Goal: Task Accomplishment & Management: Manage account settings

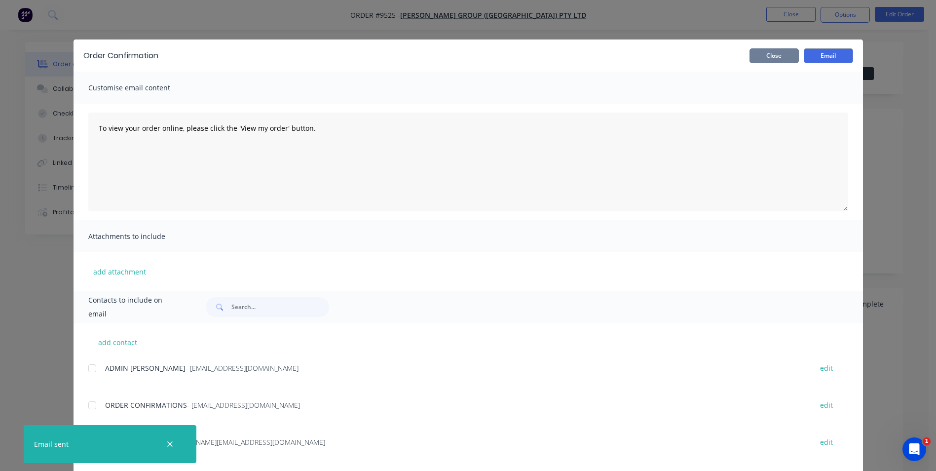
click at [762, 55] on button "Close" at bounding box center [773, 55] width 49 height 15
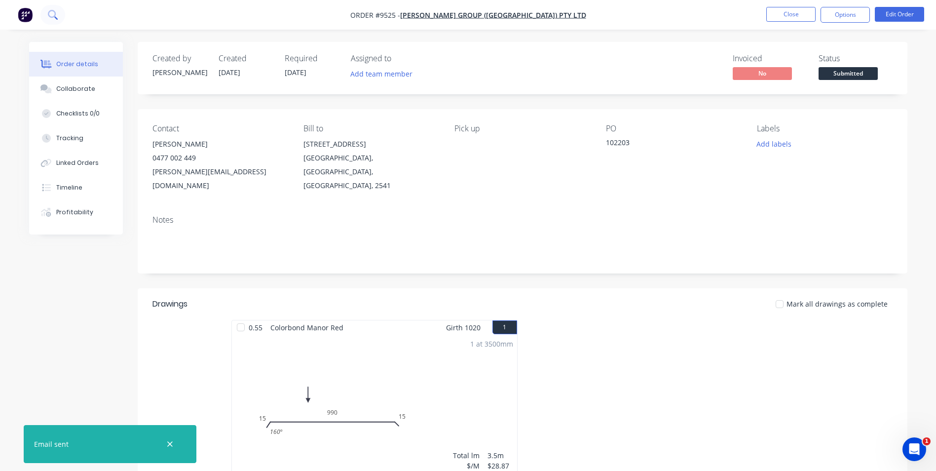
click at [50, 16] on icon at bounding box center [52, 14] width 8 height 8
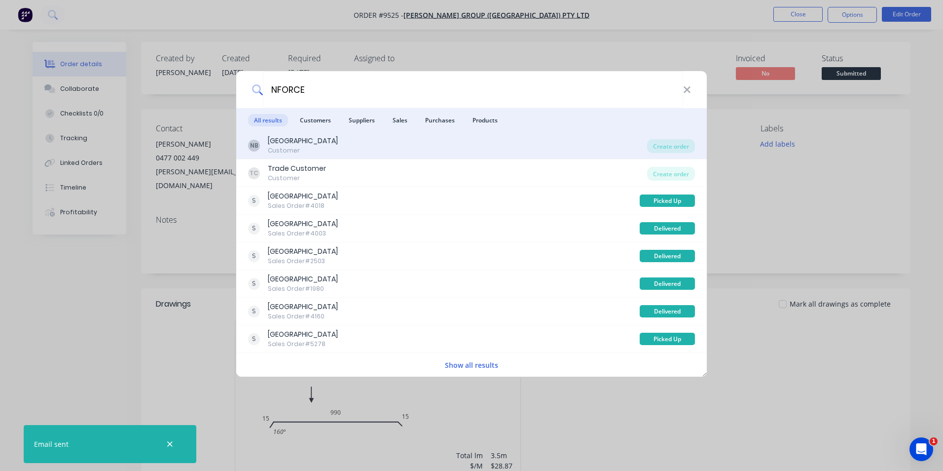
type input "NFORCE"
click at [478, 151] on div "NB N Force Building Customer" at bounding box center [447, 145] width 399 height 19
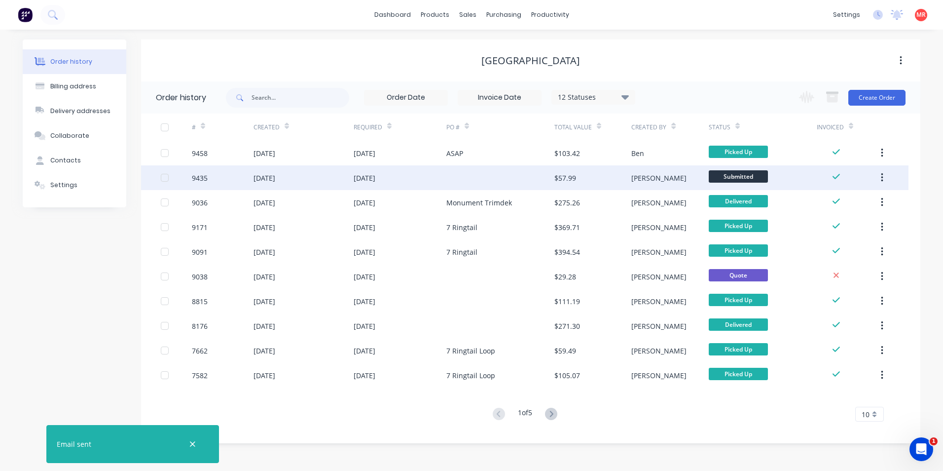
click at [473, 184] on div at bounding box center [501, 177] width 108 height 25
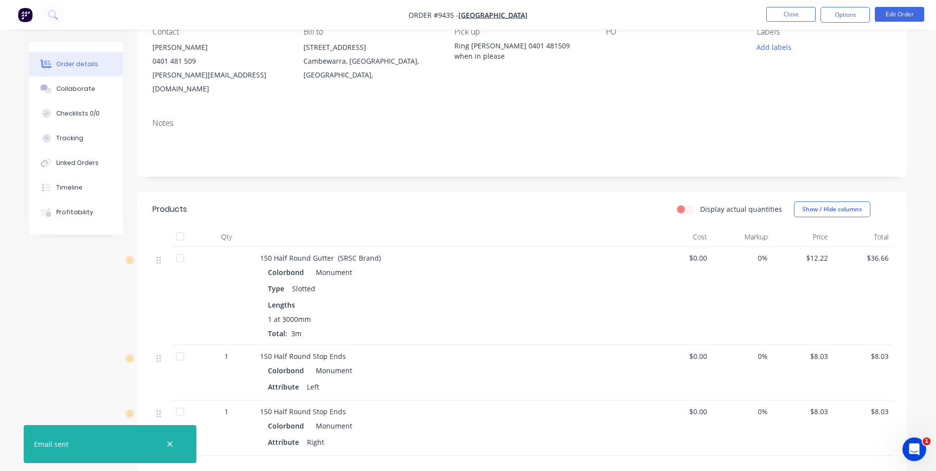
scroll to position [99, 0]
click at [84, 167] on button "Linked Orders" at bounding box center [76, 162] width 94 height 25
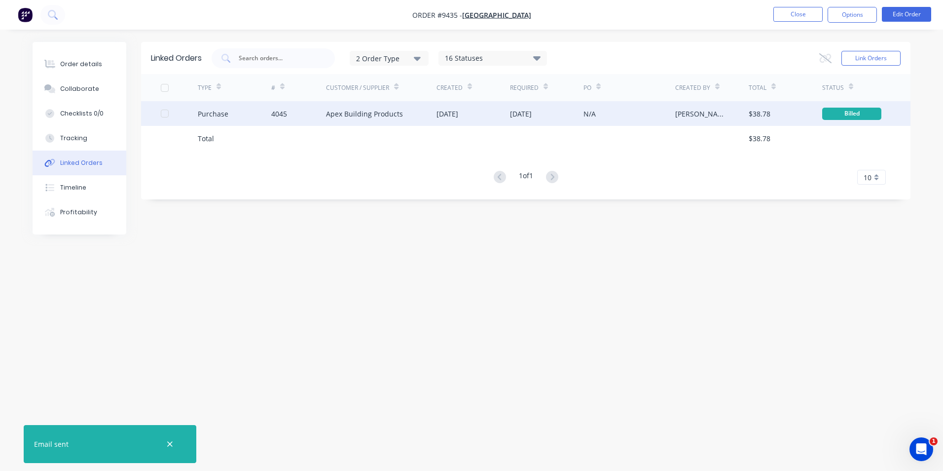
click at [460, 119] on div "[DATE]" at bounding box center [474, 113] width 74 height 25
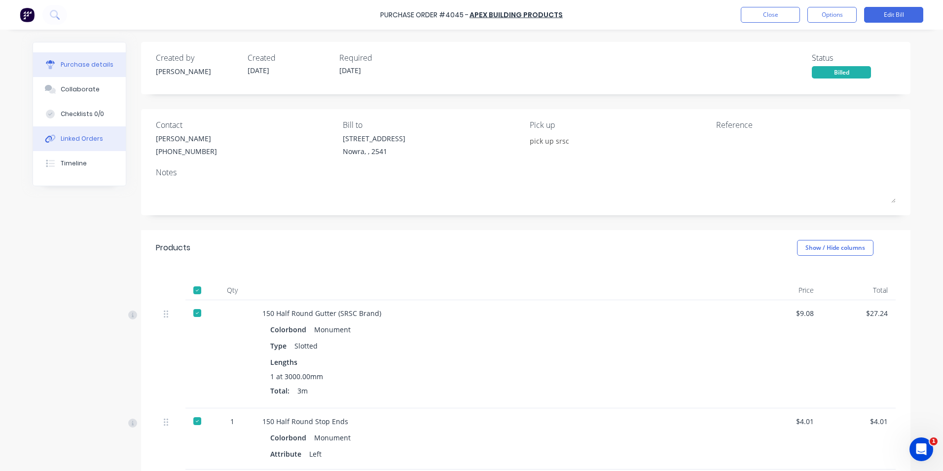
click at [97, 140] on button "Linked Orders" at bounding box center [79, 138] width 93 height 25
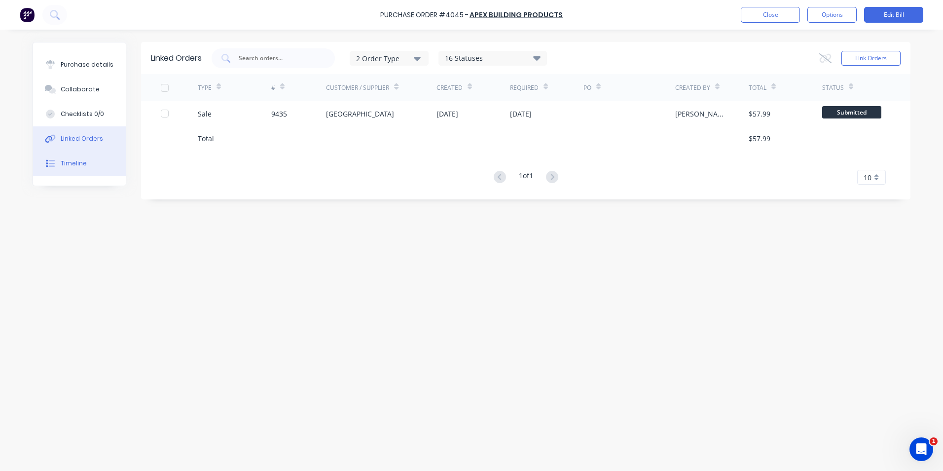
click at [95, 163] on button "Timeline" at bounding box center [79, 163] width 93 height 25
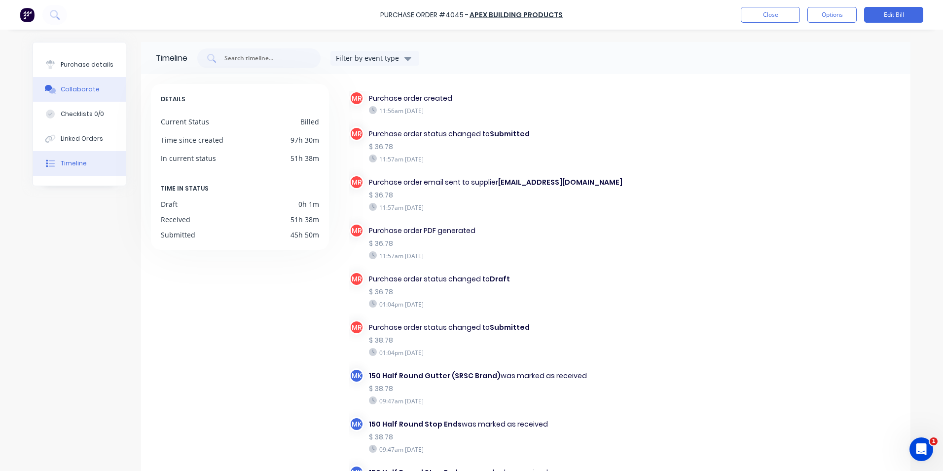
click at [98, 89] on button "Collaborate" at bounding box center [79, 89] width 93 height 25
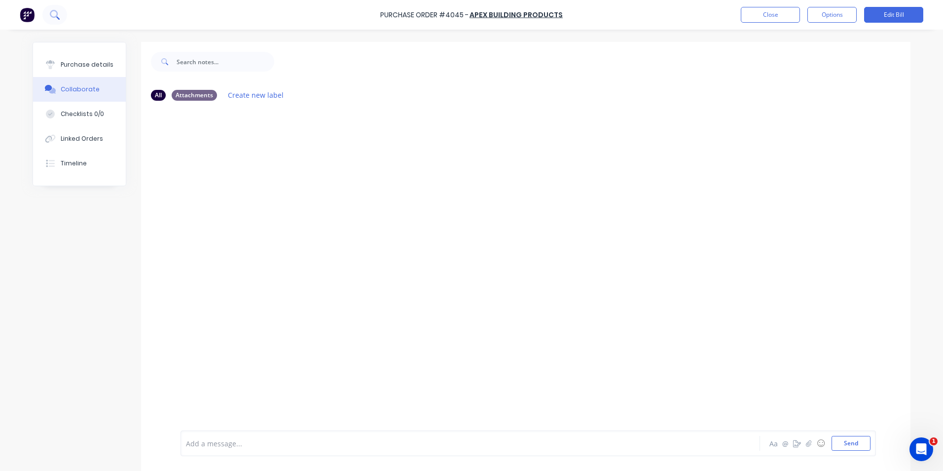
click at [57, 19] on icon at bounding box center [54, 14] width 9 height 9
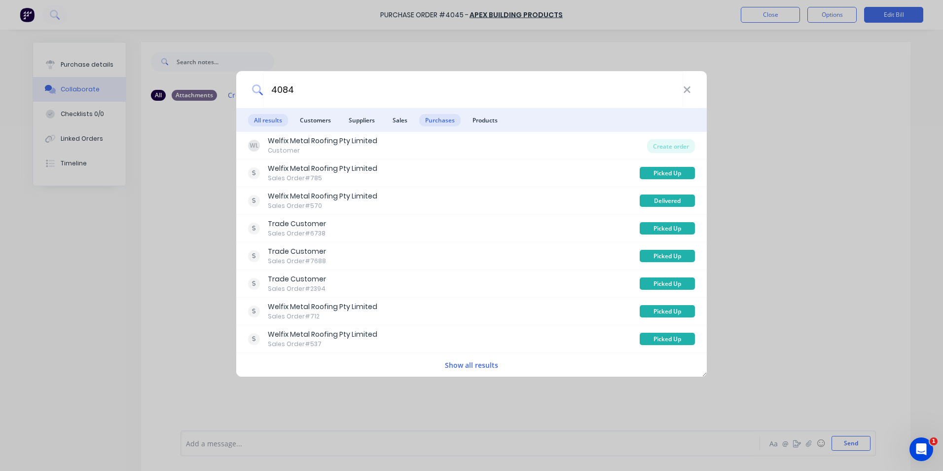
type input "4084"
click at [441, 118] on span "Purchases" at bounding box center [439, 120] width 41 height 12
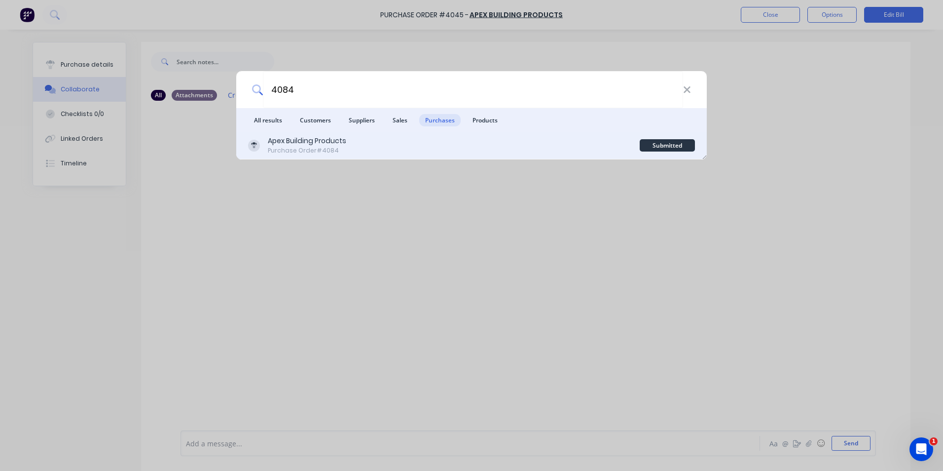
click at [430, 145] on div "Apex Building Products Purchase Order #4084" at bounding box center [444, 145] width 392 height 19
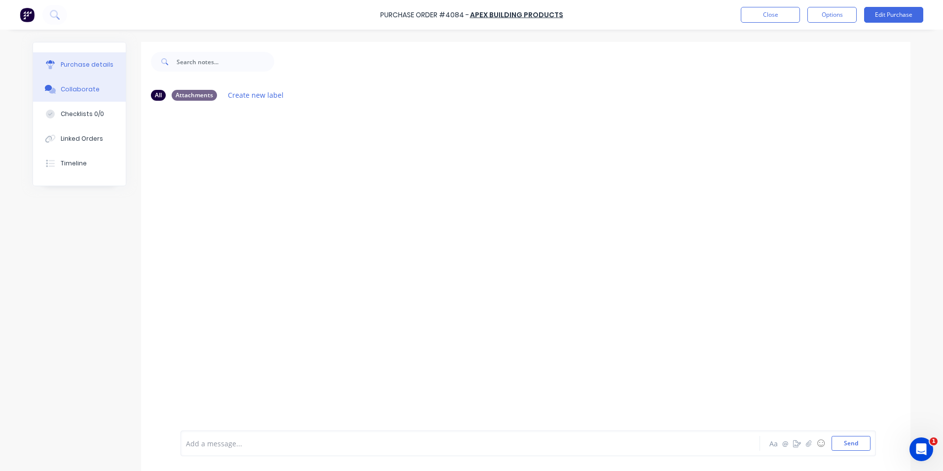
click at [102, 67] on div "Purchase details" at bounding box center [87, 64] width 53 height 9
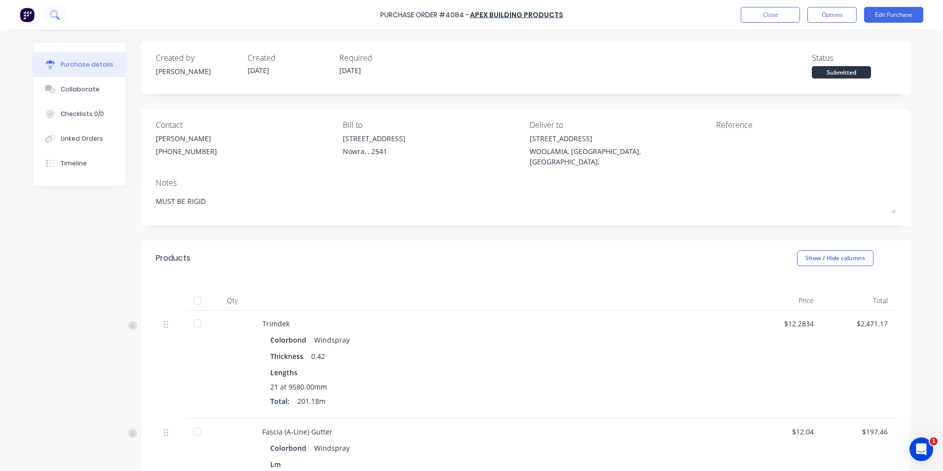
click at [60, 20] on button at bounding box center [54, 15] width 25 height 20
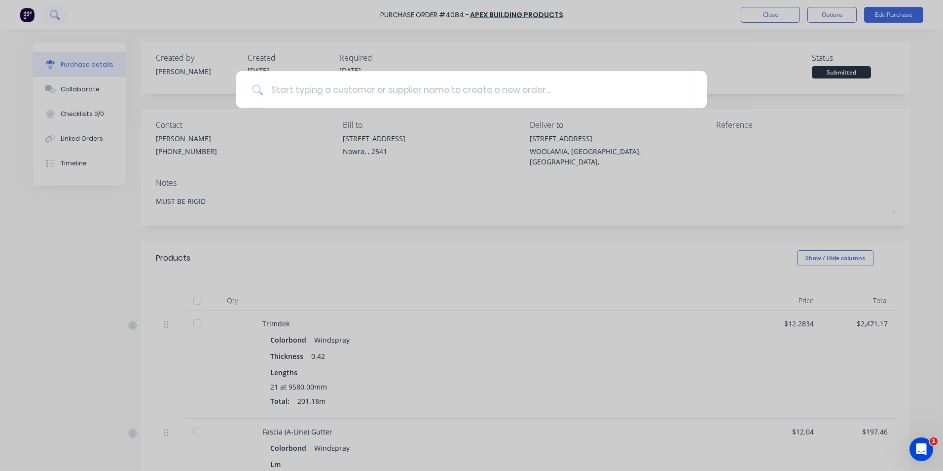
type textarea "x"
type input "T"
type textarea "x"
type input "TI"
type textarea "x"
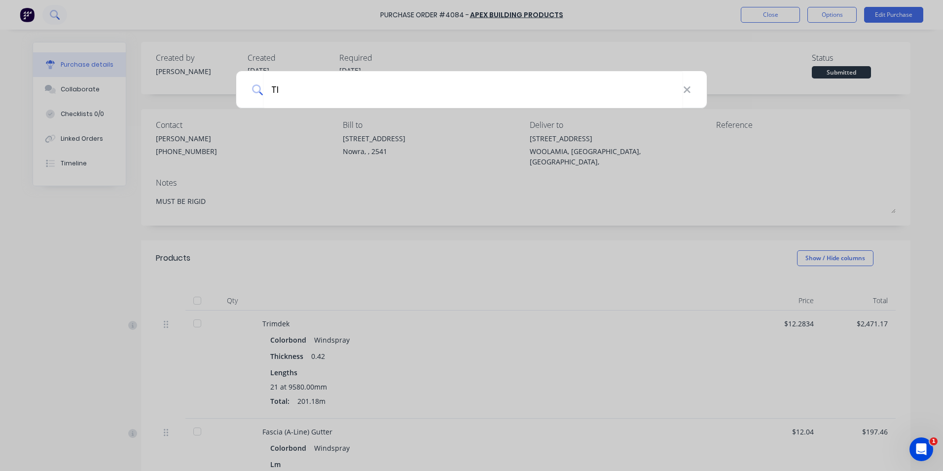
type input "TIN"
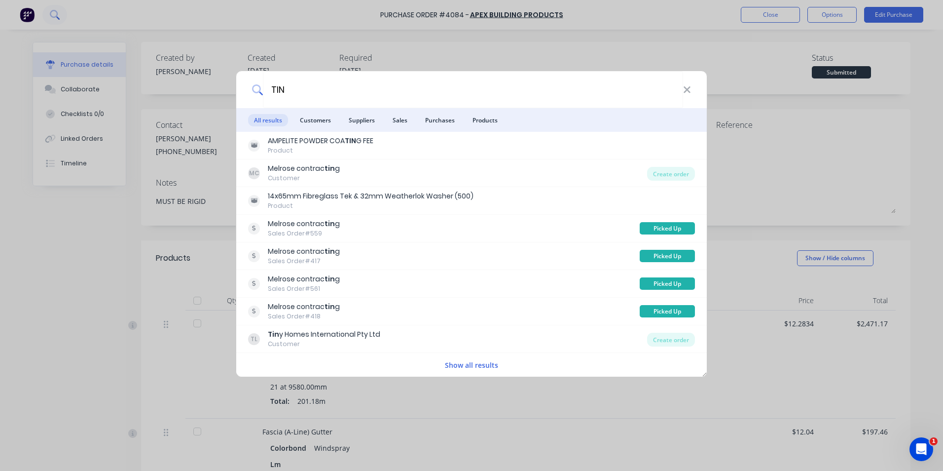
type textarea "x"
type input "TINY"
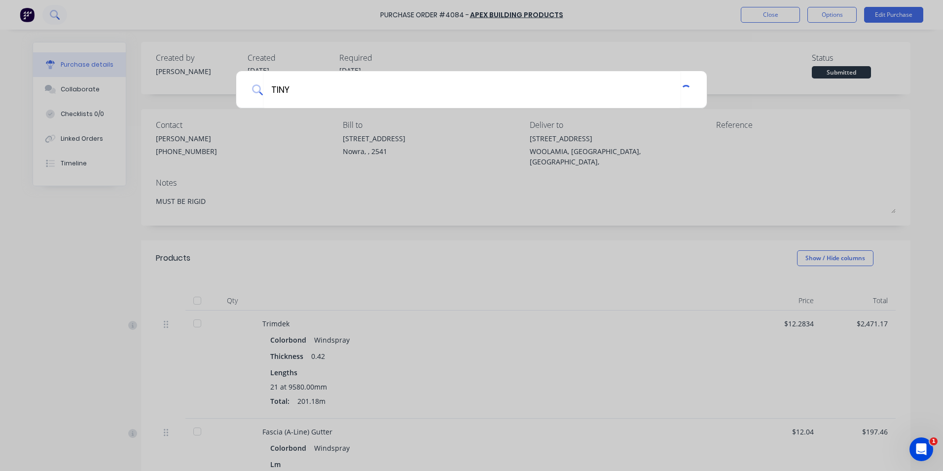
type textarea "x"
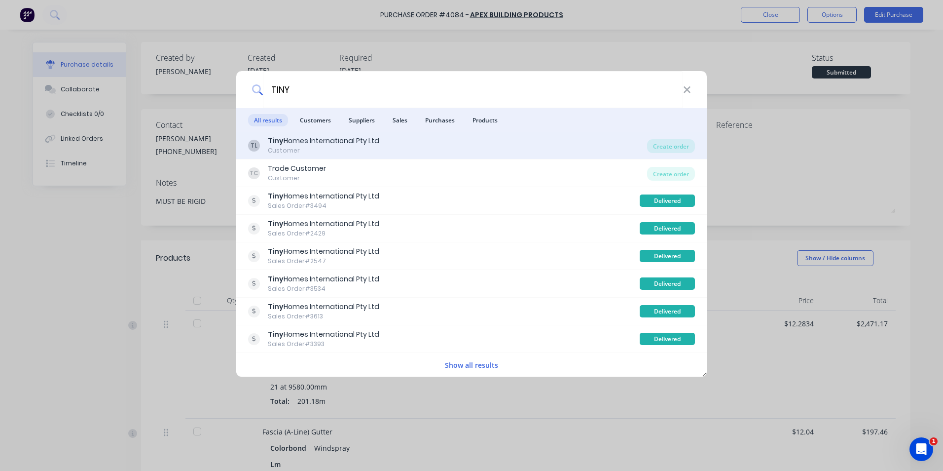
type input "TINY"
click at [417, 146] on div "TL Tiny Homes International Pty Ltd Customer" at bounding box center [447, 145] width 399 height 19
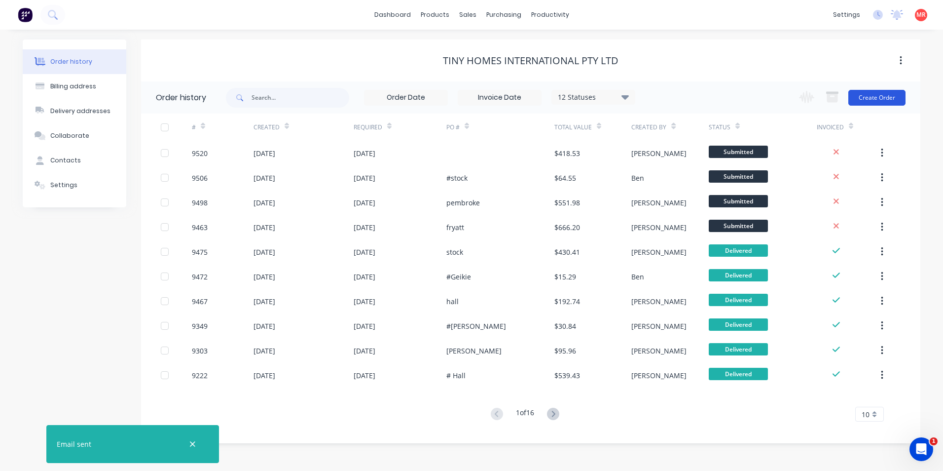
click at [872, 100] on button "Create Order" at bounding box center [877, 98] width 57 height 16
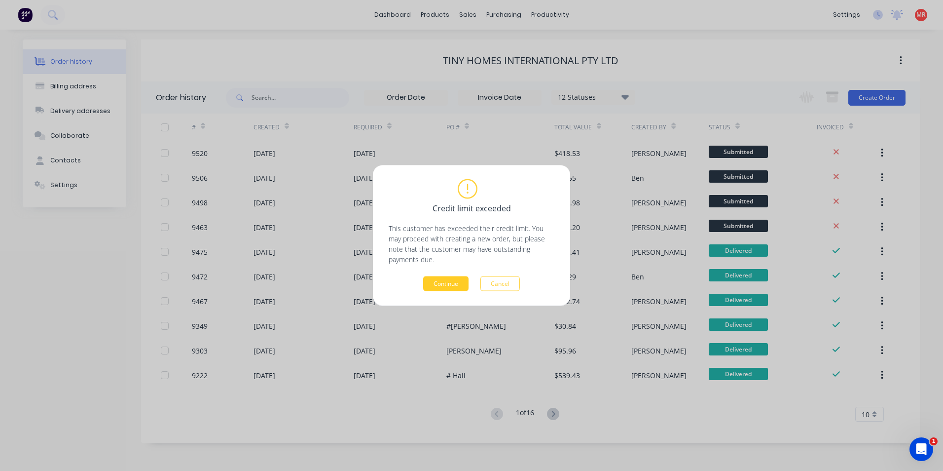
click at [463, 283] on button "Continue" at bounding box center [445, 283] width 45 height 15
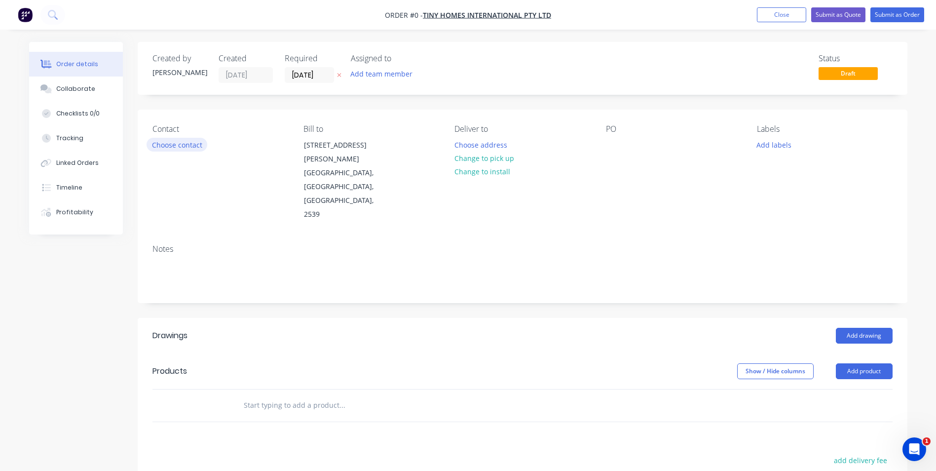
click at [179, 144] on button "Choose contact" at bounding box center [177, 144] width 61 height 13
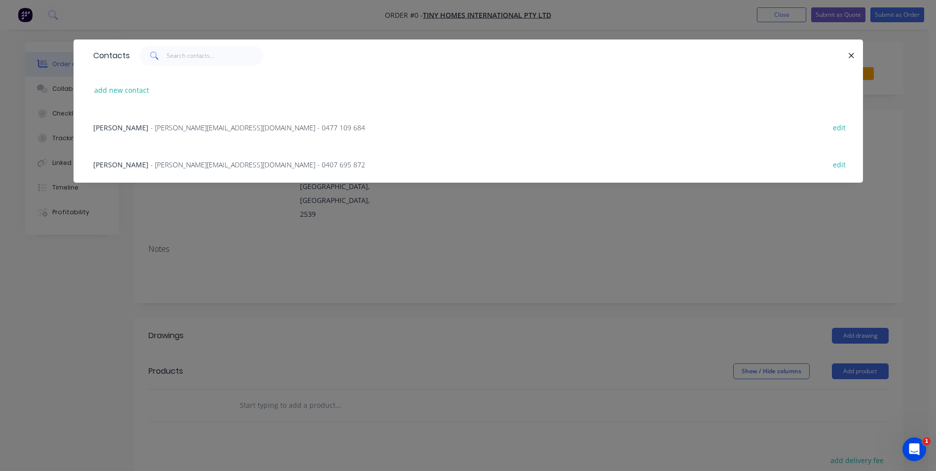
click at [150, 131] on span "- [PERSON_NAME][EMAIL_ADDRESS][DOMAIN_NAME] - 0477 109 684" at bounding box center [257, 127] width 215 height 9
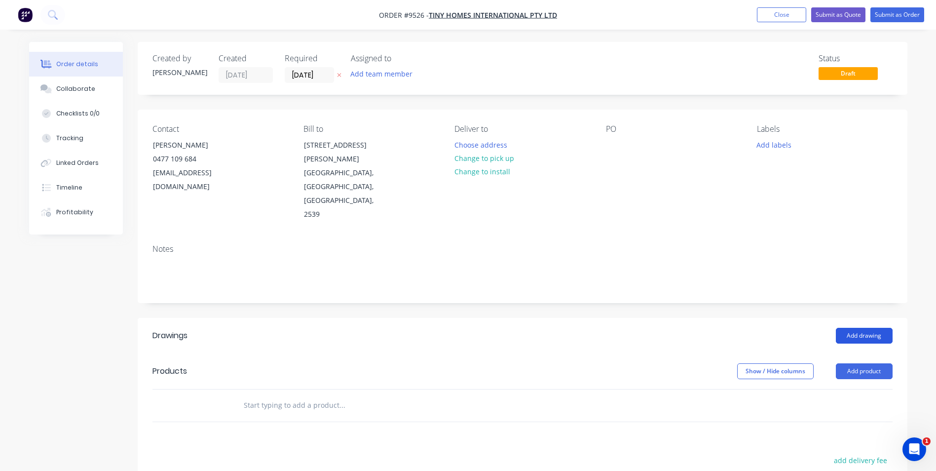
click at [860, 328] on button "Add drawing" at bounding box center [864, 336] width 57 height 16
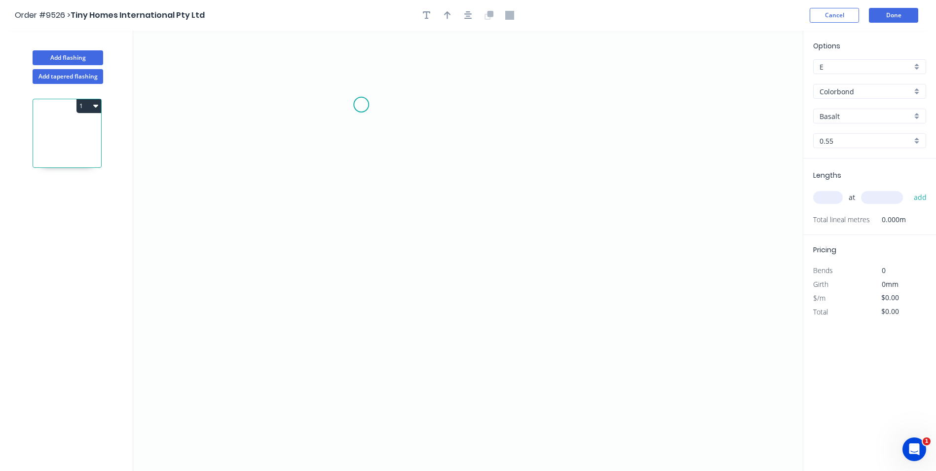
click at [361, 105] on icon "0" at bounding box center [468, 251] width 670 height 440
click at [362, 373] on icon "0" at bounding box center [468, 251] width 670 height 440
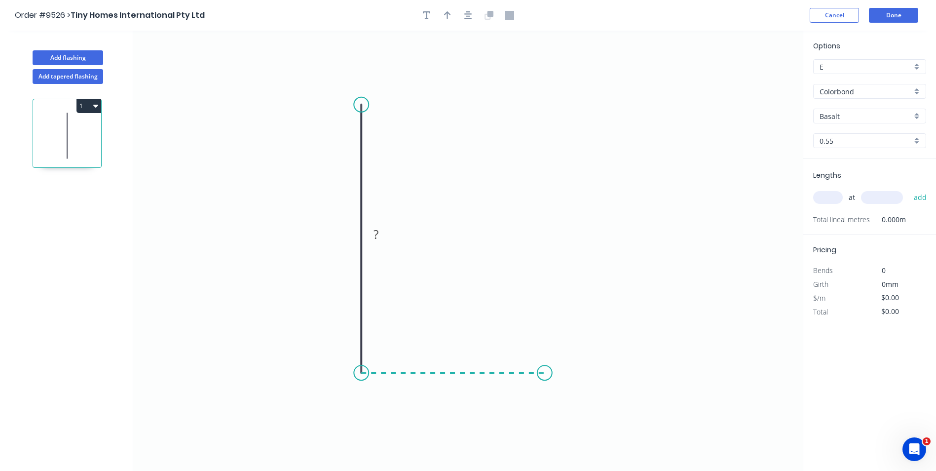
click at [545, 372] on icon "0 ?" at bounding box center [468, 251] width 670 height 440
click at [542, 267] on icon "0 ? ?" at bounding box center [468, 251] width 670 height 440
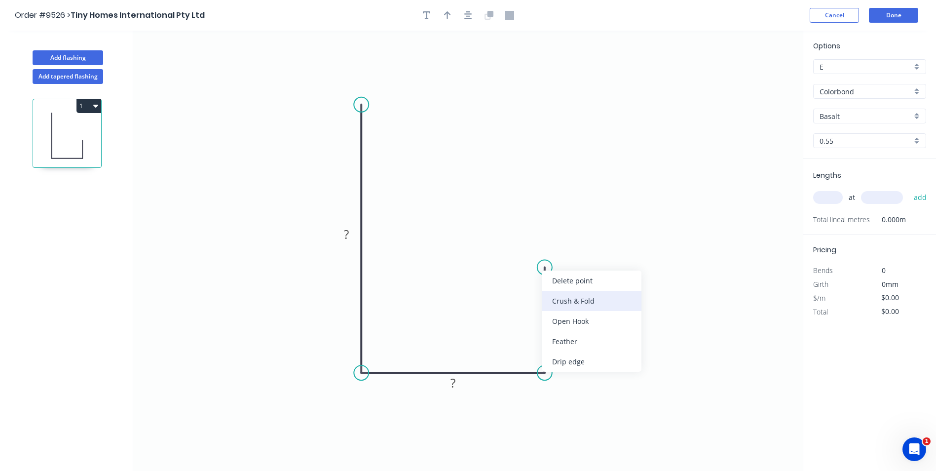
click at [565, 302] on div "Crush & Fold" at bounding box center [591, 301] width 99 height 20
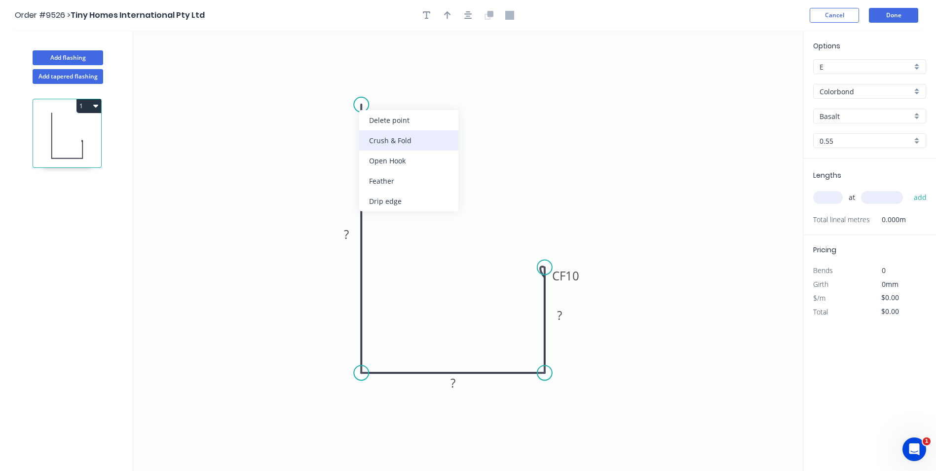
click at [369, 136] on div "Crush & Fold" at bounding box center [408, 140] width 99 height 20
click at [349, 234] on rect at bounding box center [346, 235] width 20 height 14
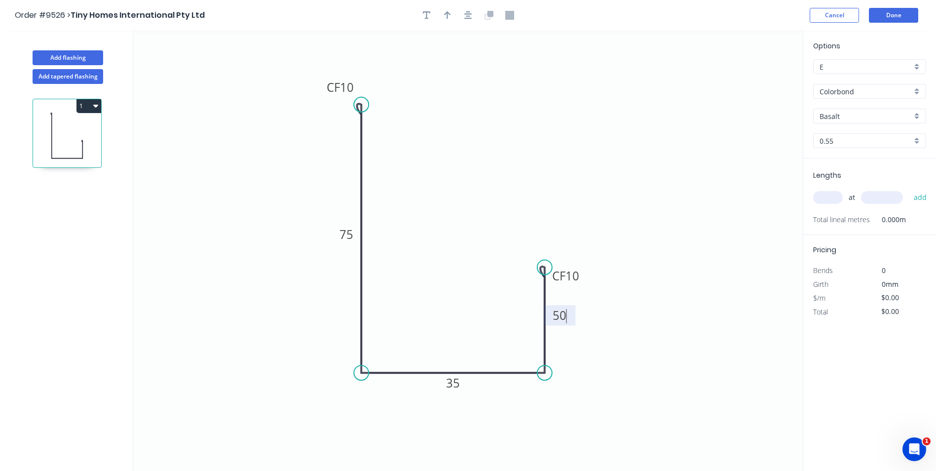
click at [455, 109] on icon "0 CF 10 75 35 CF 10 50" at bounding box center [468, 251] width 670 height 440
type input "$10.02"
click at [443, 13] on button "button" at bounding box center [447, 15] width 15 height 15
drag, startPoint x: 753, startPoint y: 77, endPoint x: 251, endPoint y: 229, distance: 524.7
click at [251, 229] on icon at bounding box center [251, 218] width 9 height 32
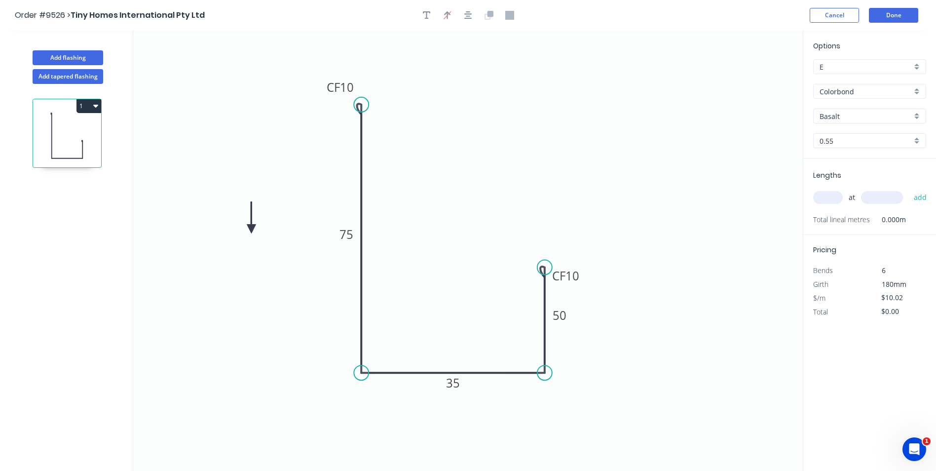
click at [251, 229] on icon at bounding box center [251, 218] width 9 height 32
click at [251, 229] on icon at bounding box center [259, 220] width 29 height 29
click at [251, 229] on icon at bounding box center [259, 237] width 29 height 29
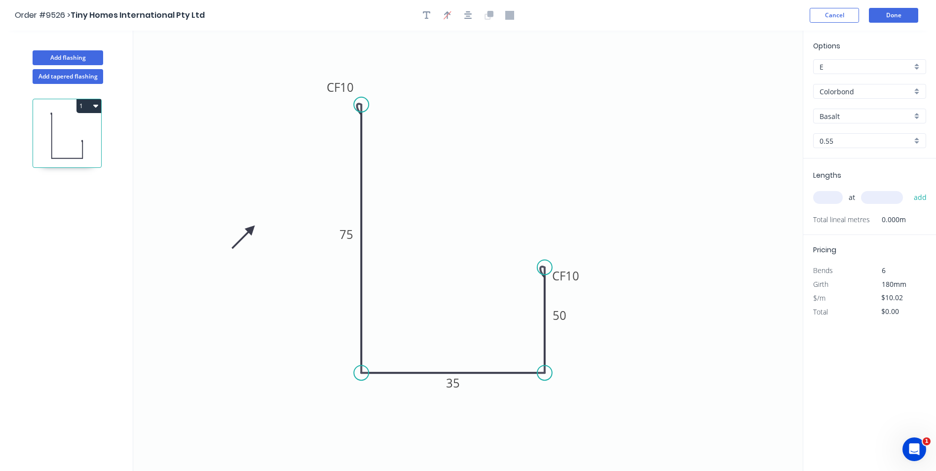
click at [251, 229] on icon at bounding box center [243, 237] width 29 height 29
click at [251, 229] on icon at bounding box center [240, 228] width 32 height 9
drag, startPoint x: 251, startPoint y: 229, endPoint x: 294, endPoint y: 182, distance: 63.2
click at [294, 182] on icon at bounding box center [285, 173] width 29 height 29
click at [827, 197] on input "text" at bounding box center [828, 197] width 30 height 13
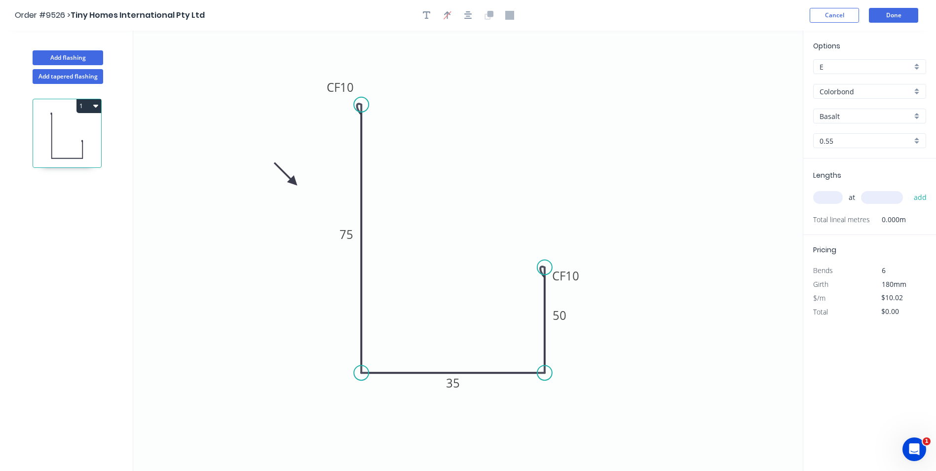
click at [293, 179] on icon at bounding box center [285, 173] width 29 height 29
click at [291, 184] on icon "0 CF 10 75 35 CF 10 50" at bounding box center [468, 251] width 670 height 440
click at [294, 184] on icon at bounding box center [293, 171] width 9 height 32
drag, startPoint x: 294, startPoint y: 183, endPoint x: 701, endPoint y: 342, distance: 436.5
click at [449, 16] on icon "button" at bounding box center [447, 14] width 7 height 9
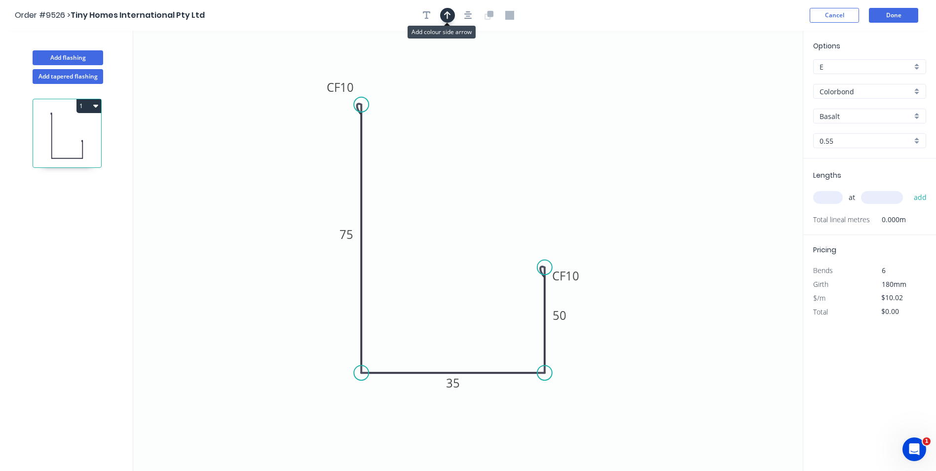
click at [449, 16] on icon "button" at bounding box center [447, 15] width 7 height 9
click at [755, 76] on icon at bounding box center [752, 69] width 9 height 32
click at [755, 80] on icon at bounding box center [761, 72] width 29 height 29
drag, startPoint x: 755, startPoint y: 80, endPoint x: 615, endPoint y: 347, distance: 300.8
click at [615, 347] on icon at bounding box center [627, 346] width 32 height 9
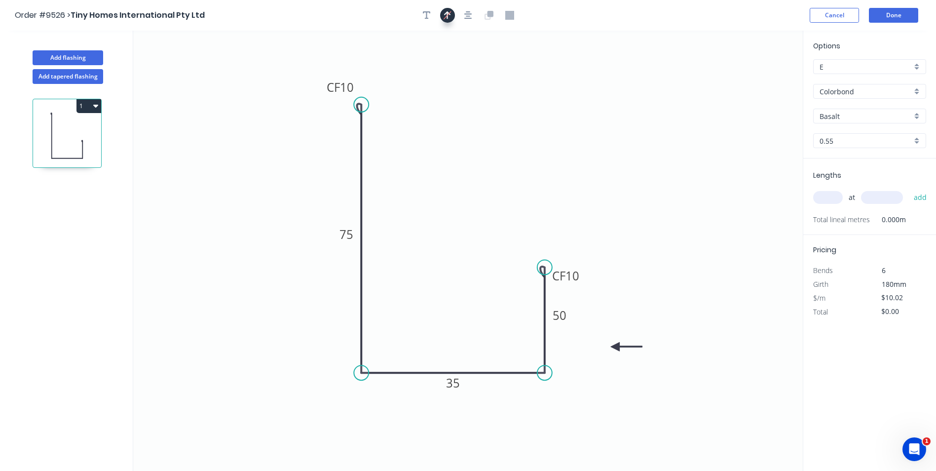
click at [825, 198] on input "text" at bounding box center [828, 197] width 30 height 13
type input "2"
type input "7200"
click at [909, 189] on button "add" at bounding box center [920, 197] width 23 height 17
type input "$144.29"
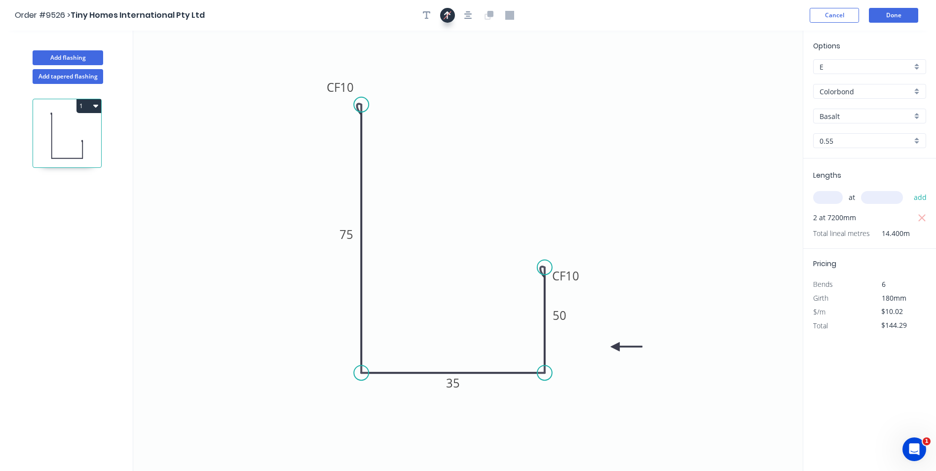
click at [912, 118] on div "Basalt" at bounding box center [869, 116] width 113 height 15
click at [856, 160] on div "Monument" at bounding box center [870, 161] width 112 height 17
type input "Monument"
click at [54, 55] on button "Add flashing" at bounding box center [68, 57] width 71 height 15
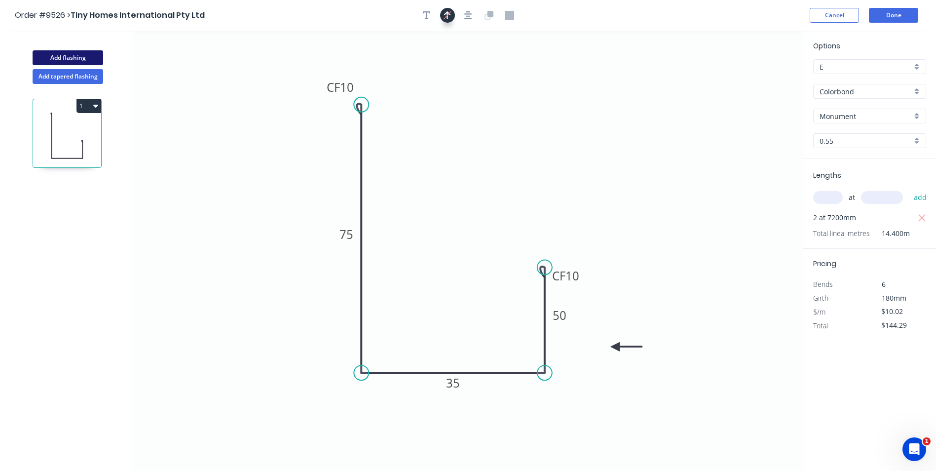
type input "$0.00"
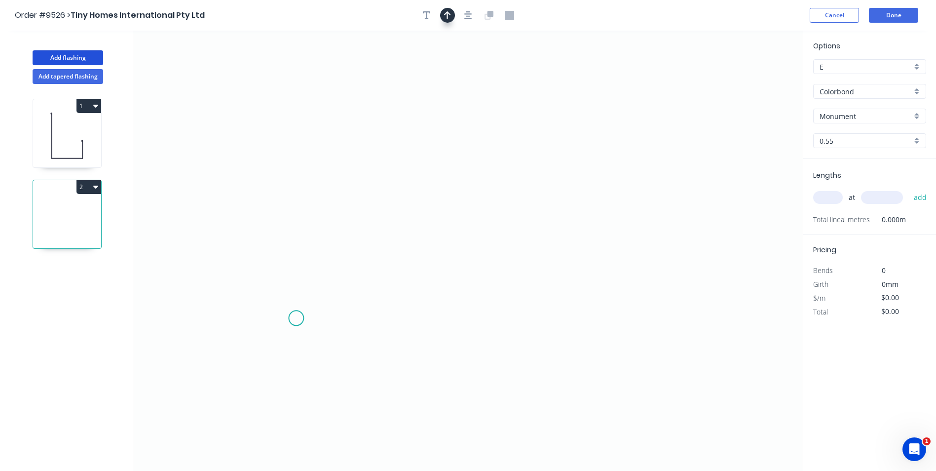
drag, startPoint x: 296, startPoint y: 321, endPoint x: 289, endPoint y: 244, distance: 77.8
click at [295, 309] on icon "0" at bounding box center [468, 251] width 670 height 440
click at [297, 139] on icon "0 ?" at bounding box center [468, 251] width 670 height 440
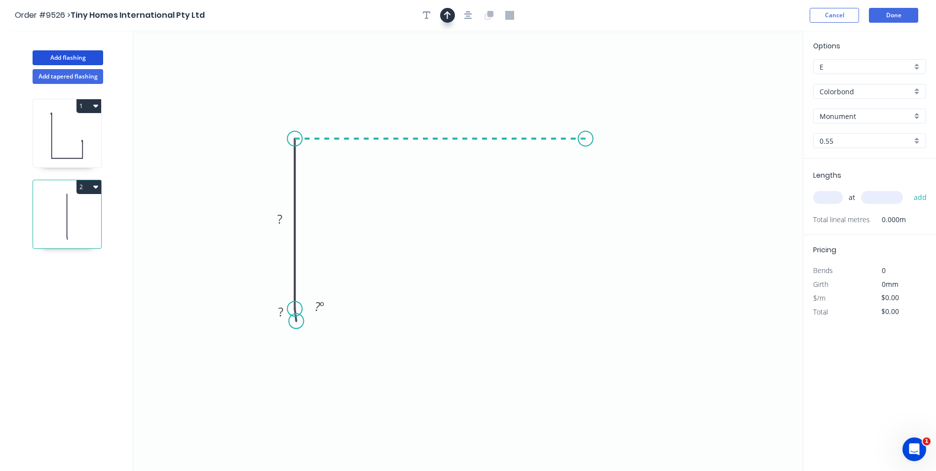
click at [586, 146] on icon "0 ? ? ? º" at bounding box center [468, 251] width 670 height 440
click at [583, 242] on icon "0 ? ? ? ? º" at bounding box center [468, 251] width 670 height 440
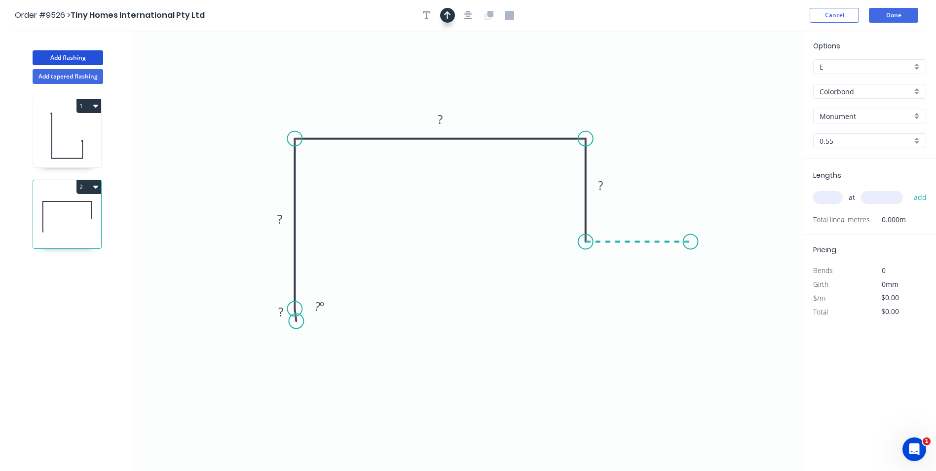
click at [691, 240] on icon "0 ? ? ? ? ? º" at bounding box center [468, 251] width 670 height 440
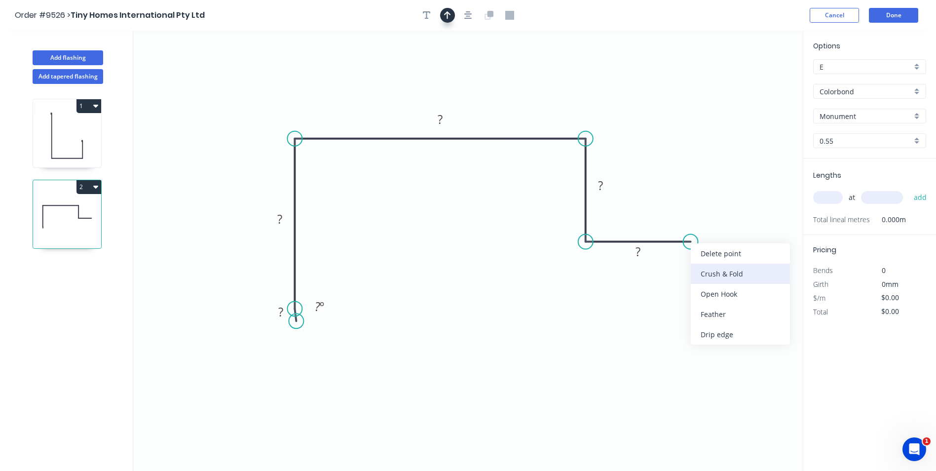
click at [697, 265] on div "Crush & Fold" at bounding box center [740, 273] width 99 height 20
click at [708, 270] on div "Flip bend" at bounding box center [741, 274] width 99 height 20
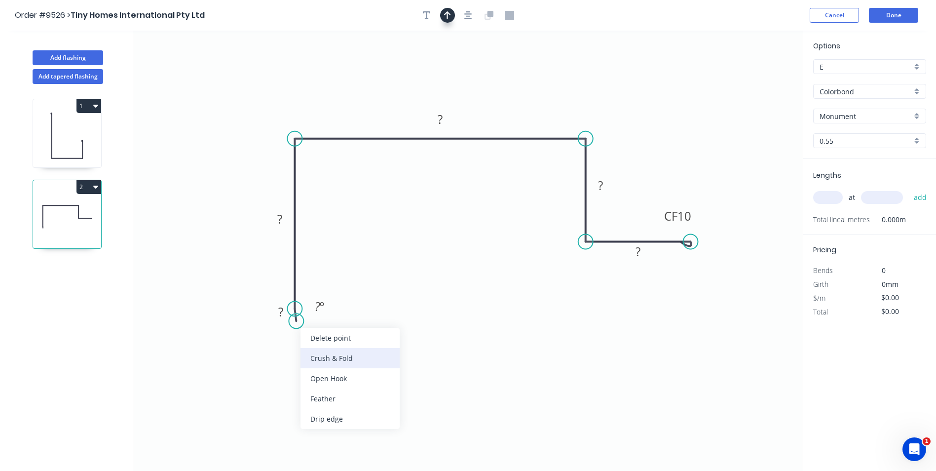
click at [317, 352] on div "Crush & Fold" at bounding box center [349, 358] width 99 height 20
click at [310, 329] on div "Delete point" at bounding box center [344, 328] width 99 height 20
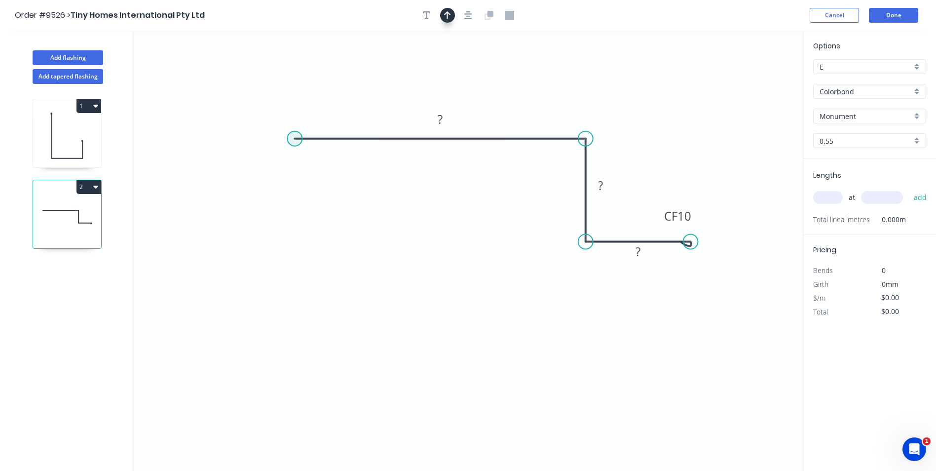
click at [291, 140] on circle at bounding box center [294, 138] width 15 height 15
click at [293, 337] on icon "0 ? ? CF 10 ?" at bounding box center [468, 251] width 670 height 440
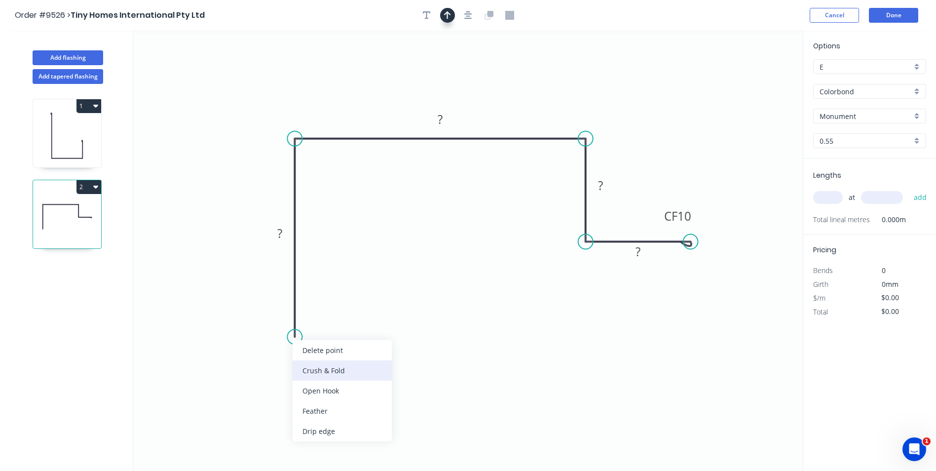
click at [319, 367] on div "Crush & Fold" at bounding box center [342, 370] width 99 height 20
click at [285, 230] on rect at bounding box center [280, 234] width 20 height 14
drag, startPoint x: 480, startPoint y: 41, endPoint x: 462, endPoint y: 22, distance: 26.9
click at [480, 41] on icon "0 CF 10 26 30 20 CF 10 15" at bounding box center [468, 251] width 670 height 440
type input "$9.96"
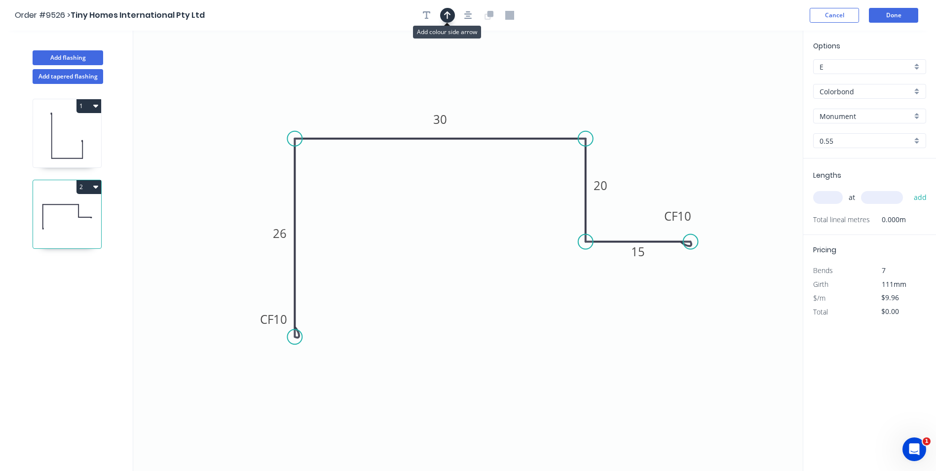
click at [448, 10] on button "button" at bounding box center [447, 15] width 15 height 15
click at [751, 79] on icon at bounding box center [752, 69] width 9 height 32
drag, startPoint x: 751, startPoint y: 79, endPoint x: 600, endPoint y: 111, distance: 154.8
click at [600, 111] on icon at bounding box center [608, 103] width 29 height 29
click at [826, 201] on input "text" at bounding box center [828, 197] width 30 height 13
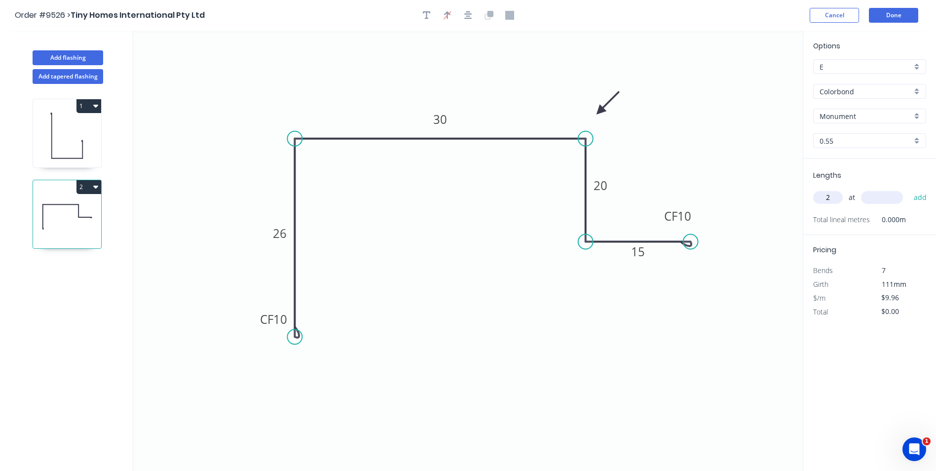
type input "2"
type input "700"
click at [909, 189] on button "add" at bounding box center [920, 197] width 23 height 17
type input "$19.92"
type input "4"
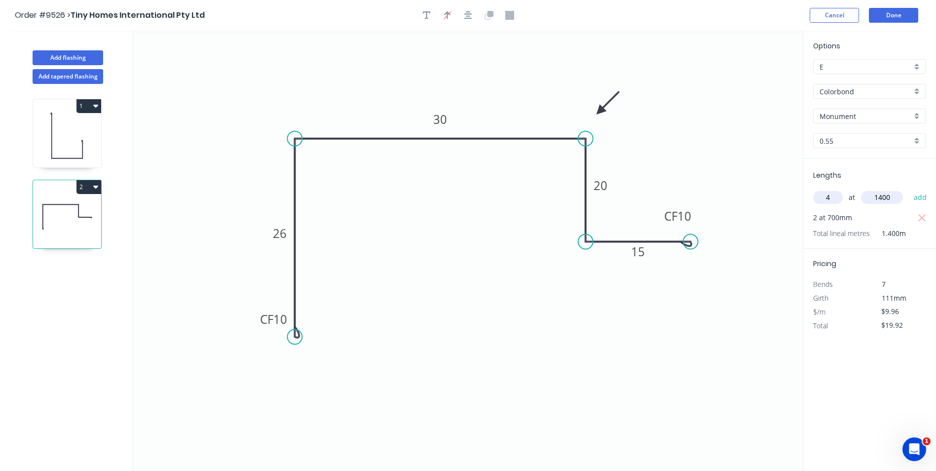
type input "1400"
click at [909, 189] on button "add" at bounding box center [920, 197] width 23 height 17
type input "$75.70"
type input "2"
type input "1600"
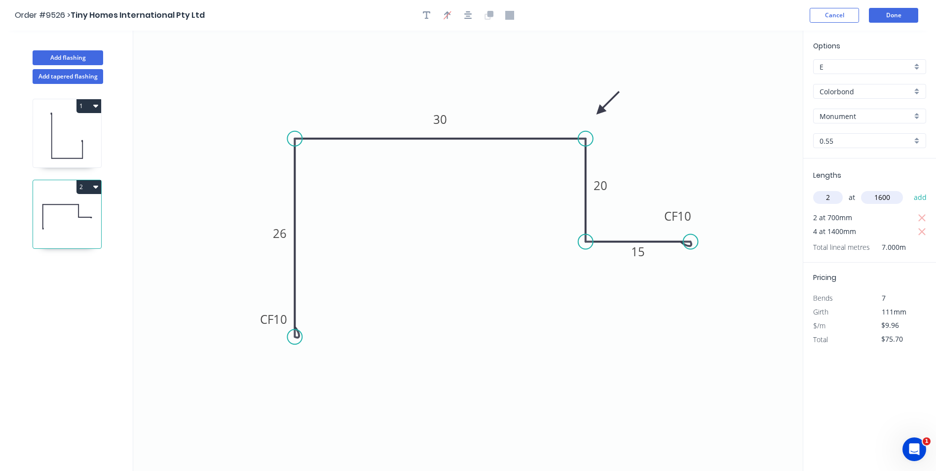
click at [909, 189] on button "add" at bounding box center [920, 197] width 23 height 17
type input "$107.57"
type input "1"
type input "1800"
click at [909, 189] on button "add" at bounding box center [920, 197] width 23 height 17
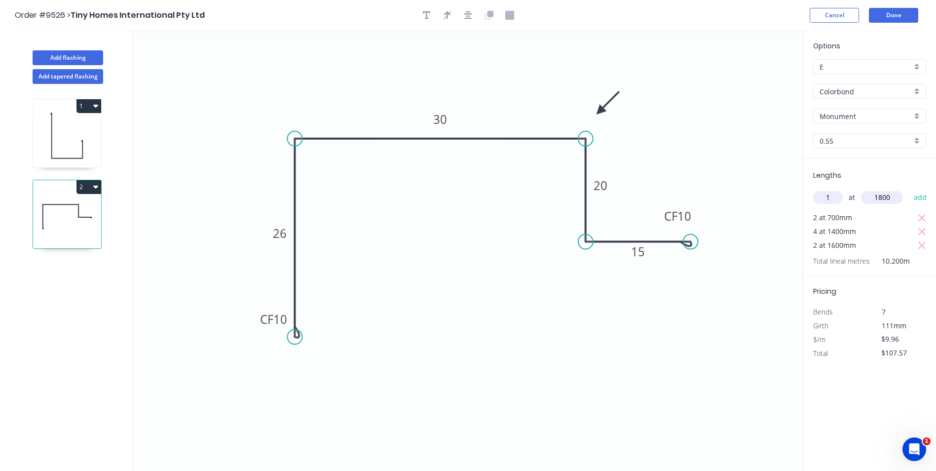
type input "$125.50"
type input "4"
type input "2000"
click at [909, 189] on button "add" at bounding box center [920, 197] width 23 height 17
type input "$205.18"
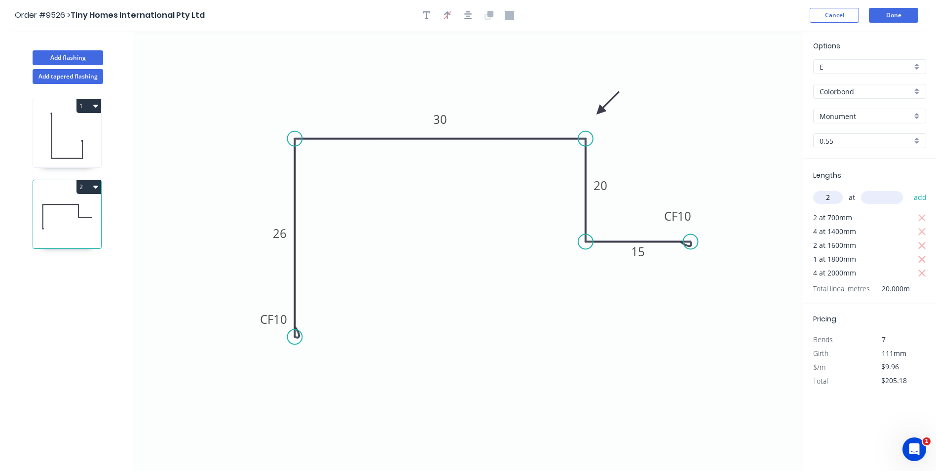
type input "2"
type input "2300"
click at [909, 189] on button "add" at bounding box center [920, 197] width 23 height 17
click at [85, 186] on button "2" at bounding box center [88, 187] width 25 height 14
click at [48, 209] on div "Duplicate" at bounding box center [54, 211] width 76 height 14
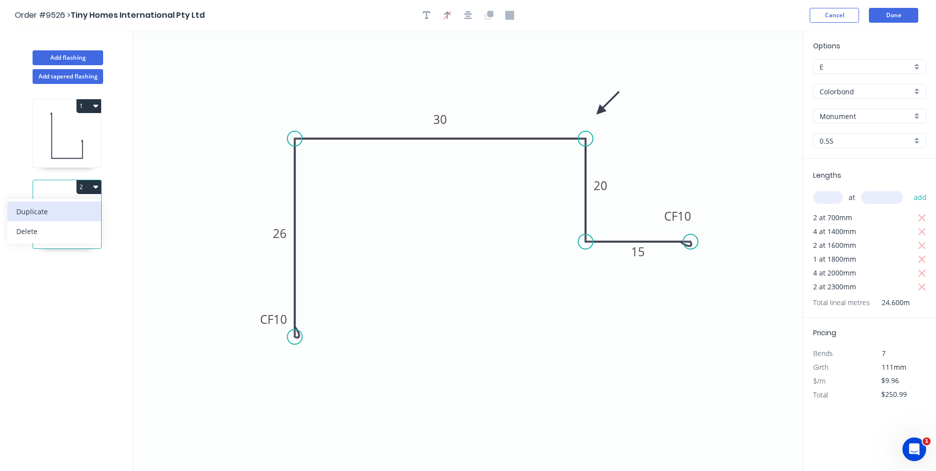
type input "$0.00"
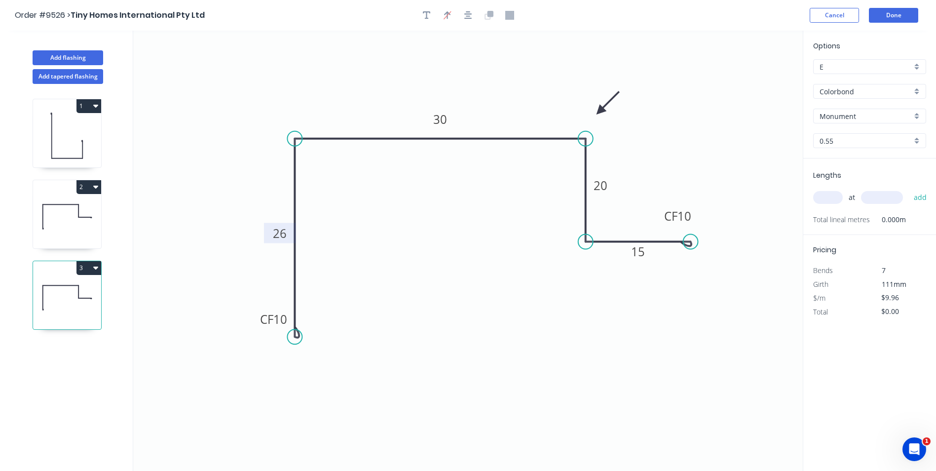
click at [281, 233] on tspan "26" at bounding box center [280, 233] width 14 height 16
click at [362, 325] on icon "0 CF 10 41 30 35 CF 10 15" at bounding box center [468, 251] width 670 height 440
click at [821, 197] on input "text" at bounding box center [828, 197] width 30 height 13
type input "2"
type input "800"
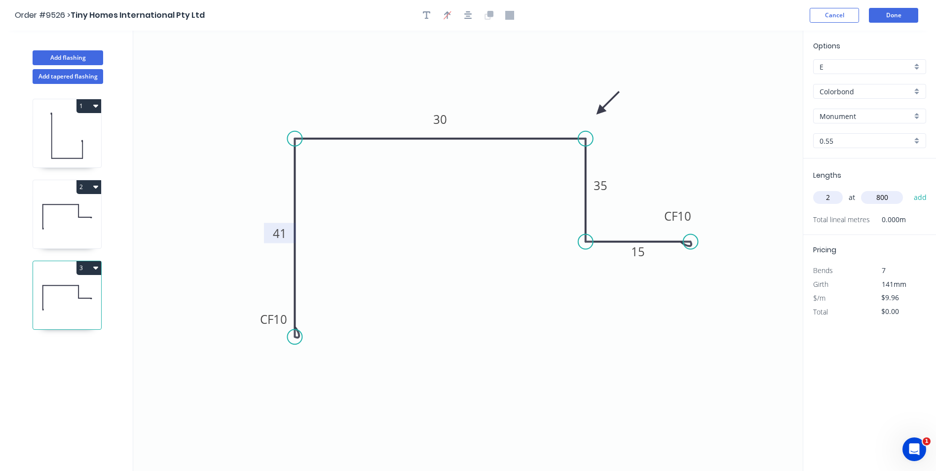
click at [909, 189] on button "add" at bounding box center [920, 197] width 23 height 17
type input "$19.92"
type input "2"
type input "1100"
click at [909, 189] on button "add" at bounding box center [920, 197] width 23 height 17
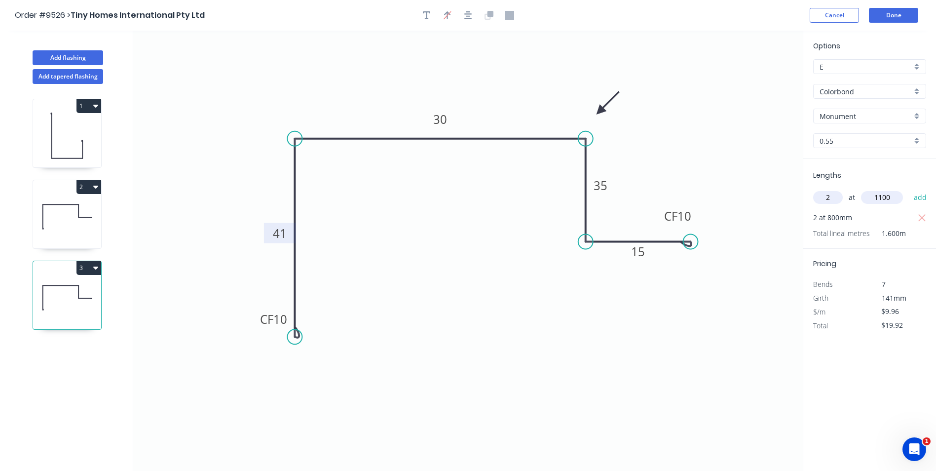
type input "$41.83"
click at [890, 23] on header "Order #9526 > Tiny Homes International Pty Ltd Cancel Done" at bounding box center [468, 15] width 936 height 31
click at [890, 16] on button "Done" at bounding box center [893, 15] width 49 height 15
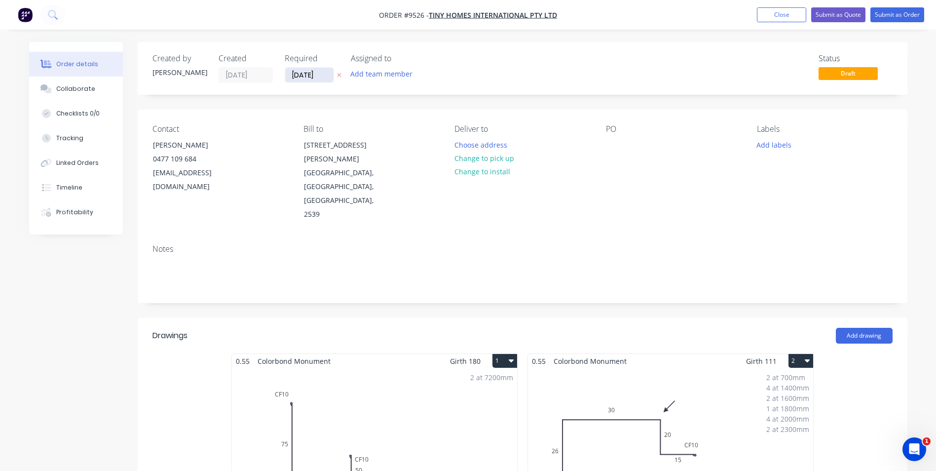
click at [310, 77] on input "[DATE]" at bounding box center [309, 75] width 48 height 15
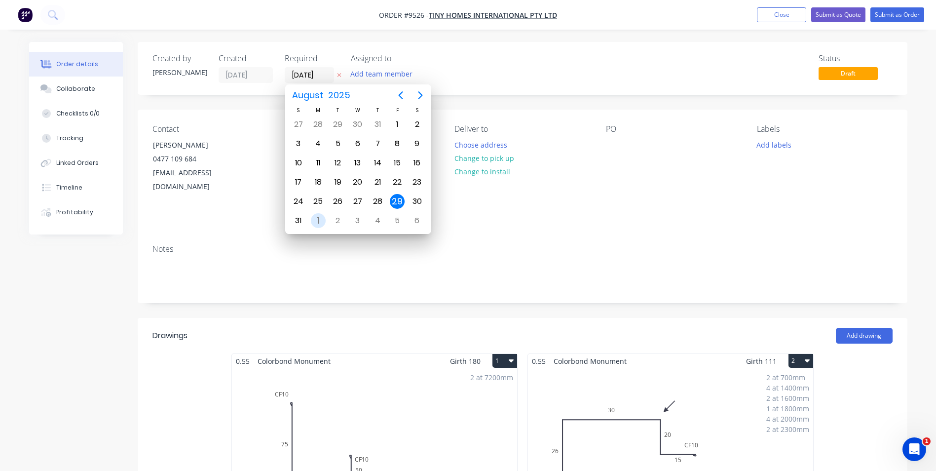
click at [317, 220] on div "1" at bounding box center [318, 220] width 15 height 15
type input "[DATE]"
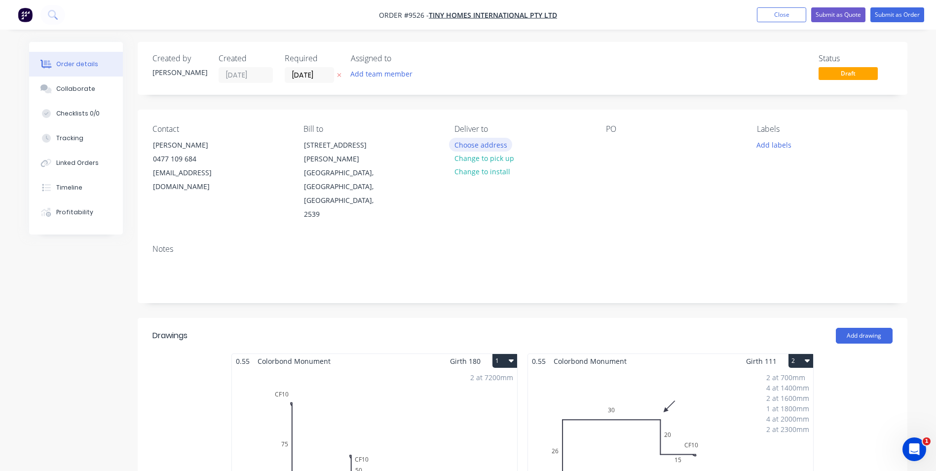
click at [489, 146] on button "Choose address" at bounding box center [480, 144] width 63 height 13
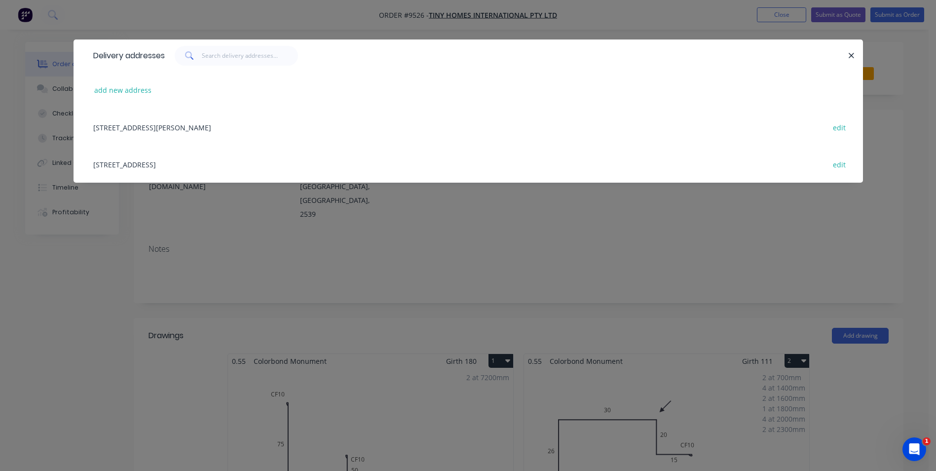
click at [211, 124] on div "[STREET_ADDRESS][PERSON_NAME] edit" at bounding box center [468, 127] width 760 height 37
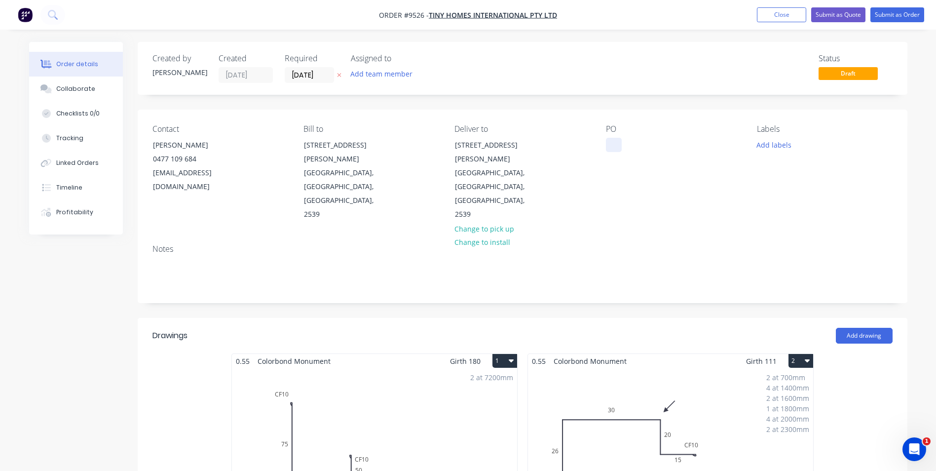
click at [614, 145] on div at bounding box center [614, 145] width 16 height 14
click at [891, 14] on button "Submit as Order" at bounding box center [897, 14] width 54 height 15
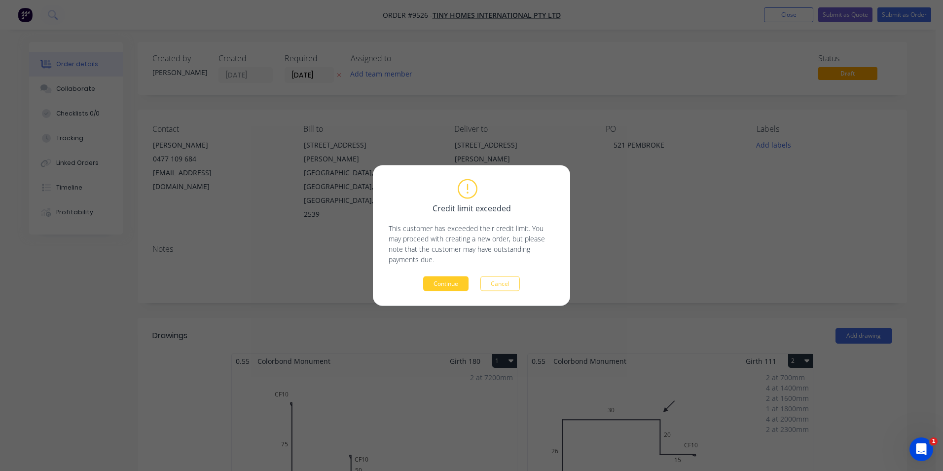
click at [432, 288] on button "Continue" at bounding box center [445, 283] width 45 height 15
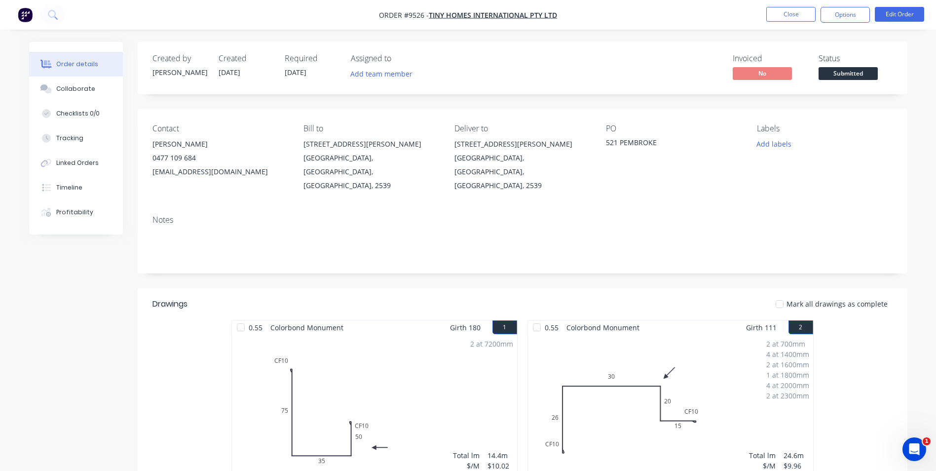
click at [306, 75] on span "[DATE]" at bounding box center [296, 72] width 22 height 9
click at [906, 10] on button "Edit Order" at bounding box center [899, 14] width 49 height 15
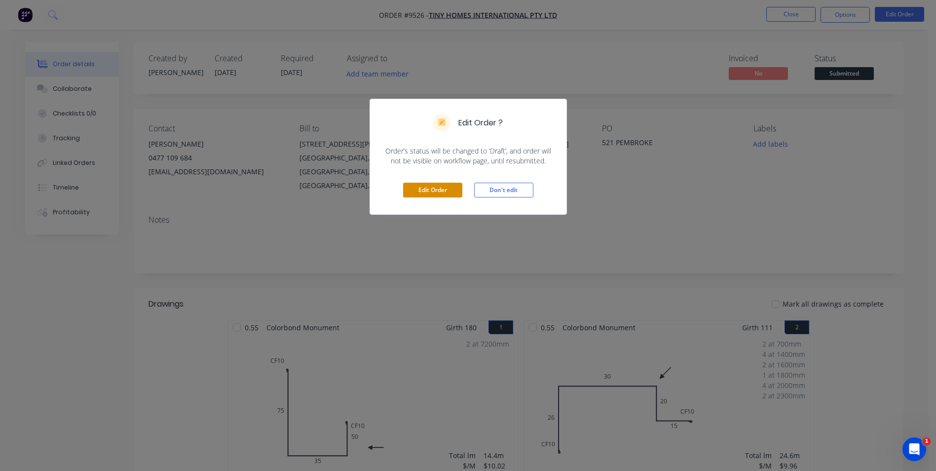
click at [434, 188] on button "Edit Order" at bounding box center [432, 190] width 59 height 15
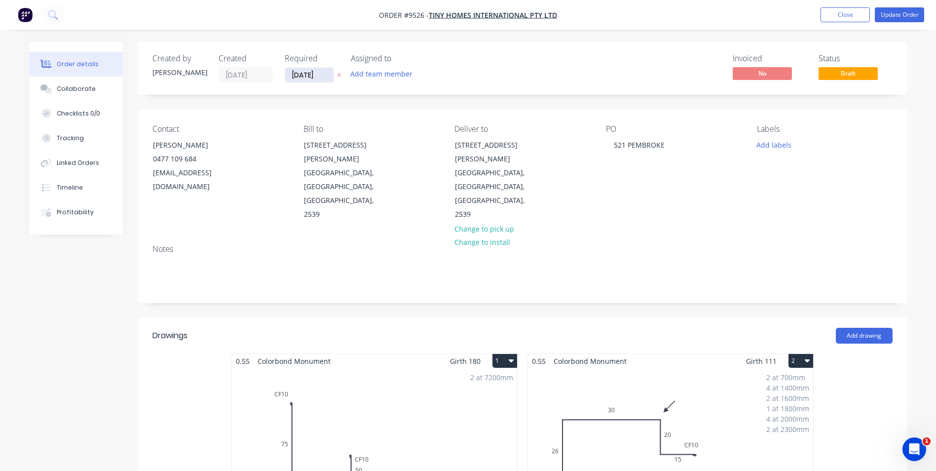
click at [300, 70] on input "[DATE]" at bounding box center [309, 75] width 48 height 15
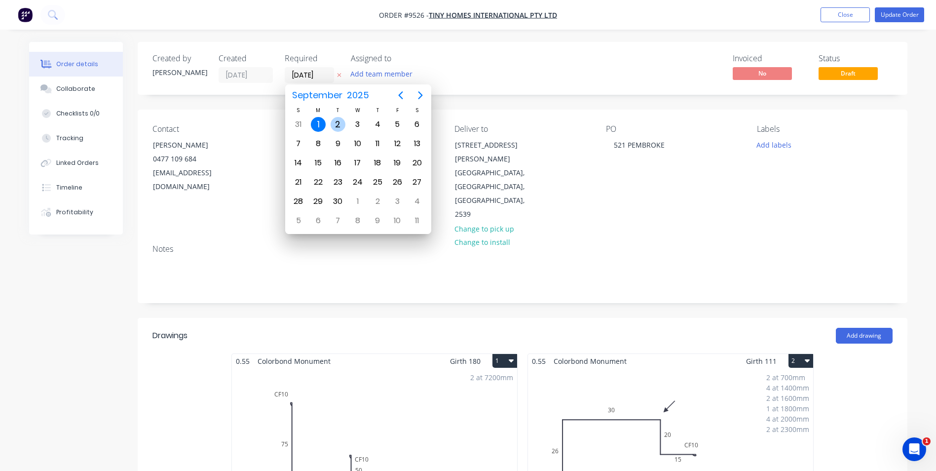
click at [337, 126] on div "2" at bounding box center [338, 124] width 15 height 15
type input "[DATE]"
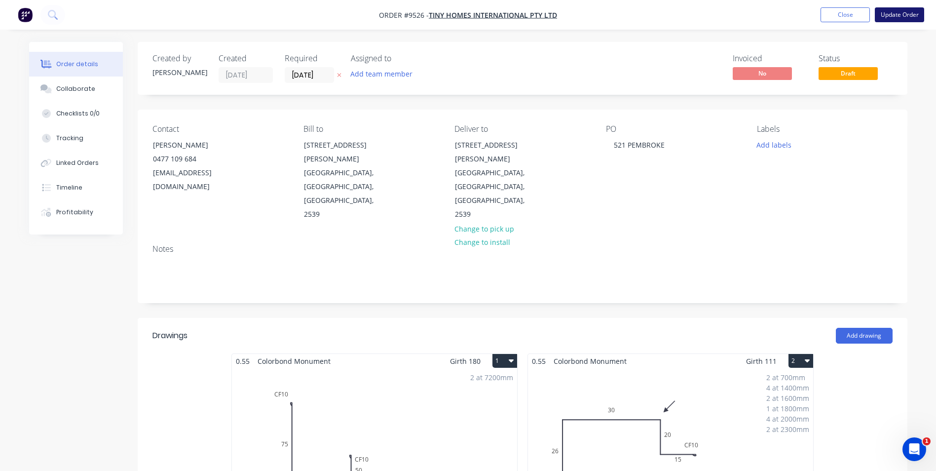
click at [903, 22] on button "Update Order" at bounding box center [899, 14] width 49 height 15
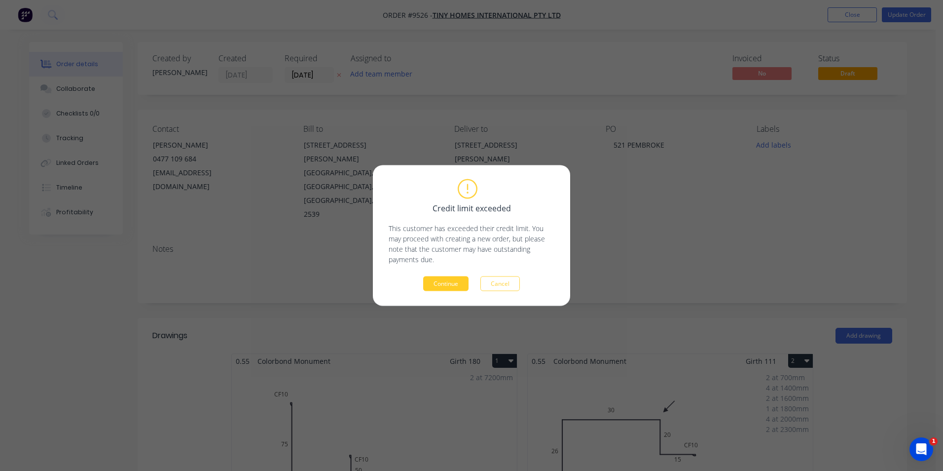
click at [447, 289] on button "Continue" at bounding box center [445, 283] width 45 height 15
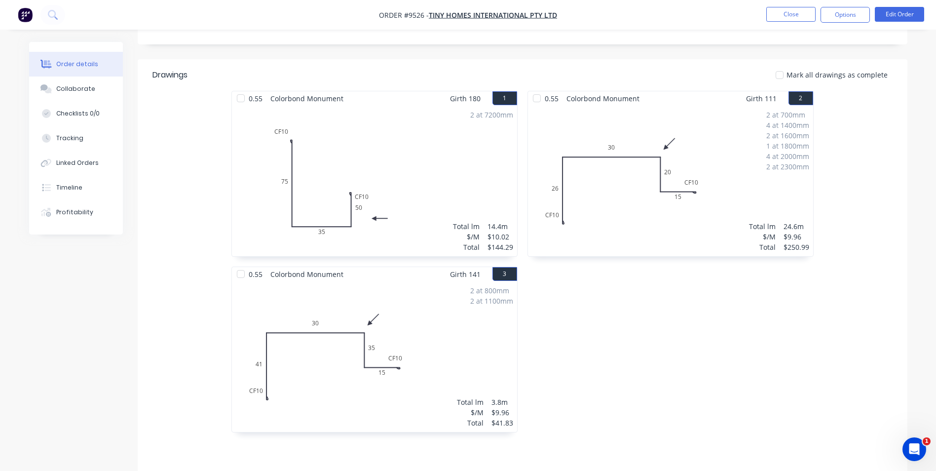
scroll to position [66, 0]
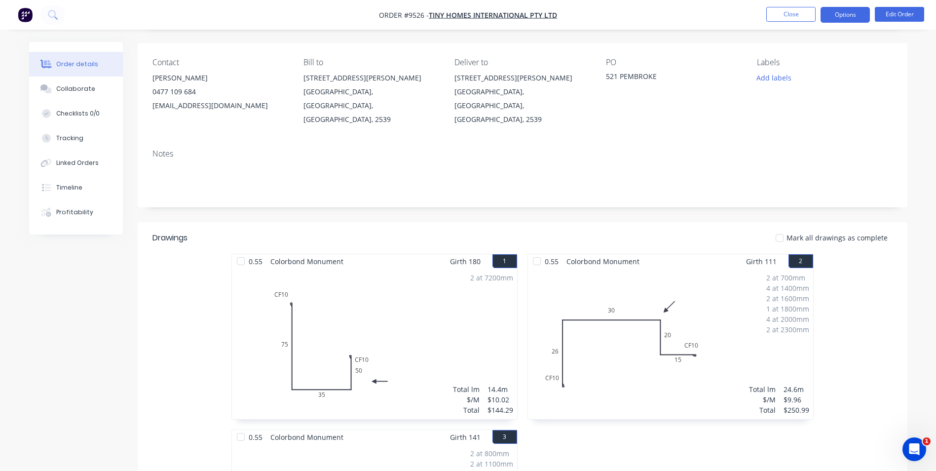
click at [856, 11] on button "Options" at bounding box center [844, 15] width 49 height 16
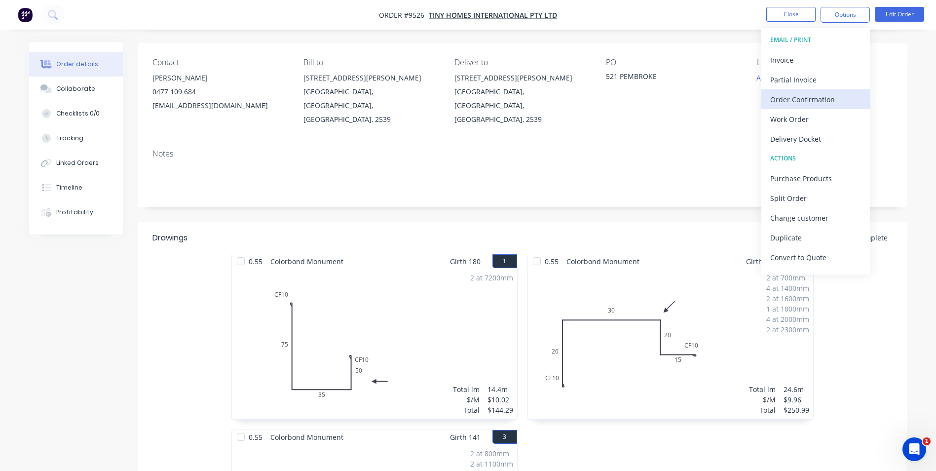
click at [812, 102] on div "Order Confirmation" at bounding box center [815, 99] width 91 height 14
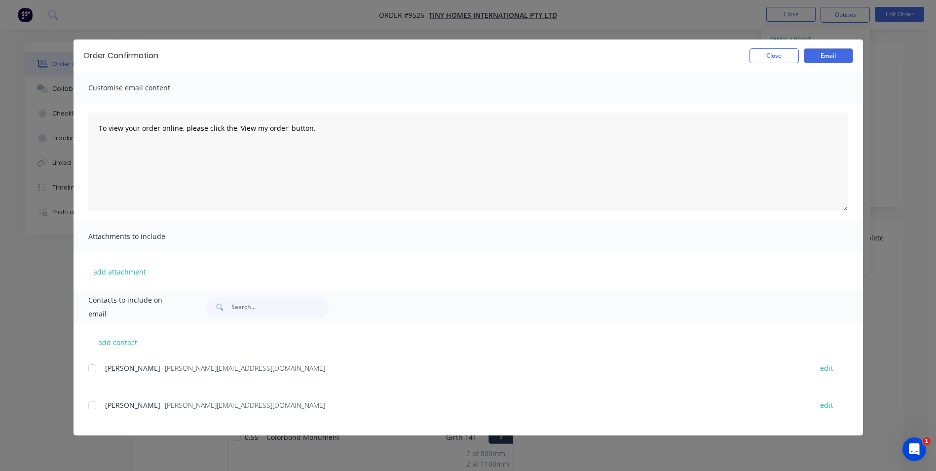
click at [94, 373] on div at bounding box center [92, 368] width 20 height 20
click at [831, 56] on button "Email" at bounding box center [828, 55] width 49 height 15
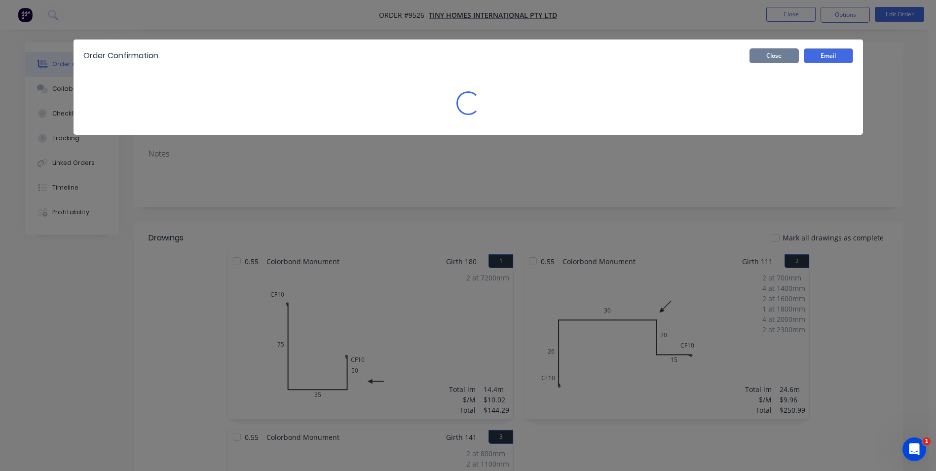
click at [788, 57] on button "Close" at bounding box center [773, 55] width 49 height 15
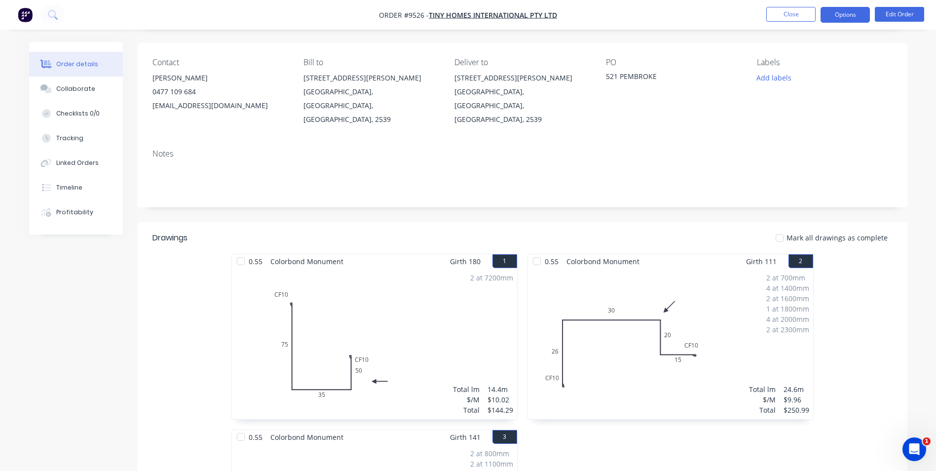
click at [841, 14] on button "Options" at bounding box center [844, 15] width 49 height 16
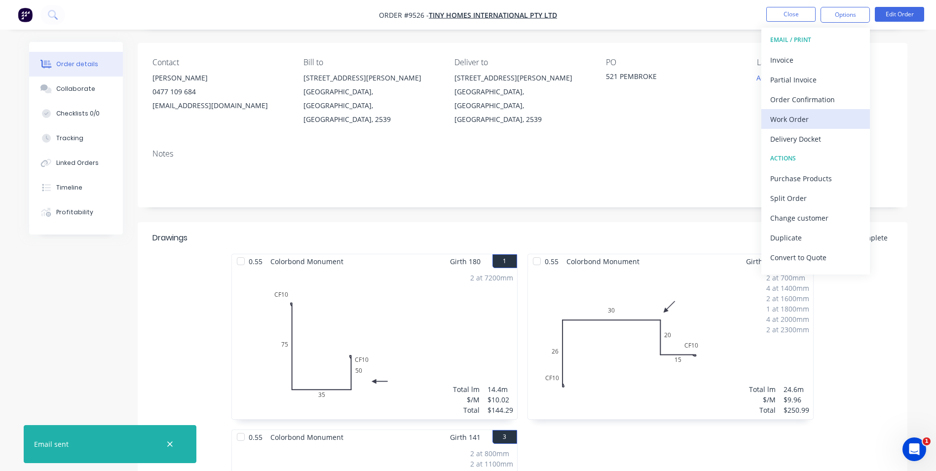
click at [790, 119] on div "Work Order" at bounding box center [815, 119] width 91 height 14
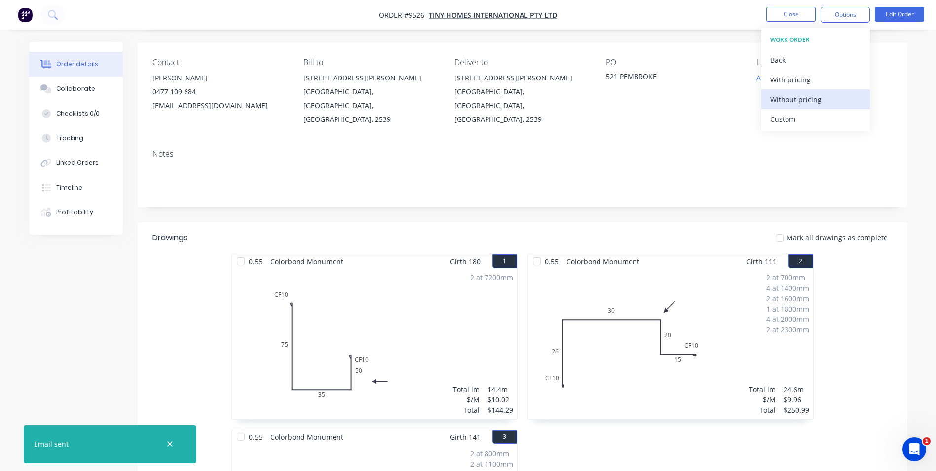
click at [794, 108] on button "Without pricing" at bounding box center [815, 99] width 109 height 20
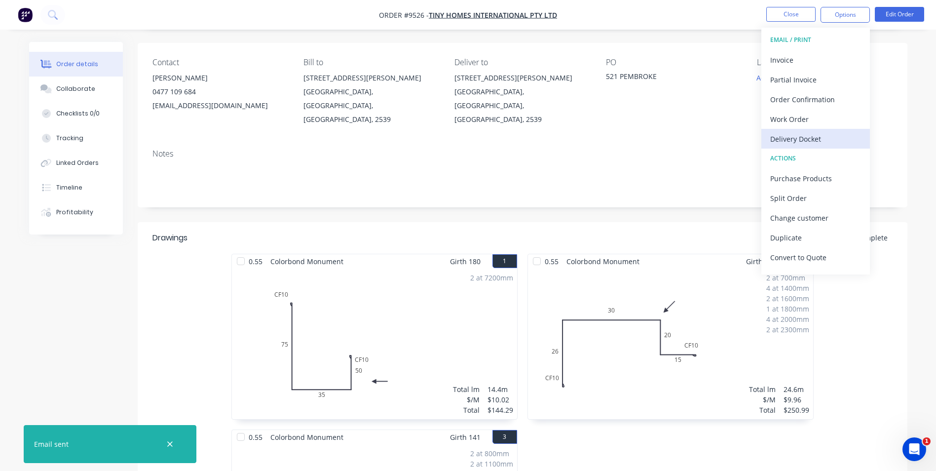
click at [789, 135] on div "Delivery Docket" at bounding box center [815, 139] width 91 height 14
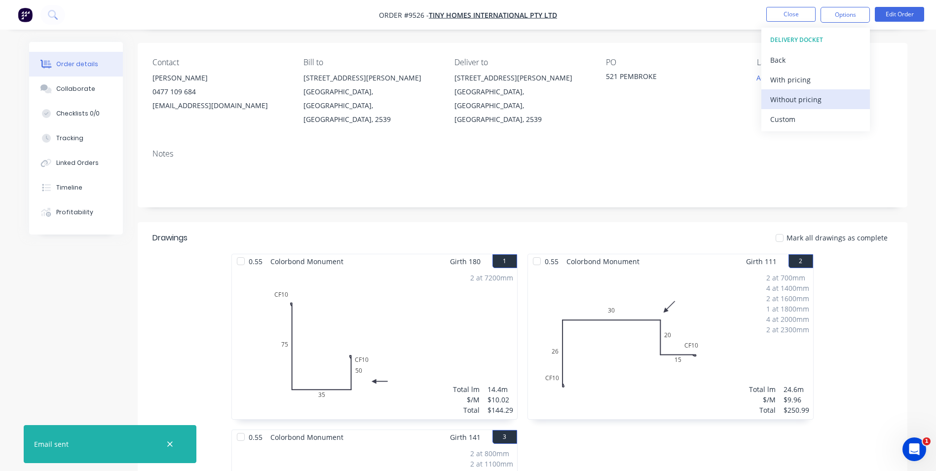
click at [786, 106] on div "Without pricing" at bounding box center [815, 99] width 91 height 14
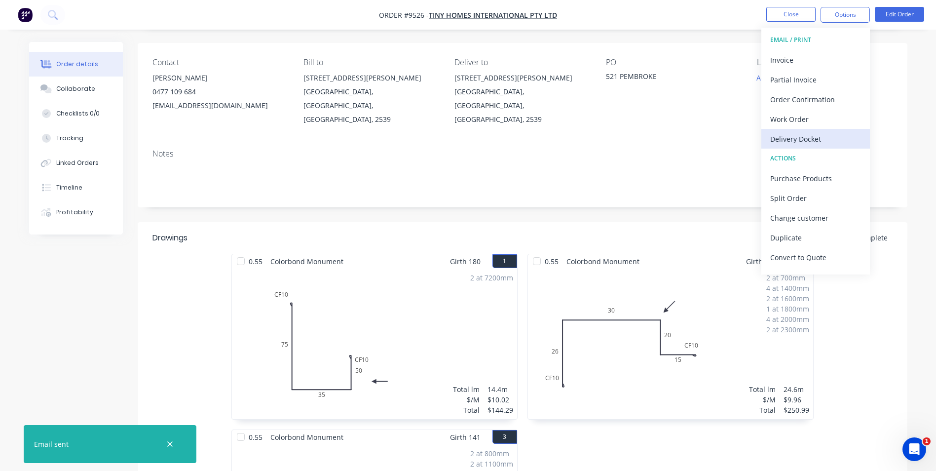
click at [798, 140] on div "Delivery Docket" at bounding box center [815, 139] width 91 height 14
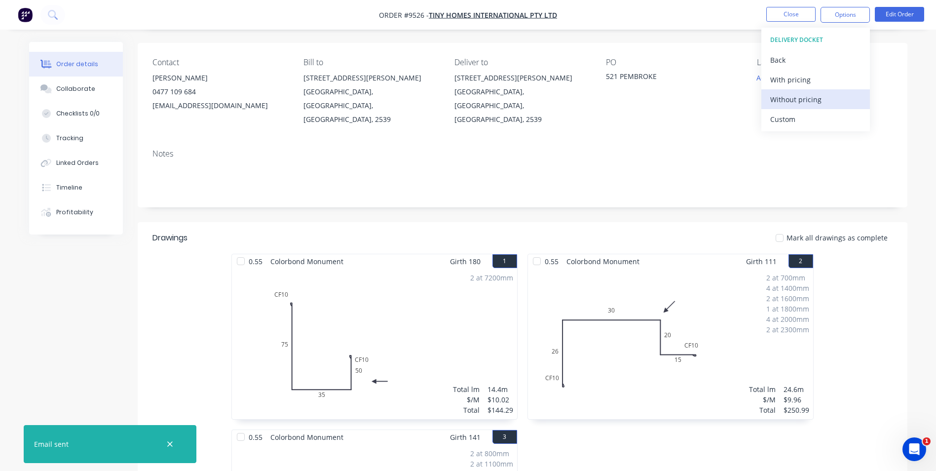
click at [799, 98] on div "Without pricing" at bounding box center [815, 99] width 91 height 14
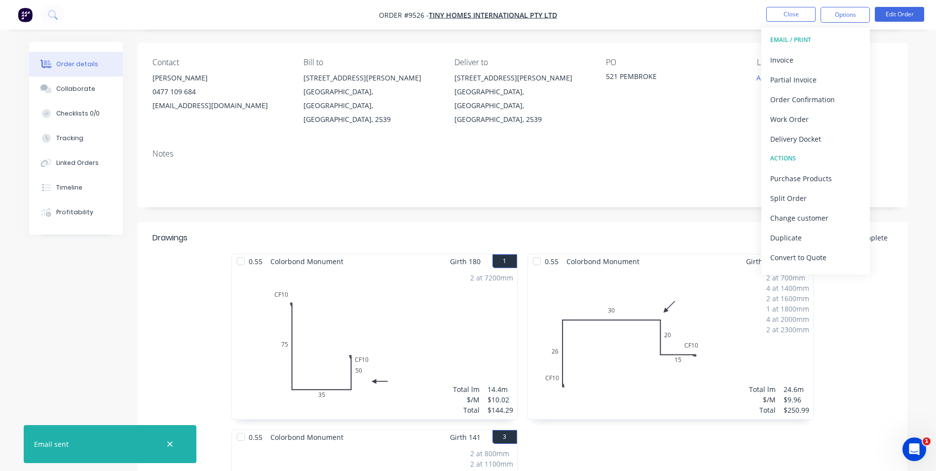
click at [23, 13] on img "button" at bounding box center [25, 14] width 15 height 15
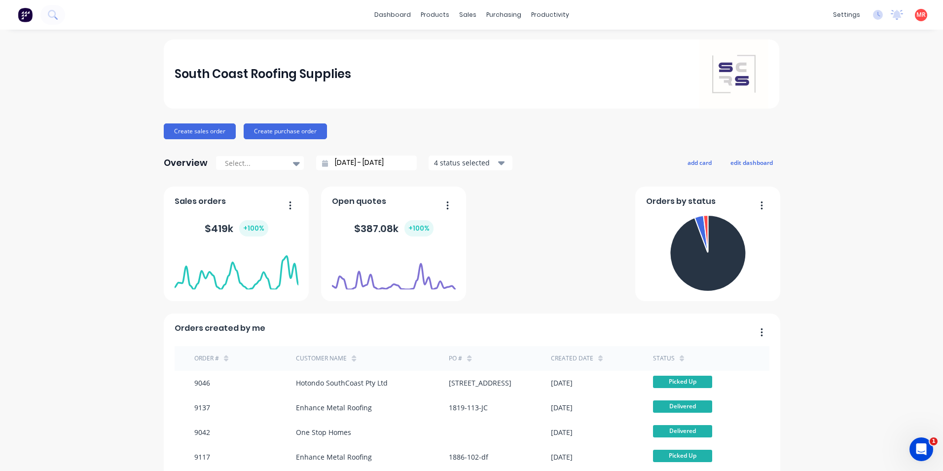
drag, startPoint x: 592, startPoint y: 43, endPoint x: 505, endPoint y: 96, distance: 101.6
click at [505, 96] on div "South Coast Roofing Supplies" at bounding box center [472, 73] width 595 height 69
click at [474, 45] on div at bounding box center [470, 47] width 15 height 9
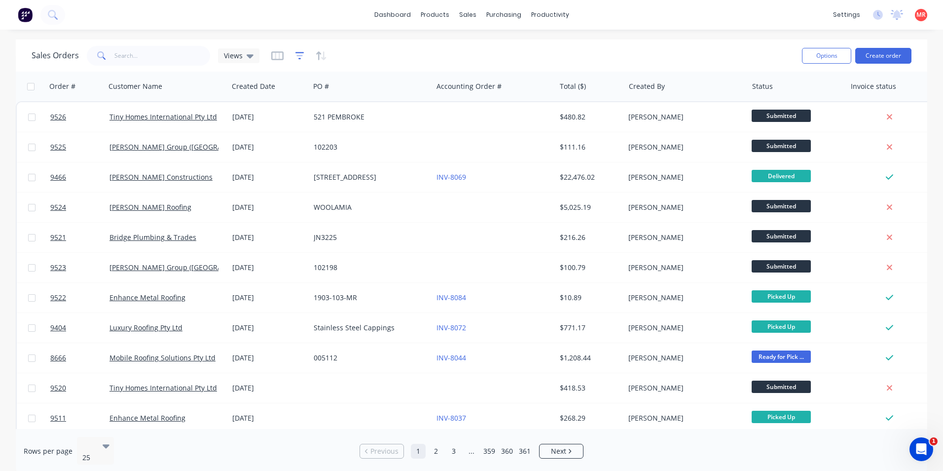
click at [298, 57] on icon "button" at bounding box center [300, 56] width 9 height 10
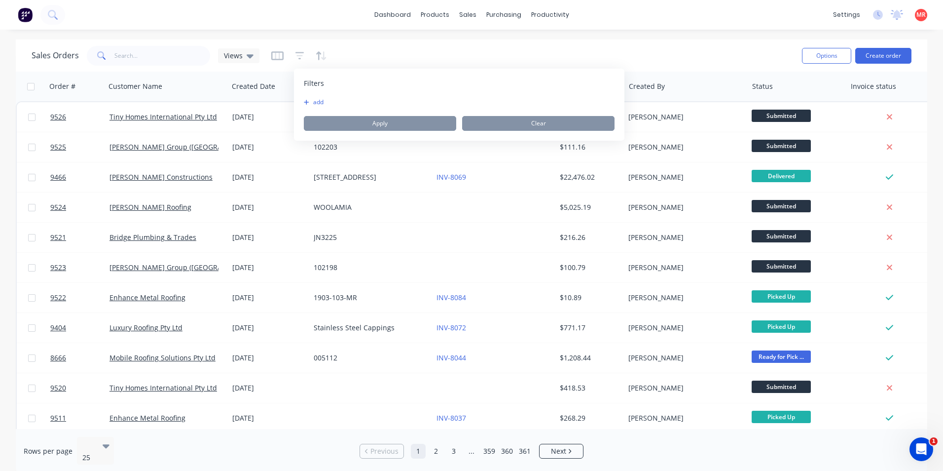
click at [387, 43] on div "Sales Orders Views Options Create order" at bounding box center [472, 55] width 912 height 32
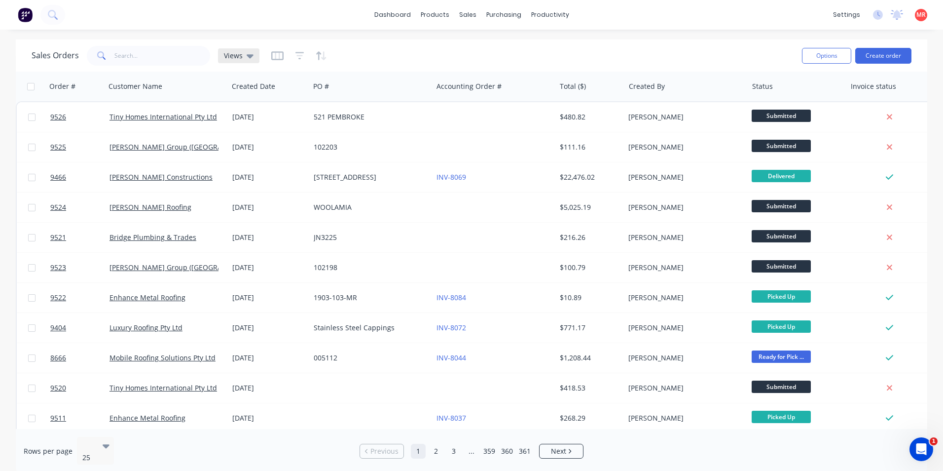
click at [247, 56] on icon at bounding box center [250, 55] width 7 height 11
click at [238, 176] on button "Invoicing" at bounding box center [277, 179] width 112 height 11
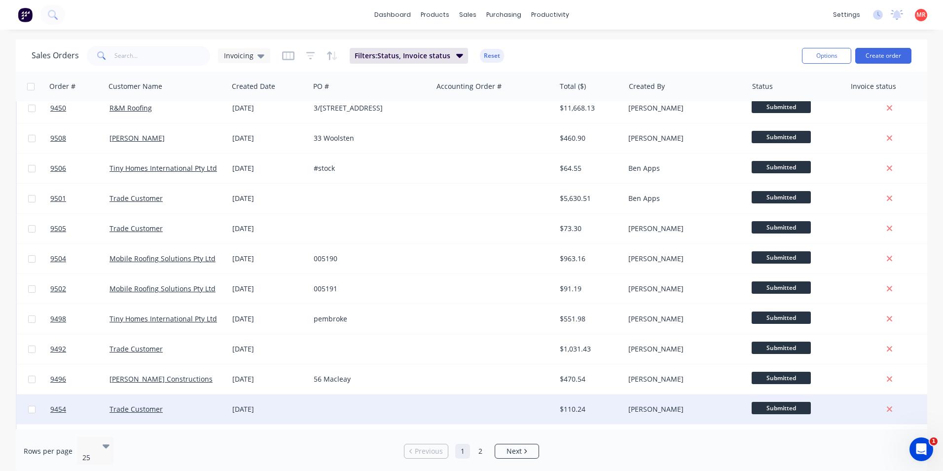
scroll to position [430, 0]
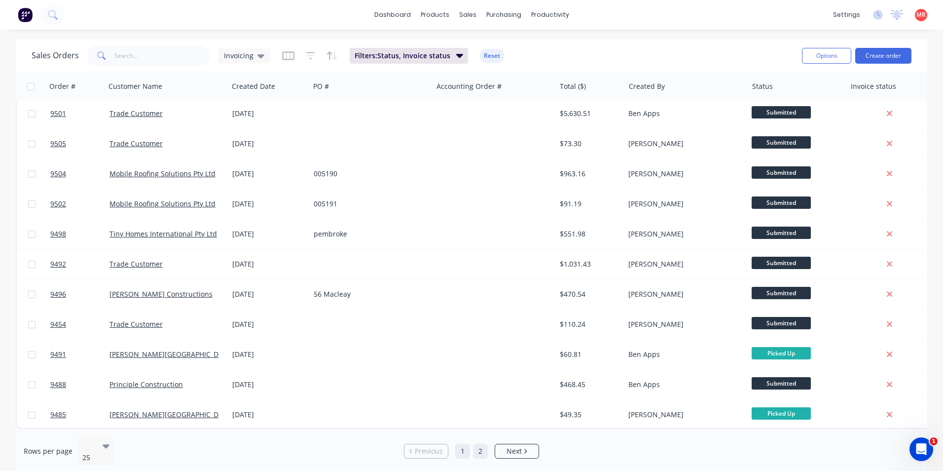
click at [477, 447] on link "2" at bounding box center [480, 451] width 15 height 15
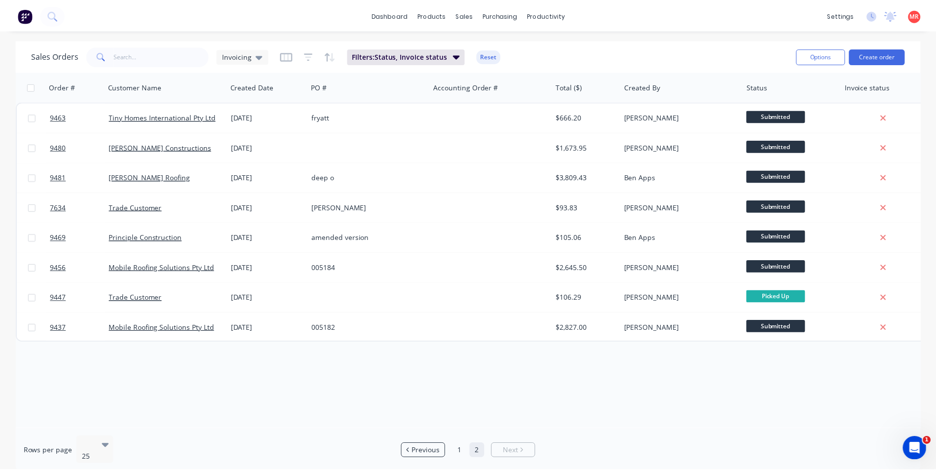
scroll to position [0, 0]
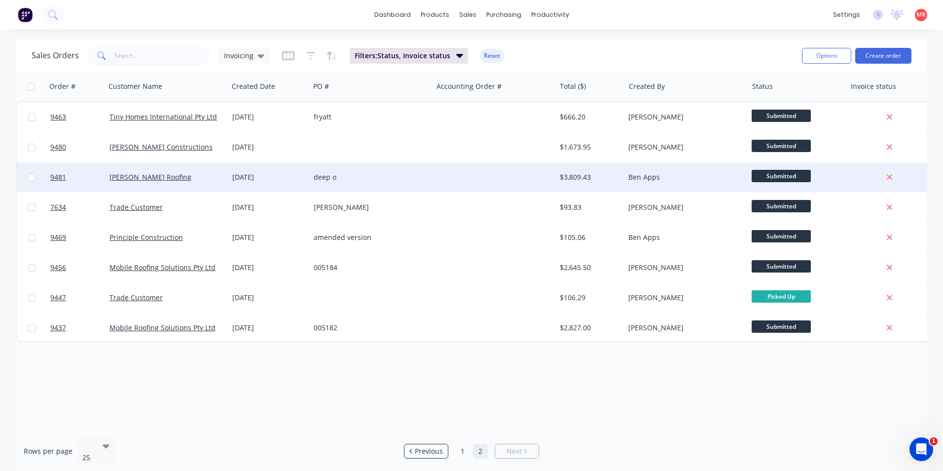
click at [360, 176] on div "deep o" at bounding box center [369, 177] width 110 height 10
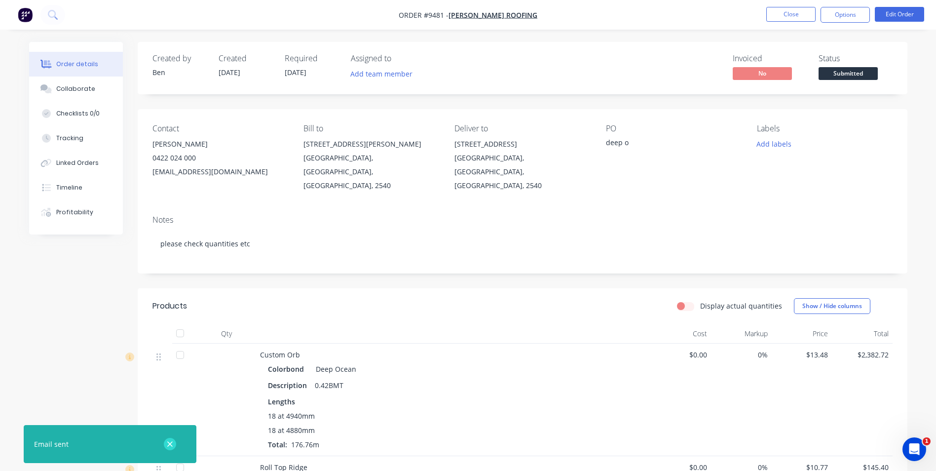
click at [164, 445] on button "button" at bounding box center [170, 444] width 12 height 12
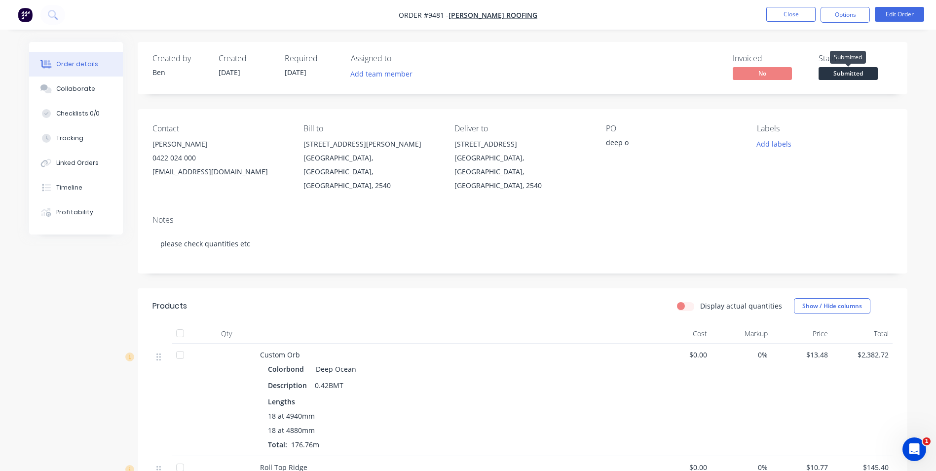
click at [846, 69] on span "Submitted" at bounding box center [848, 73] width 59 height 12
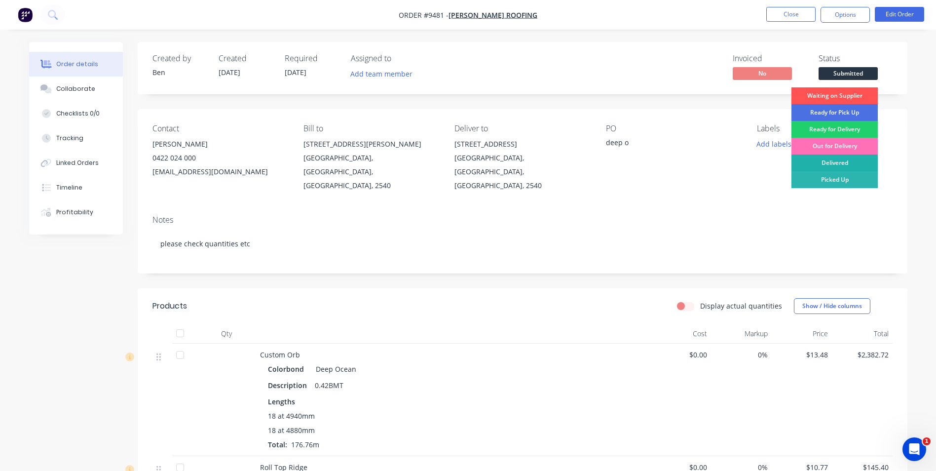
click at [829, 161] on div "Delivered" at bounding box center [834, 162] width 86 height 17
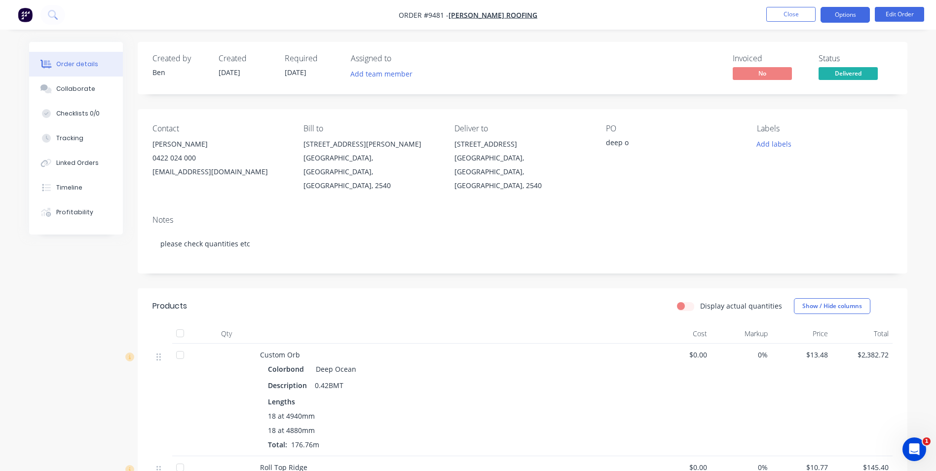
click at [839, 15] on button "Options" at bounding box center [844, 15] width 49 height 16
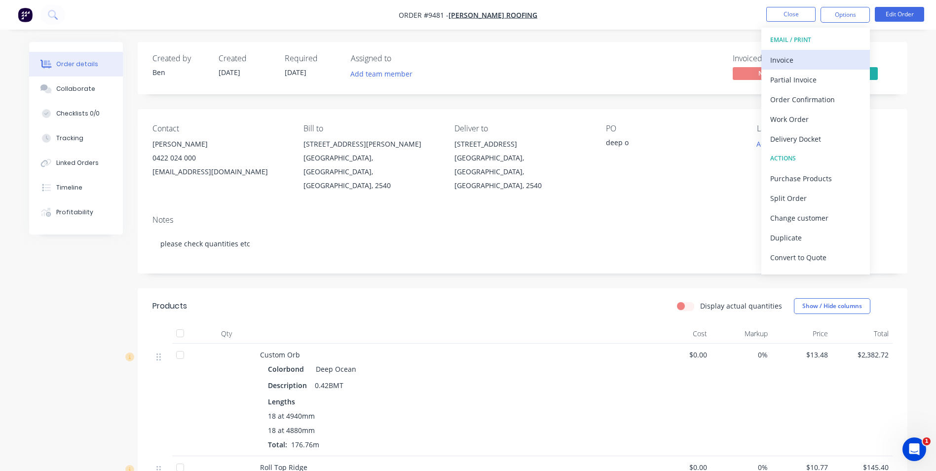
click at [820, 55] on div "Invoice" at bounding box center [815, 60] width 91 height 14
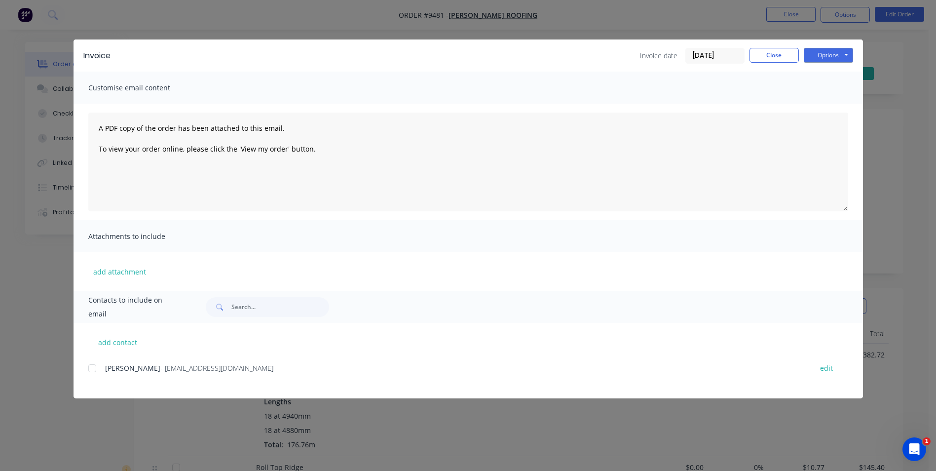
click at [94, 371] on div at bounding box center [92, 368] width 20 height 20
click at [849, 53] on button "Options" at bounding box center [828, 55] width 49 height 15
click at [835, 102] on button "Email" at bounding box center [835, 105] width 63 height 16
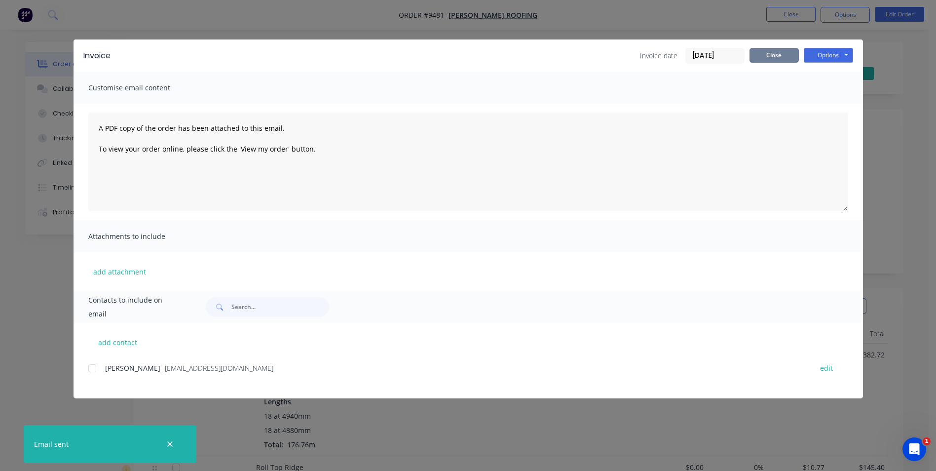
click at [782, 60] on button "Close" at bounding box center [773, 55] width 49 height 15
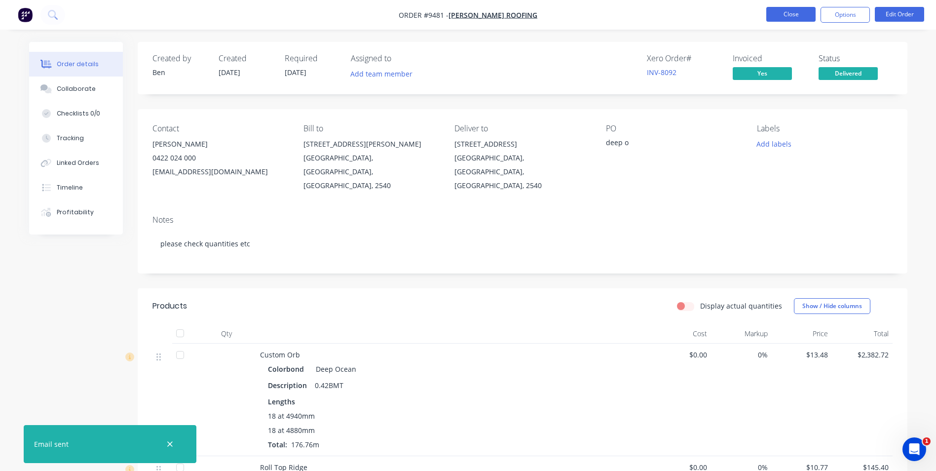
click at [793, 20] on button "Close" at bounding box center [790, 14] width 49 height 15
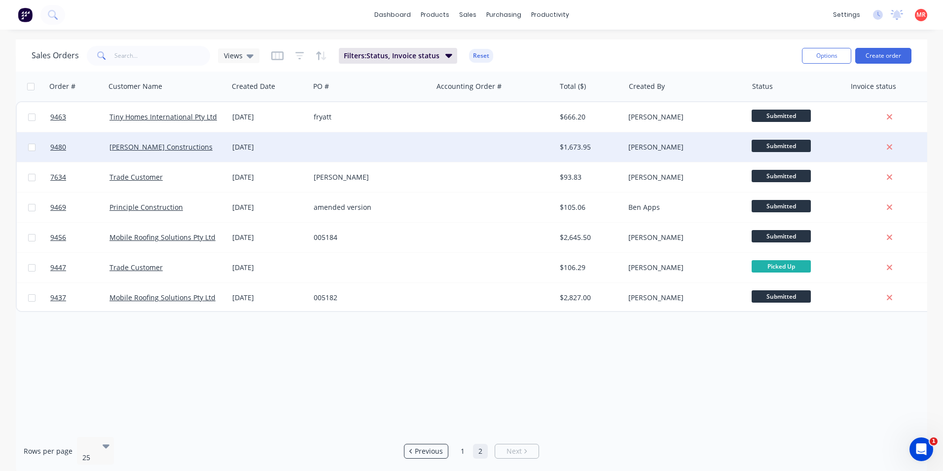
click at [376, 150] on div at bounding box center [371, 147] width 123 height 30
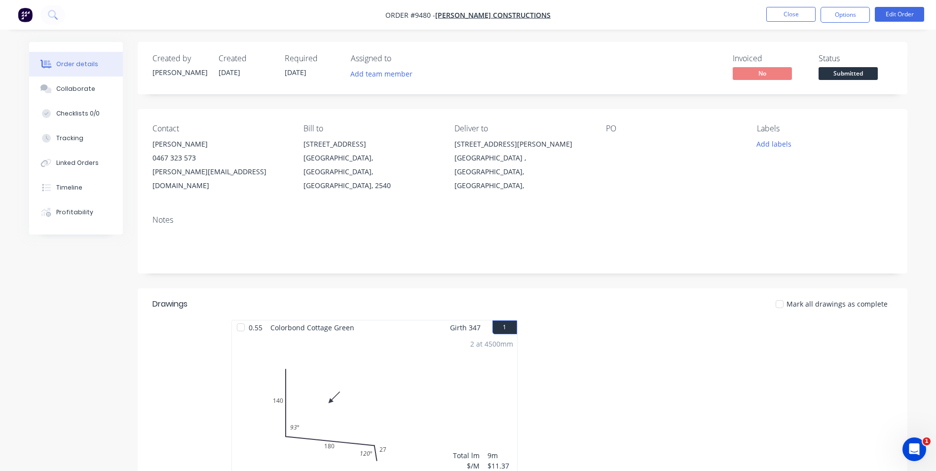
click at [842, 73] on span "Submitted" at bounding box center [848, 73] width 59 height 12
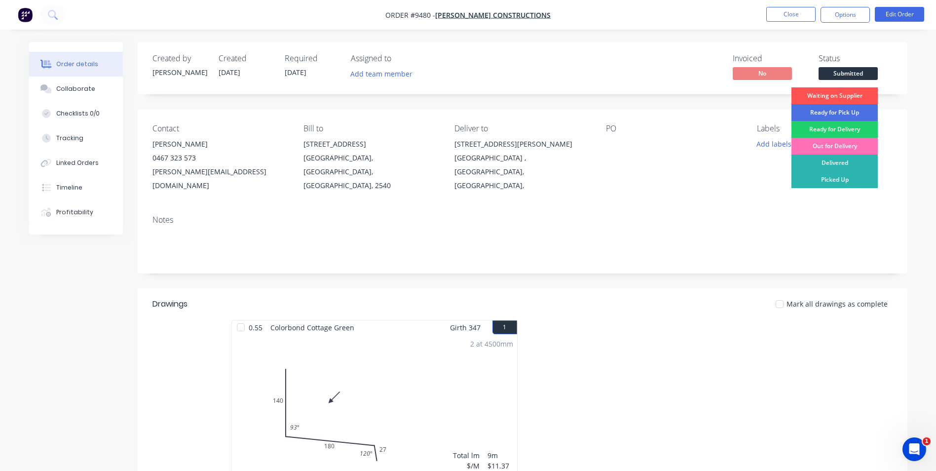
drag, startPoint x: 833, startPoint y: 166, endPoint x: 833, endPoint y: 150, distance: 16.3
click at [833, 166] on div "Delivered" at bounding box center [834, 162] width 86 height 17
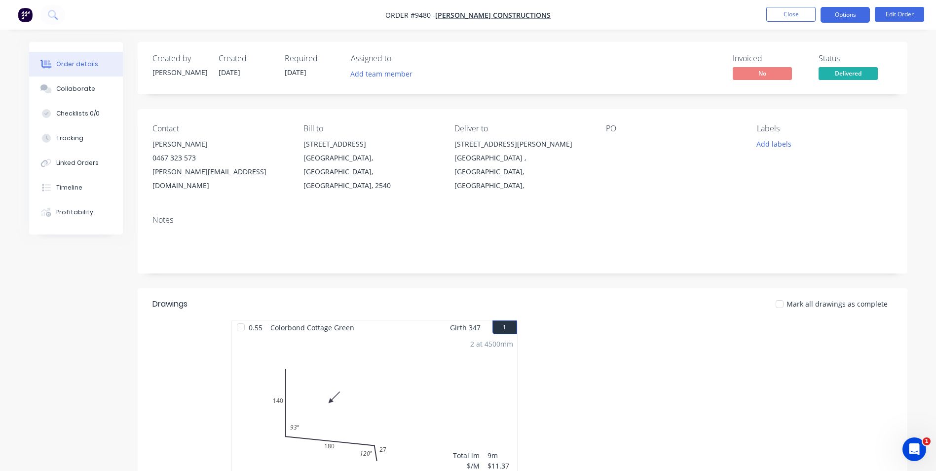
click at [830, 13] on button "Options" at bounding box center [844, 15] width 49 height 16
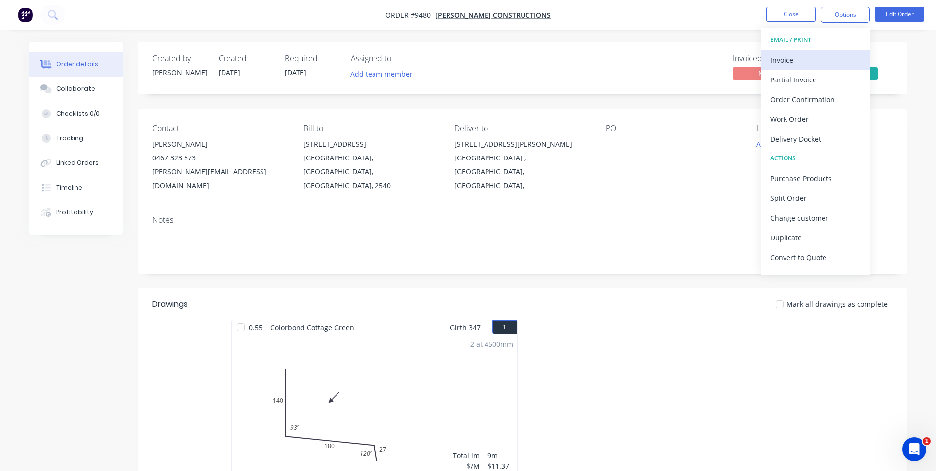
click at [796, 63] on div "Invoice" at bounding box center [815, 60] width 91 height 14
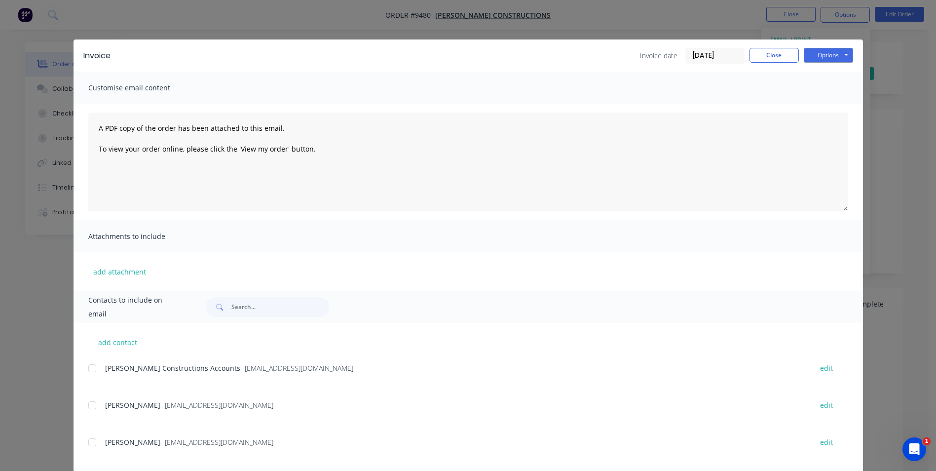
click at [90, 373] on div at bounding box center [92, 368] width 20 height 20
click at [818, 49] on button "Options" at bounding box center [828, 55] width 49 height 15
click at [807, 103] on button "Email" at bounding box center [835, 105] width 63 height 16
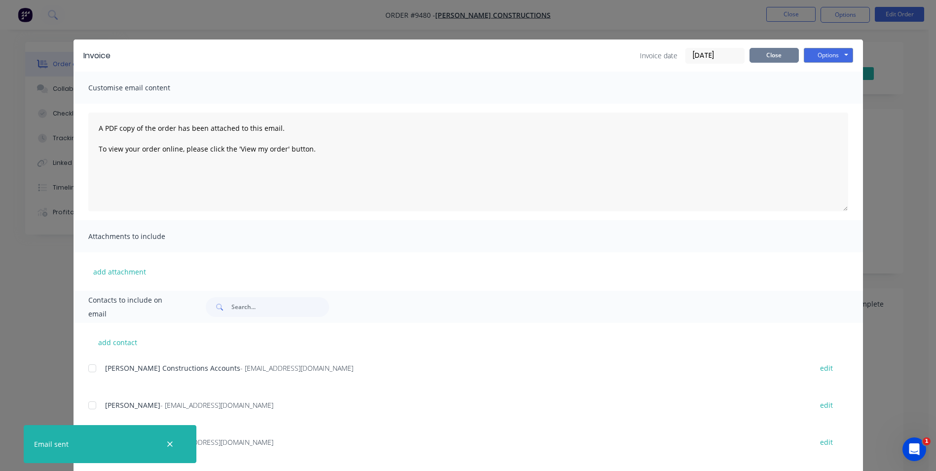
click at [781, 50] on button "Close" at bounding box center [773, 55] width 49 height 15
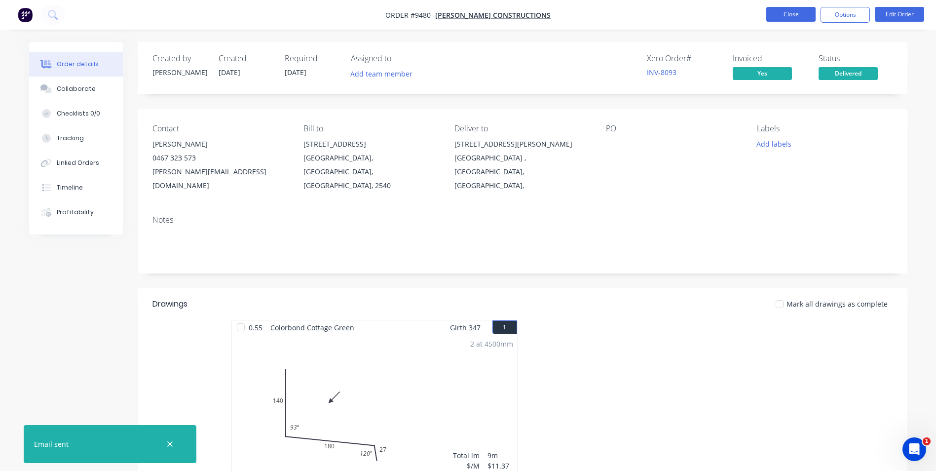
click at [781, 11] on button "Close" at bounding box center [790, 14] width 49 height 15
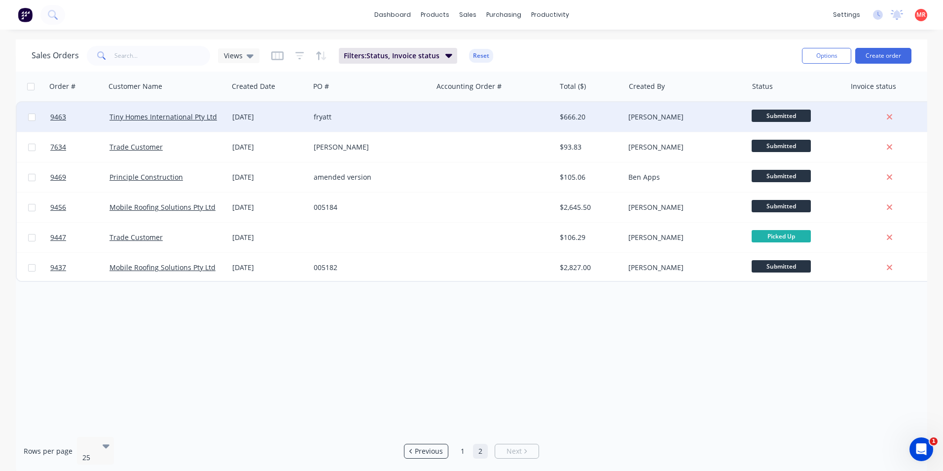
click at [410, 118] on div "fryatt" at bounding box center [369, 117] width 110 height 10
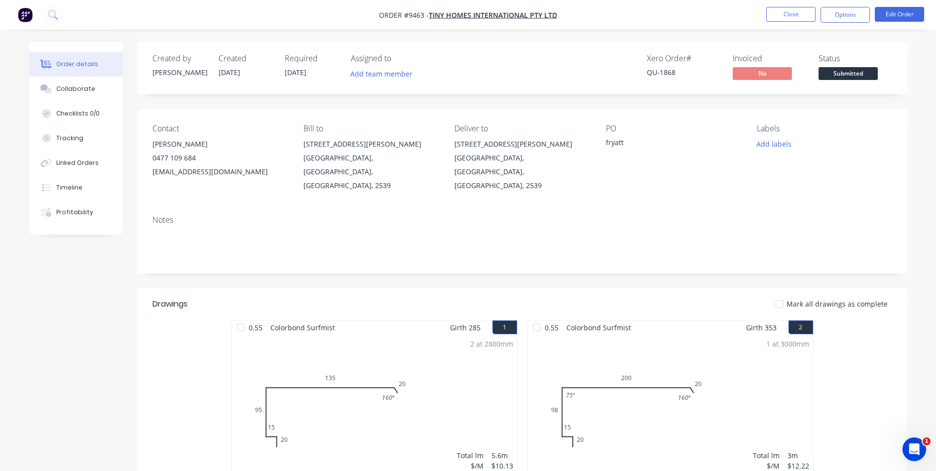
click at [835, 71] on span "Submitted" at bounding box center [848, 73] width 59 height 12
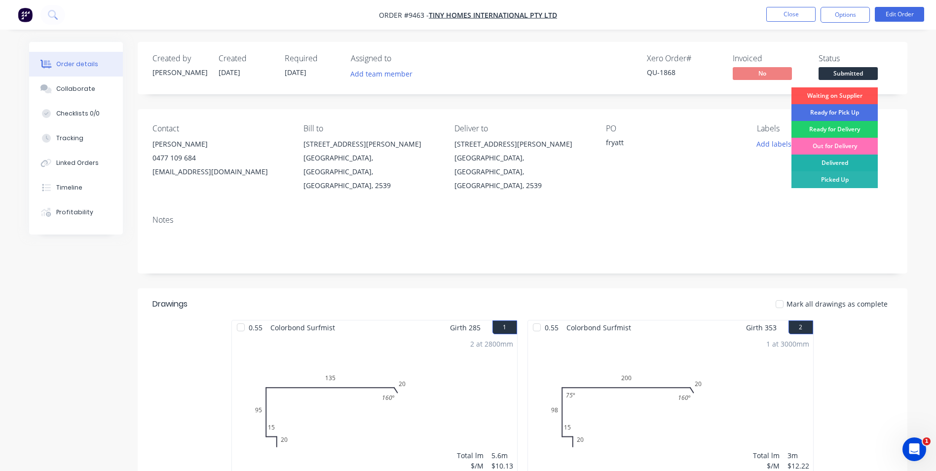
drag, startPoint x: 825, startPoint y: 155, endPoint x: 827, endPoint y: 99, distance: 56.3
click at [825, 155] on div "Delivered" at bounding box center [834, 162] width 86 height 17
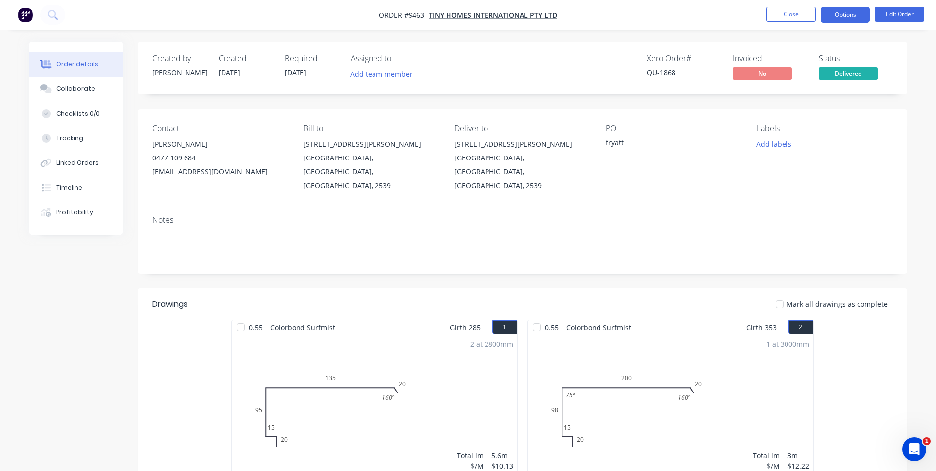
click at [830, 19] on button "Options" at bounding box center [844, 15] width 49 height 16
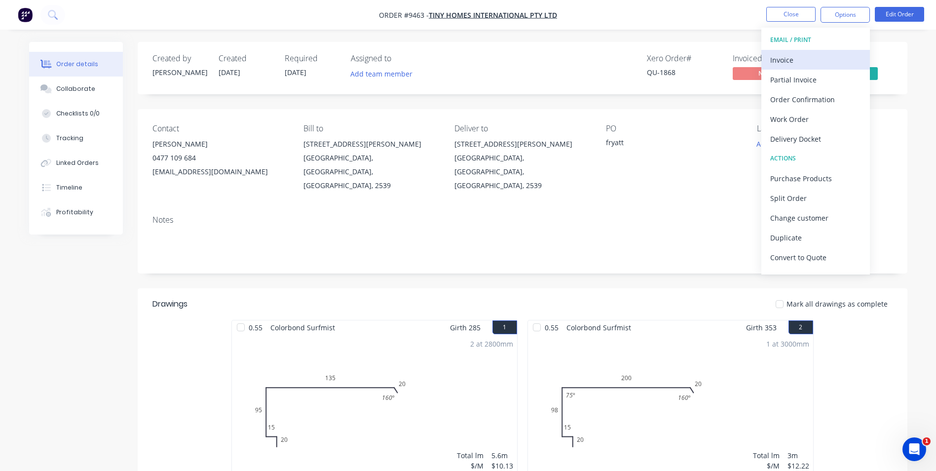
click at [807, 62] on div "Invoice" at bounding box center [815, 60] width 91 height 14
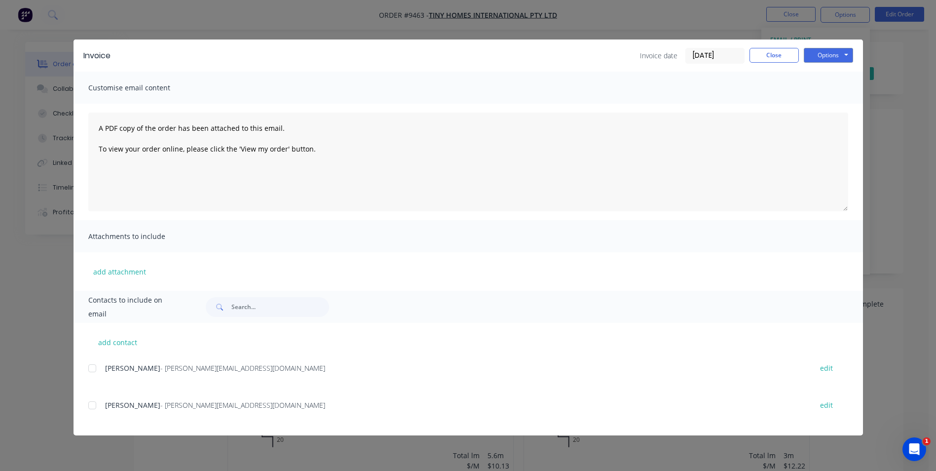
click at [88, 374] on div at bounding box center [92, 368] width 20 height 20
click at [833, 48] on button "Options" at bounding box center [828, 55] width 49 height 15
click at [824, 106] on button "Email" at bounding box center [835, 105] width 63 height 16
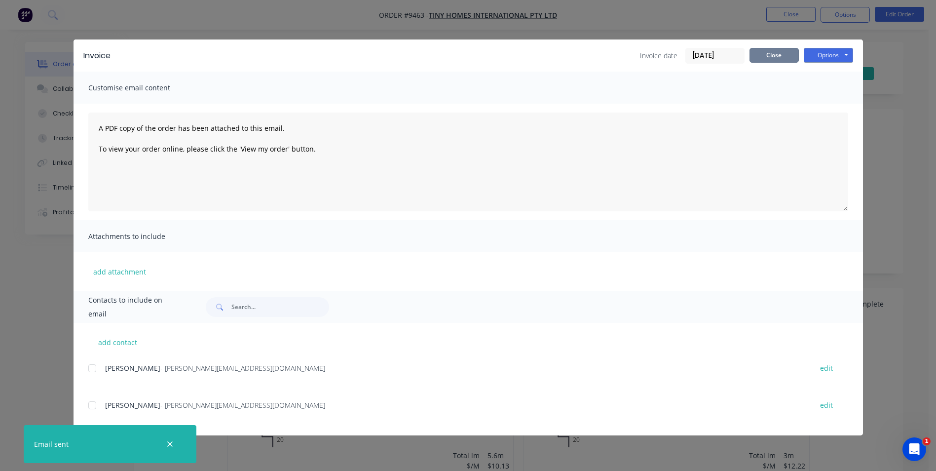
click at [782, 54] on button "Close" at bounding box center [773, 55] width 49 height 15
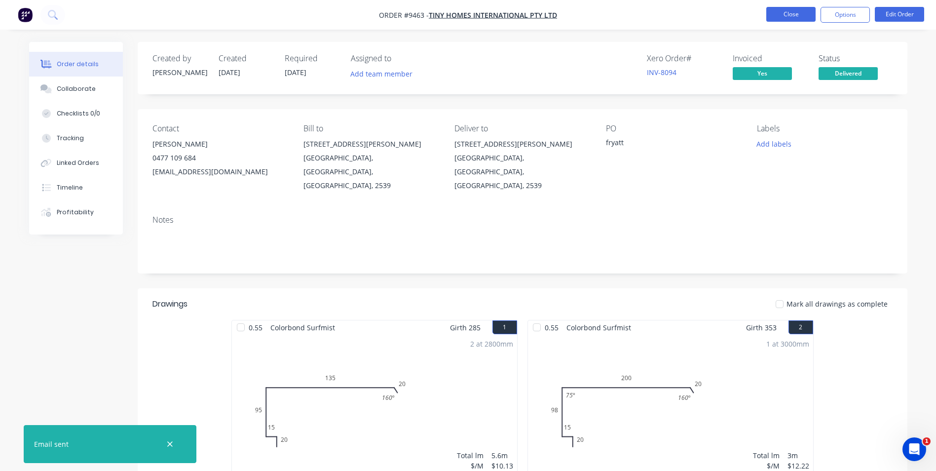
click at [789, 17] on button "Close" at bounding box center [790, 14] width 49 height 15
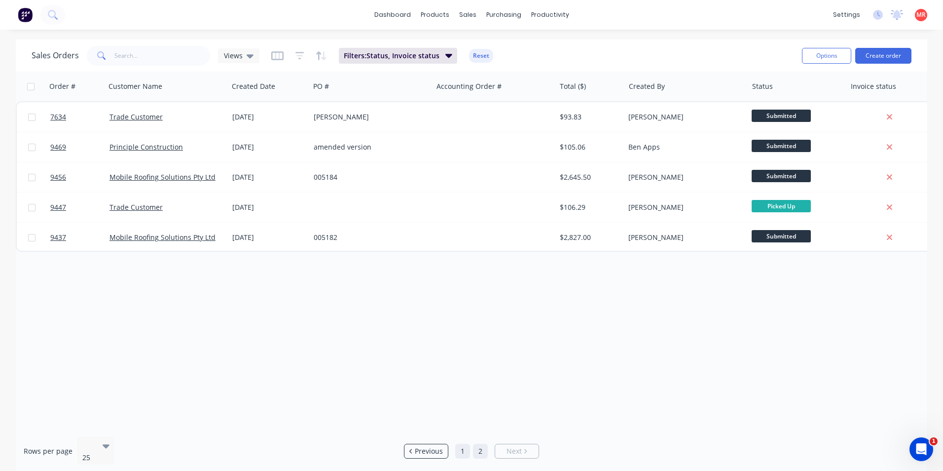
click at [462, 444] on link "1" at bounding box center [462, 451] width 15 height 15
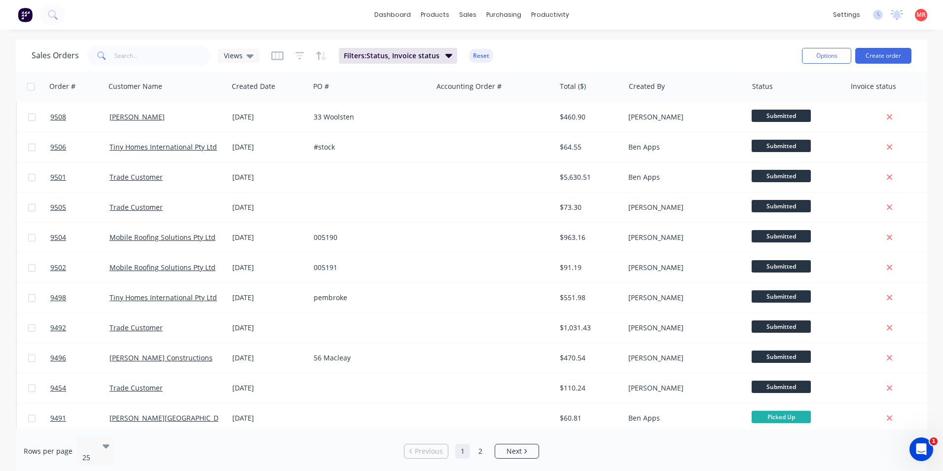
scroll to position [430, 0]
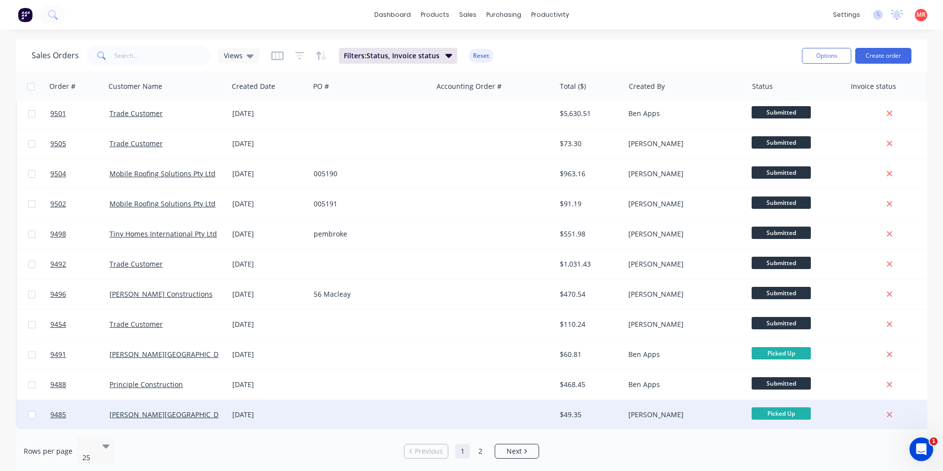
click at [453, 414] on div at bounding box center [494, 415] width 123 height 30
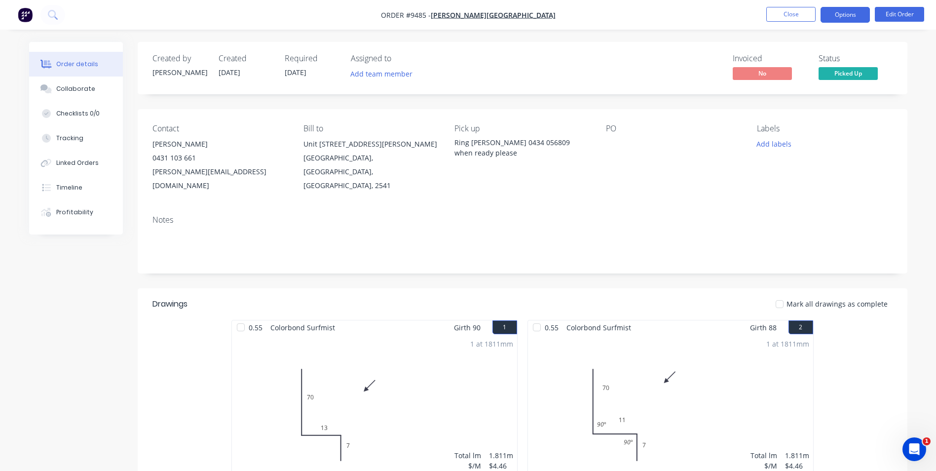
click at [838, 17] on button "Options" at bounding box center [844, 15] width 49 height 16
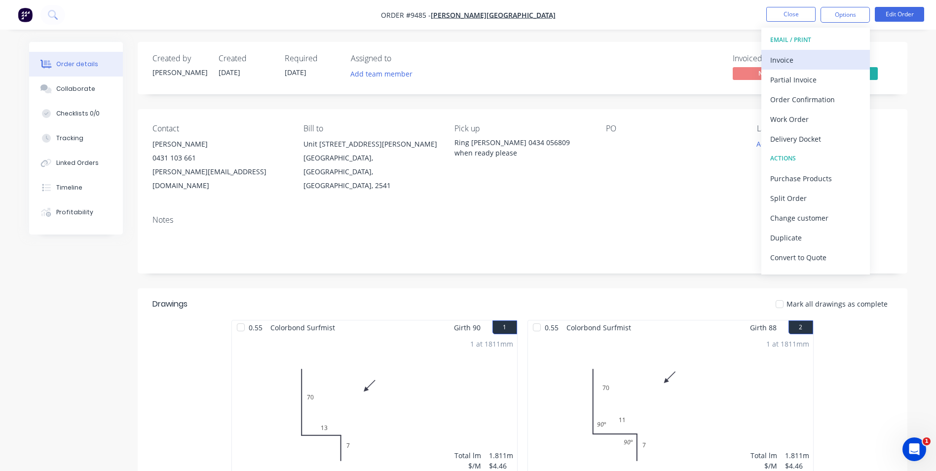
click at [782, 62] on div "Invoice" at bounding box center [815, 60] width 91 height 14
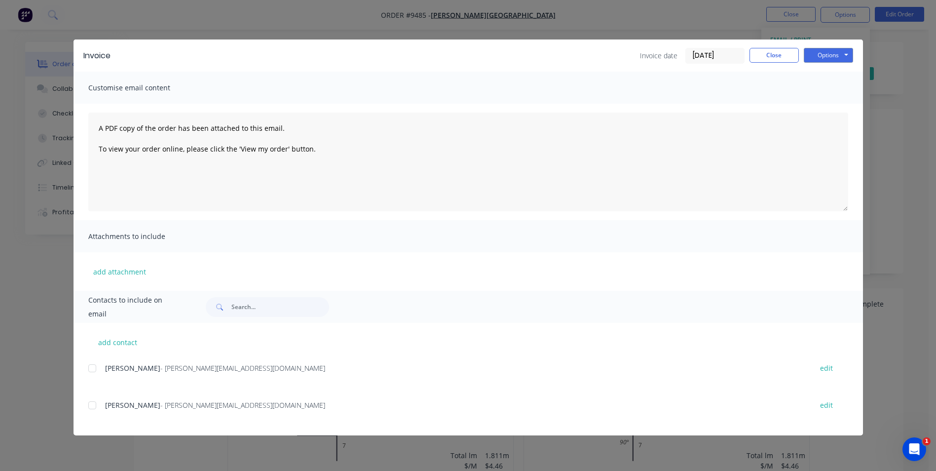
click at [93, 374] on div at bounding box center [92, 368] width 20 height 20
click at [825, 57] on button "Options" at bounding box center [828, 55] width 49 height 15
click at [813, 101] on button "Email" at bounding box center [835, 105] width 63 height 16
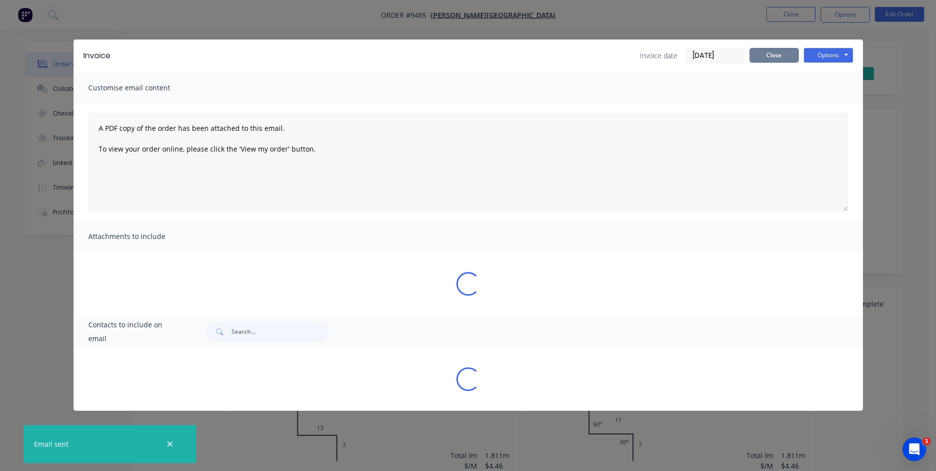
click at [782, 54] on button "Close" at bounding box center [773, 55] width 49 height 15
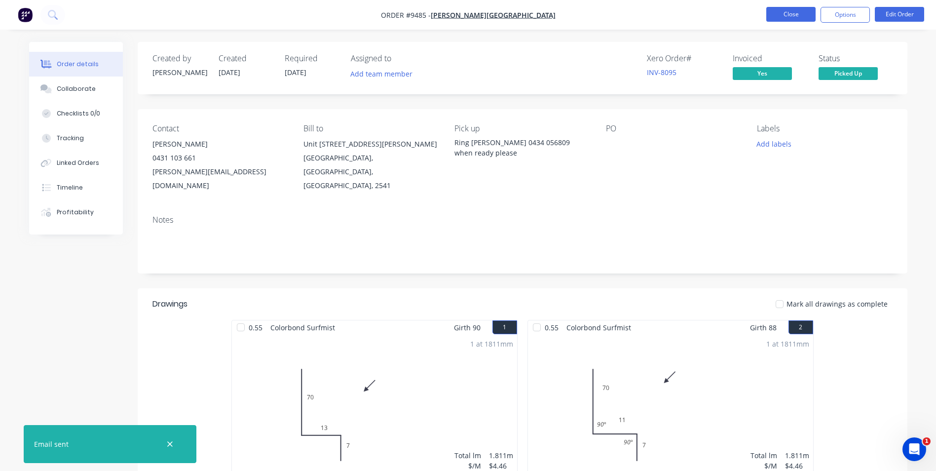
click at [793, 19] on button "Close" at bounding box center [790, 14] width 49 height 15
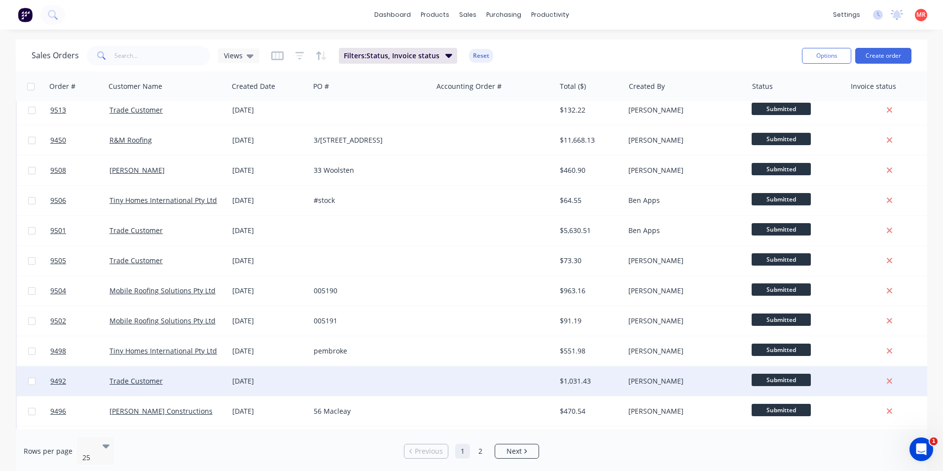
scroll to position [430, 0]
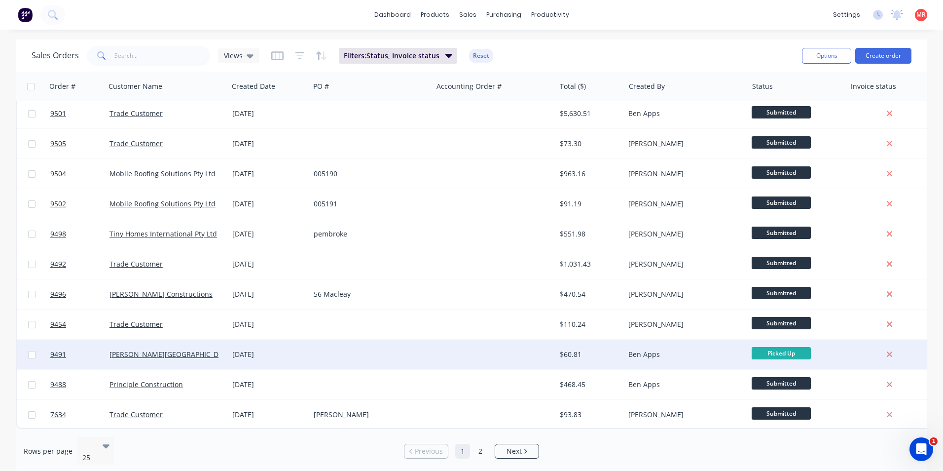
click at [392, 350] on div at bounding box center [371, 354] width 123 height 30
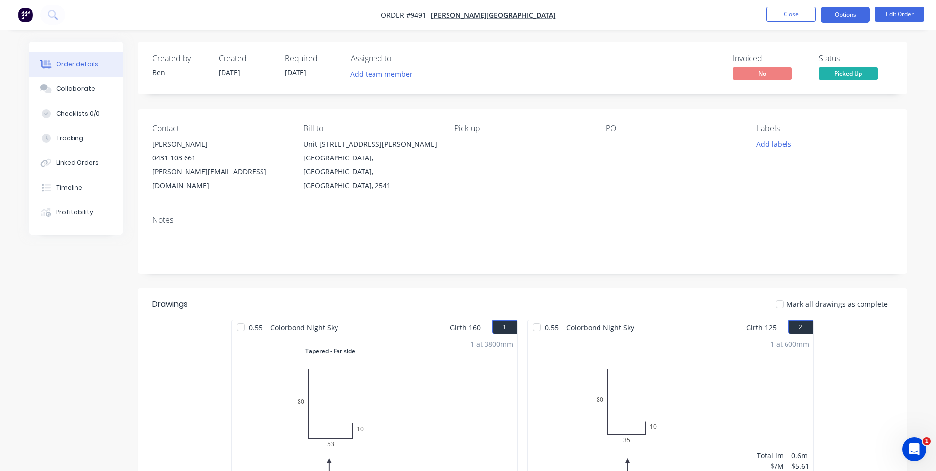
click at [858, 15] on button "Options" at bounding box center [844, 15] width 49 height 16
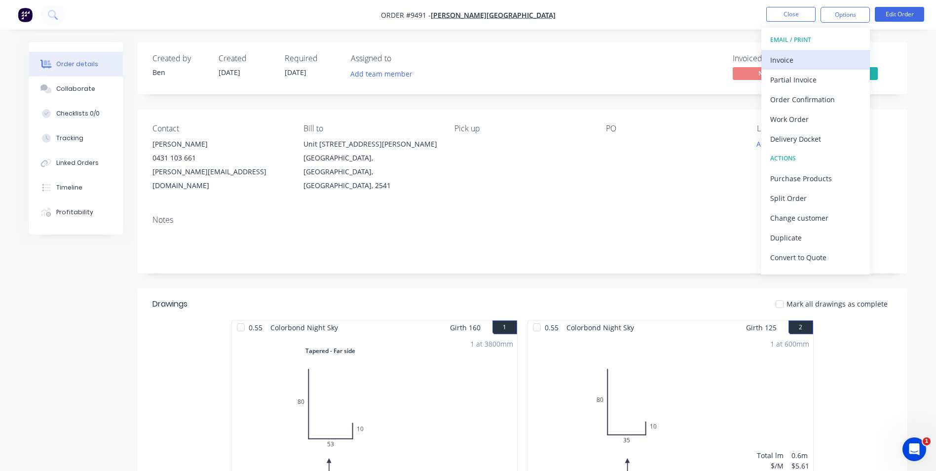
click at [813, 63] on div "Invoice" at bounding box center [815, 60] width 91 height 14
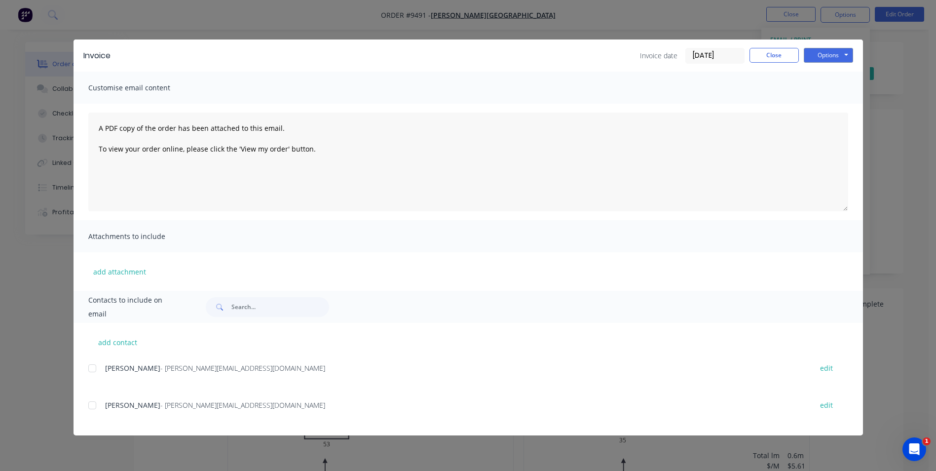
click at [92, 369] on div at bounding box center [92, 368] width 20 height 20
click at [824, 52] on button "Options" at bounding box center [828, 55] width 49 height 15
click at [823, 98] on button "Email" at bounding box center [835, 105] width 63 height 16
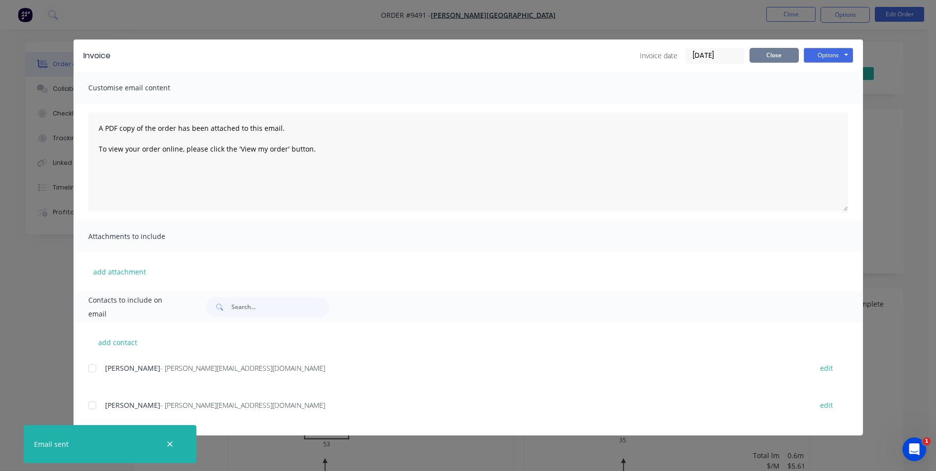
click at [781, 54] on button "Close" at bounding box center [773, 55] width 49 height 15
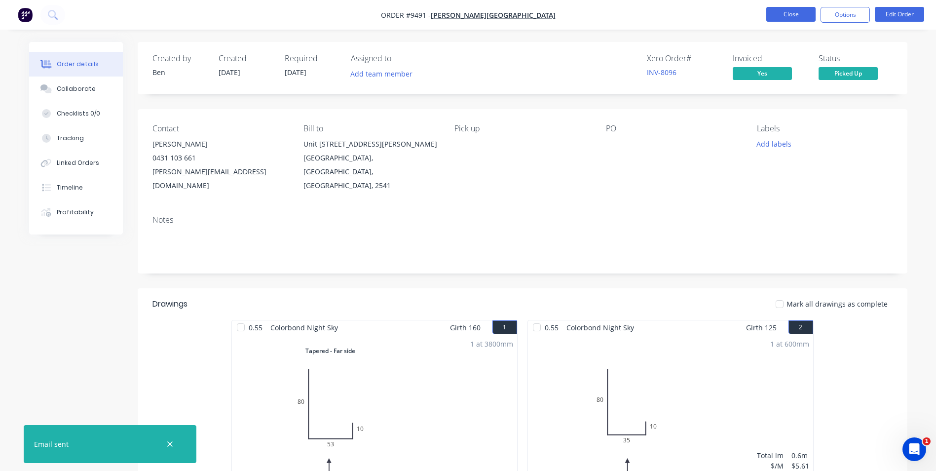
click at [779, 18] on button "Close" at bounding box center [790, 14] width 49 height 15
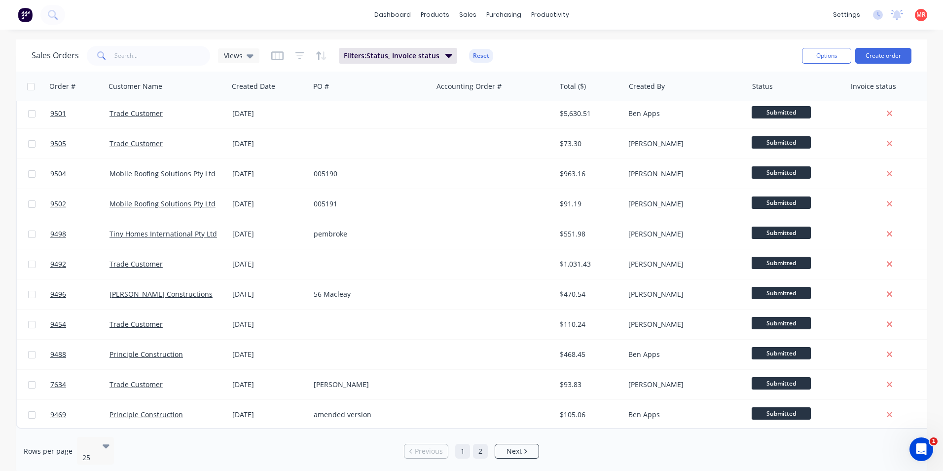
click at [480, 444] on link "2" at bounding box center [480, 451] width 15 height 15
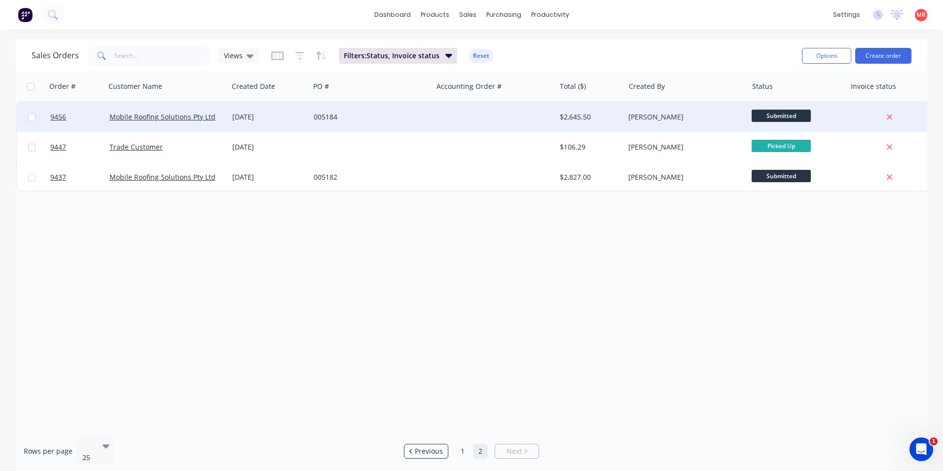
click at [432, 113] on div "005184" at bounding box center [371, 117] width 123 height 30
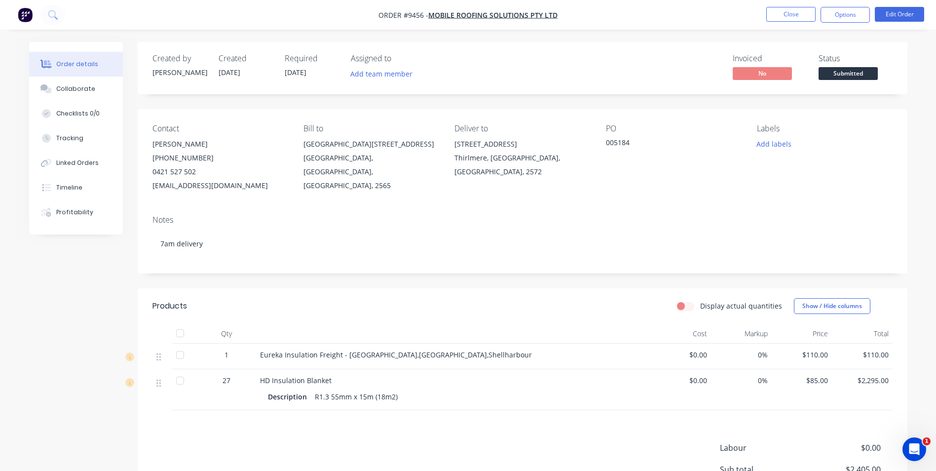
scroll to position [115, 0]
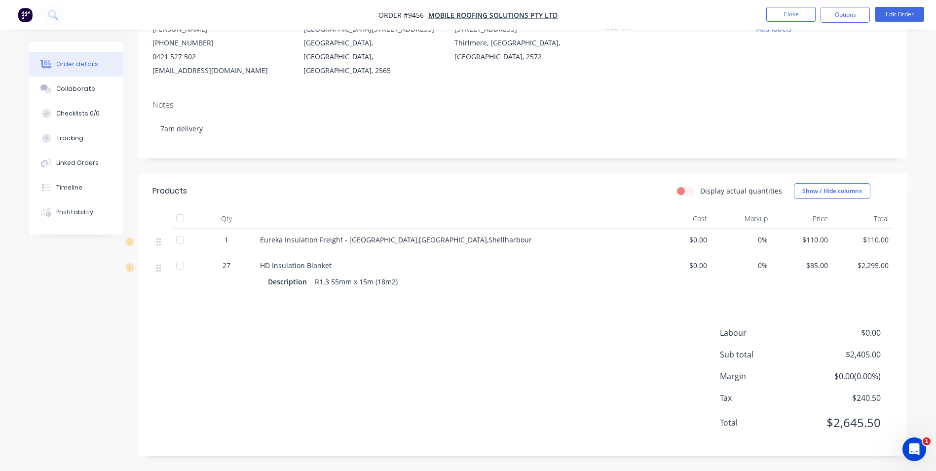
click at [30, 18] on img "button" at bounding box center [25, 14] width 15 height 15
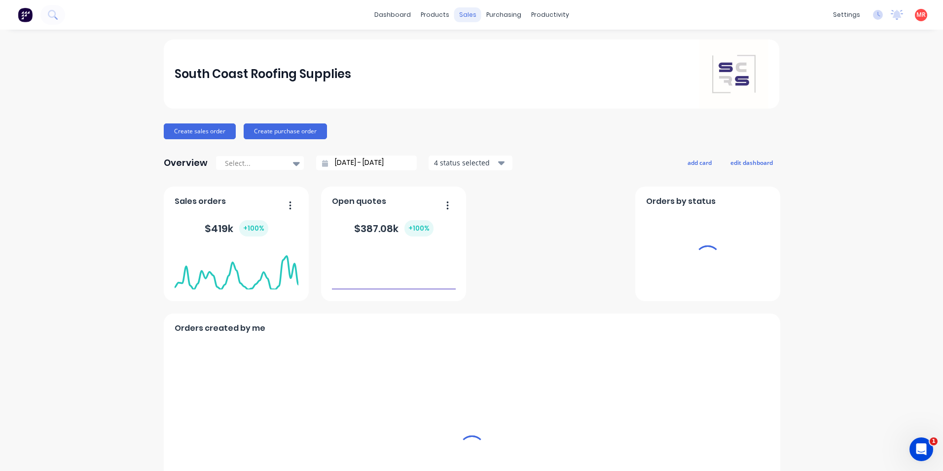
click at [463, 12] on div "sales" at bounding box center [467, 14] width 27 height 15
click at [467, 16] on div "sales" at bounding box center [467, 14] width 27 height 15
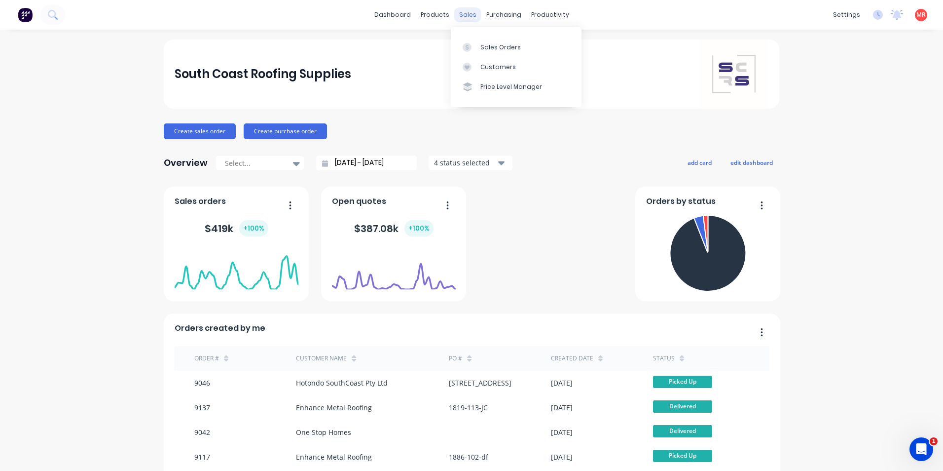
click at [473, 12] on div "sales" at bounding box center [467, 14] width 27 height 15
click at [470, 45] on icon at bounding box center [467, 47] width 9 height 9
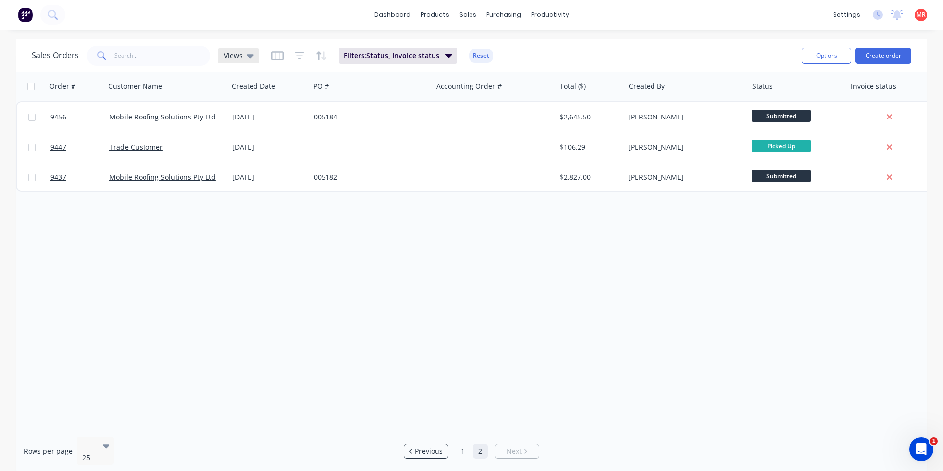
click at [247, 56] on icon at bounding box center [250, 56] width 7 height 4
click at [239, 180] on button "Invoicing" at bounding box center [277, 179] width 112 height 11
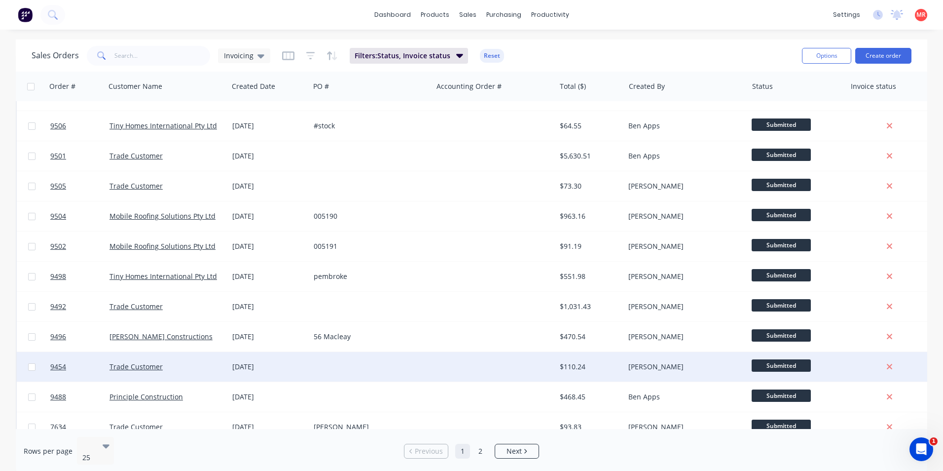
scroll to position [430, 0]
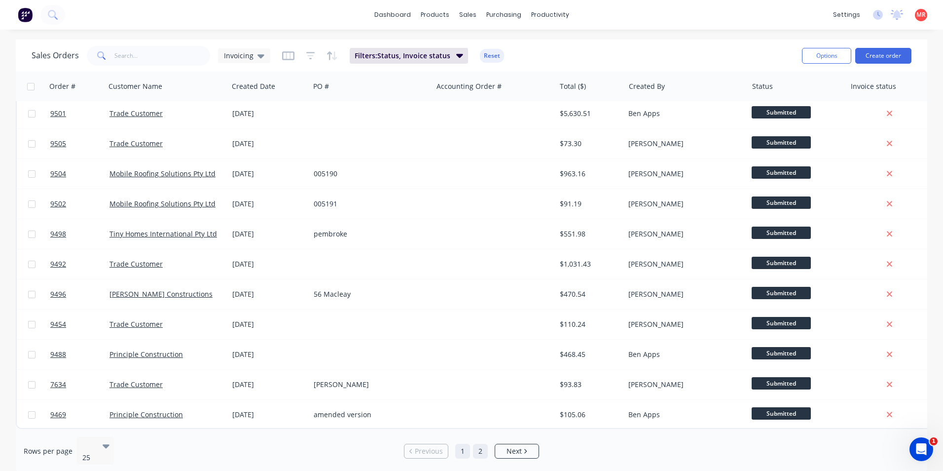
drag, startPoint x: 480, startPoint y: 443, endPoint x: 474, endPoint y: 425, distance: 18.7
click at [480, 444] on link "2" at bounding box center [480, 451] width 15 height 15
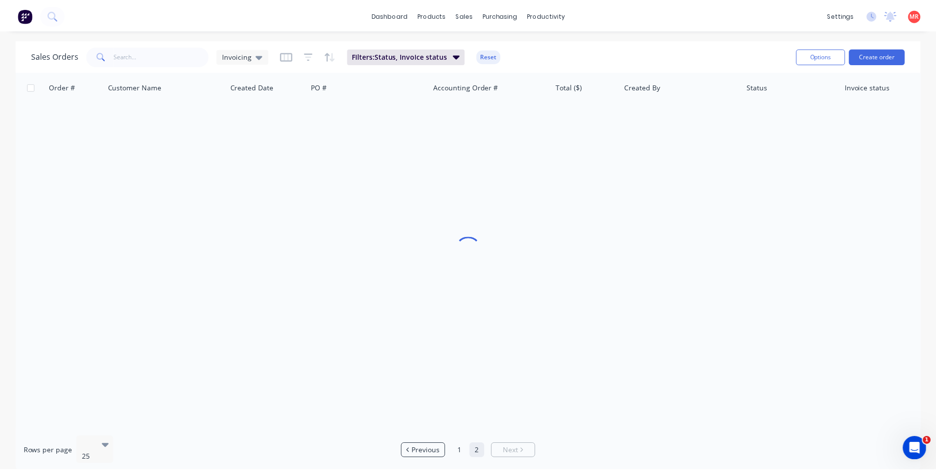
scroll to position [0, 0]
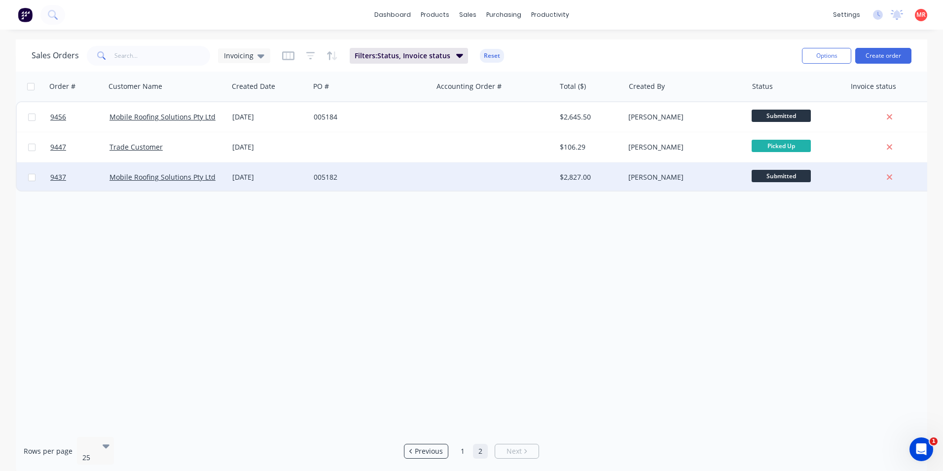
click at [378, 175] on div "005182" at bounding box center [369, 177] width 110 height 10
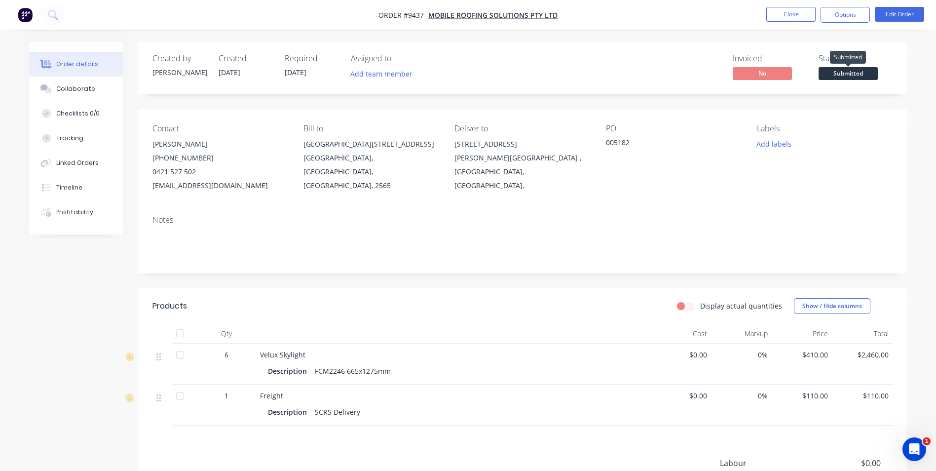
click at [853, 70] on span "Submitted" at bounding box center [848, 73] width 59 height 12
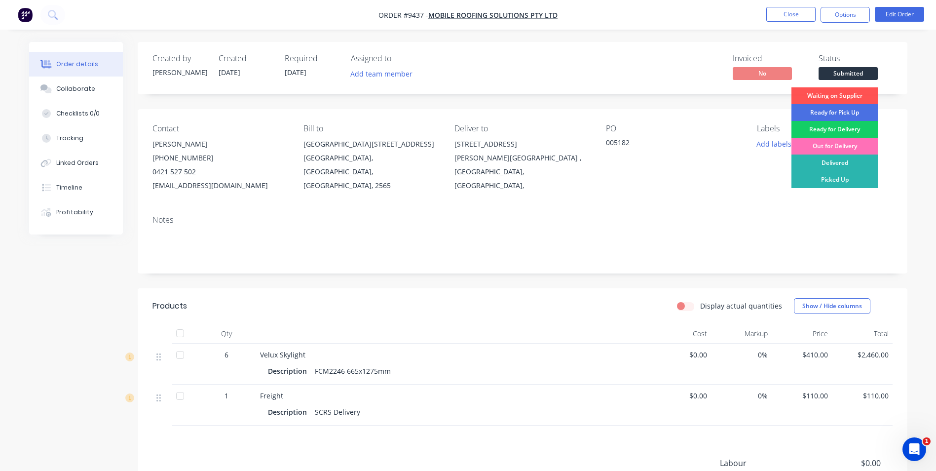
click at [832, 127] on div "Ready for Delivery" at bounding box center [834, 129] width 86 height 17
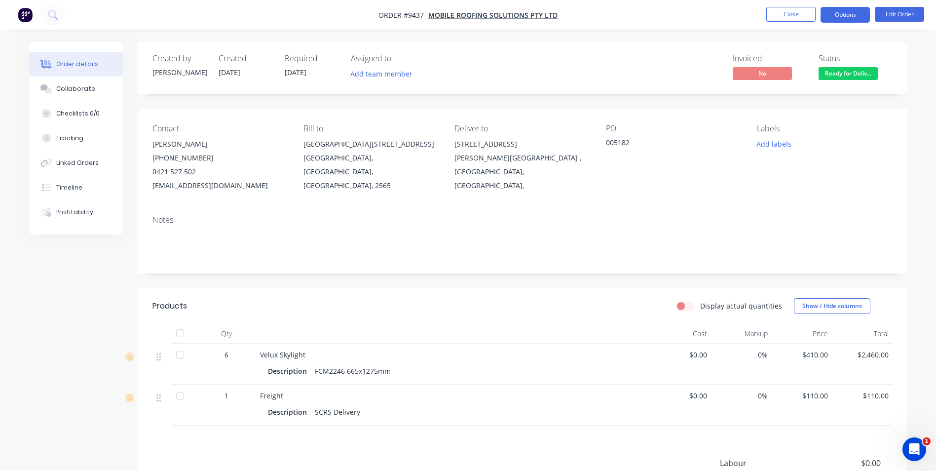
click at [842, 18] on button "Options" at bounding box center [844, 15] width 49 height 16
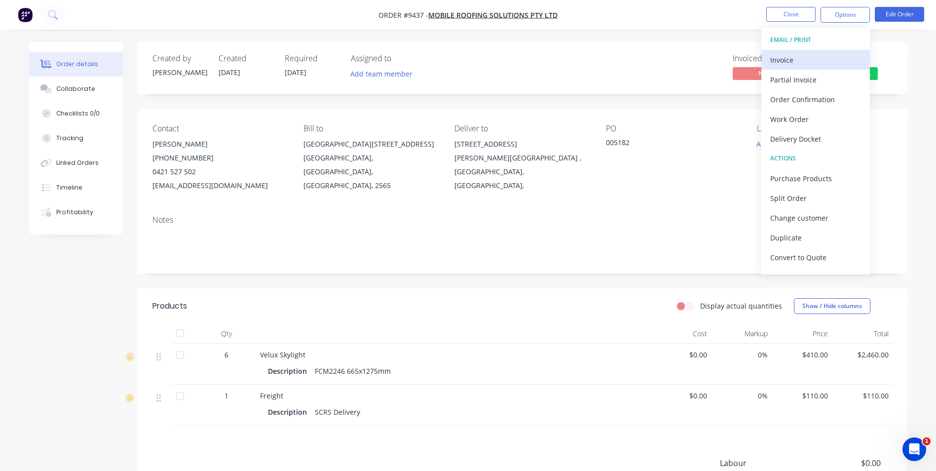
click at [783, 63] on div "Invoice" at bounding box center [815, 60] width 91 height 14
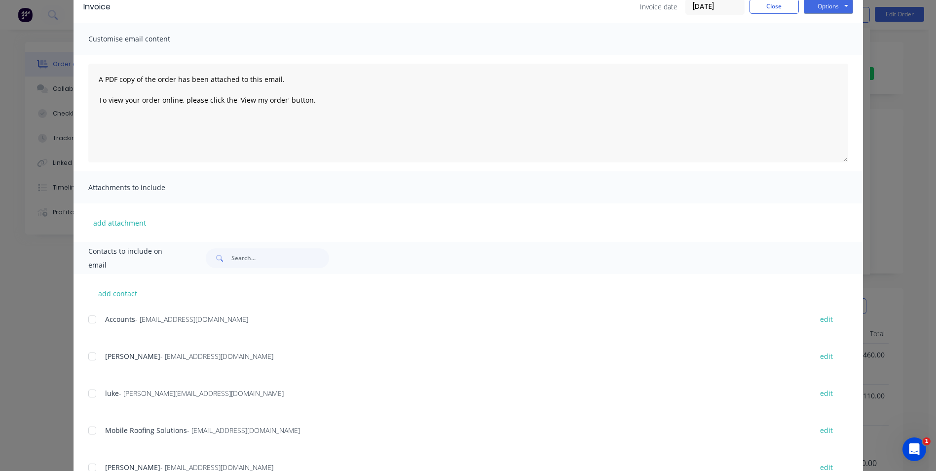
scroll to position [89, 0]
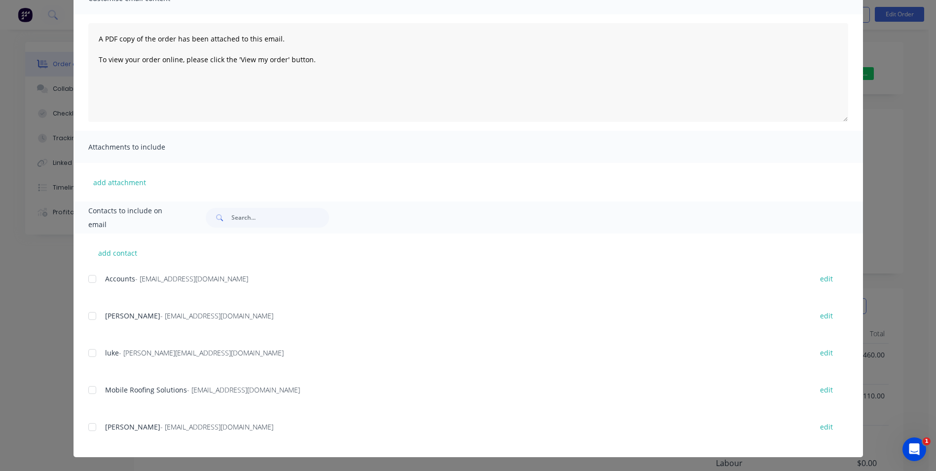
click at [88, 276] on div at bounding box center [92, 279] width 20 height 20
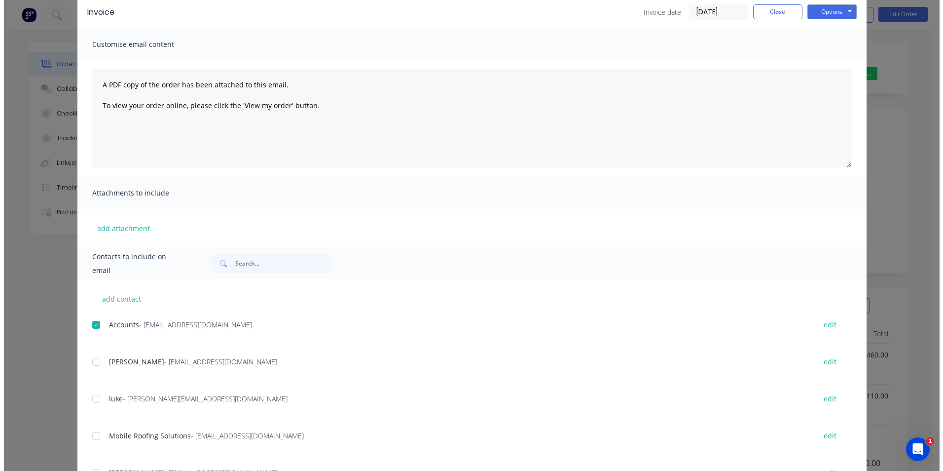
scroll to position [0, 0]
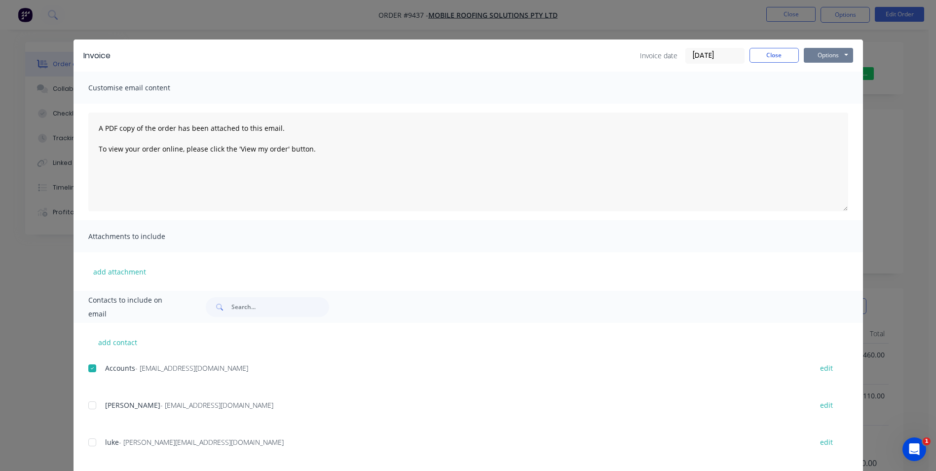
click at [847, 55] on button "Options" at bounding box center [828, 55] width 49 height 15
click at [826, 106] on button "Email" at bounding box center [835, 105] width 63 height 16
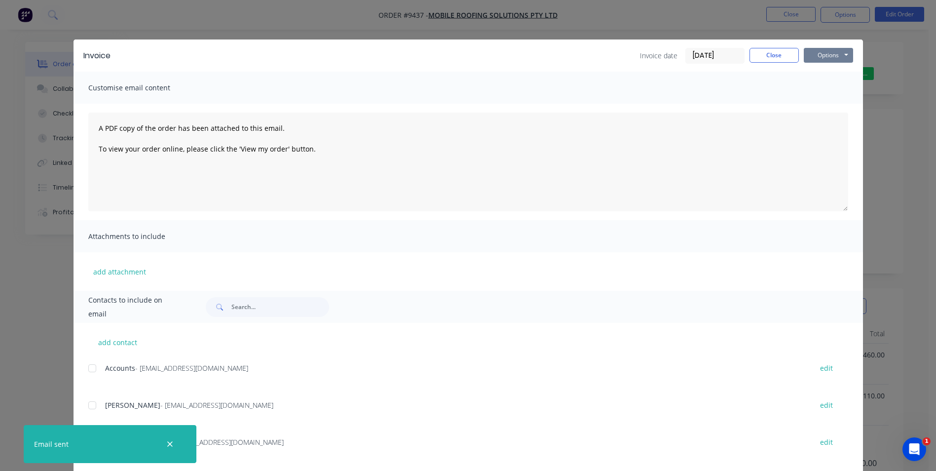
click at [825, 62] on button "Options" at bounding box center [828, 55] width 49 height 15
click at [823, 87] on button "Print" at bounding box center [835, 89] width 63 height 16
click at [779, 52] on button "Close" at bounding box center [773, 55] width 49 height 15
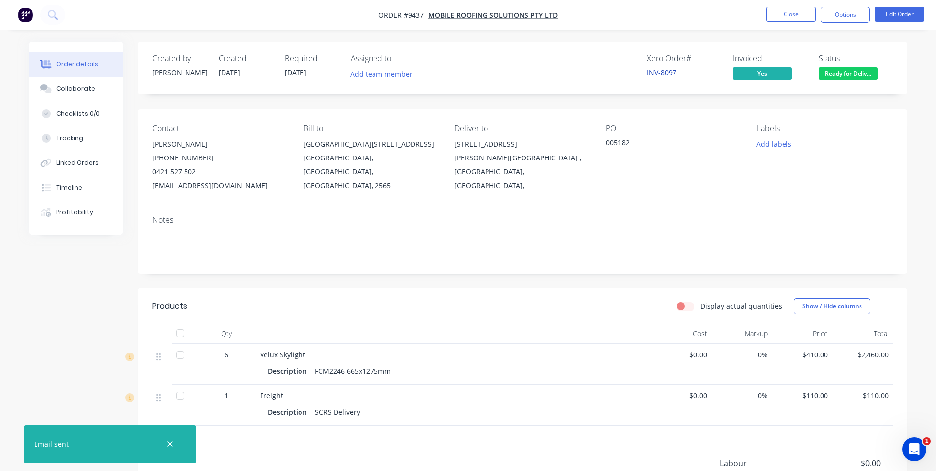
click at [671, 73] on link "INV-8097" at bounding box center [662, 72] width 30 height 9
click at [793, 12] on button "Close" at bounding box center [790, 14] width 49 height 15
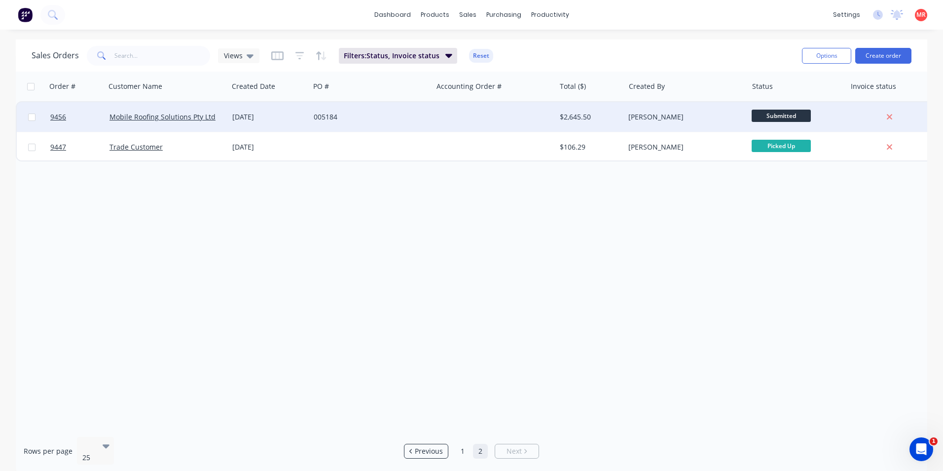
click at [366, 118] on div "005184" at bounding box center [369, 117] width 110 height 10
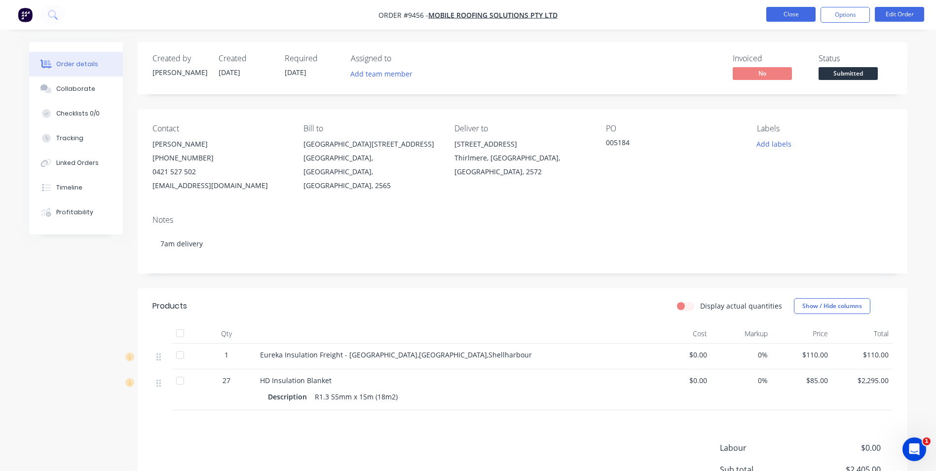
click at [783, 15] on button "Close" at bounding box center [790, 14] width 49 height 15
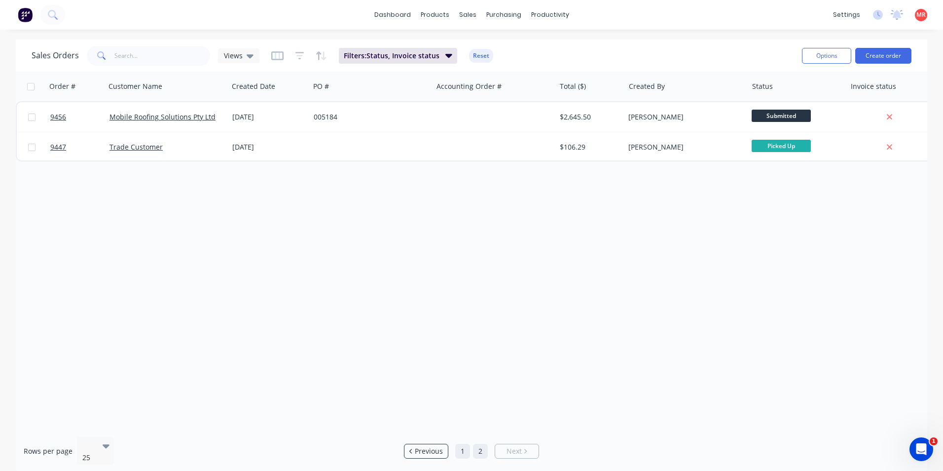
click at [459, 447] on link "1" at bounding box center [462, 451] width 15 height 15
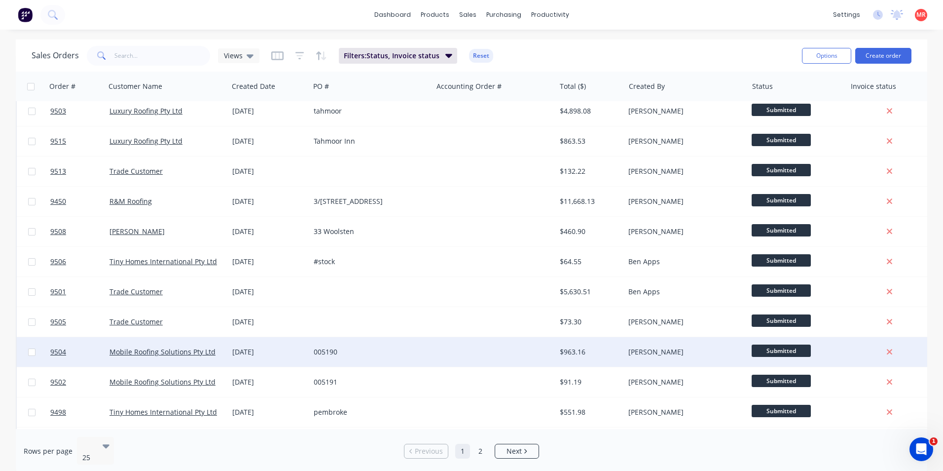
scroll to position [430, 0]
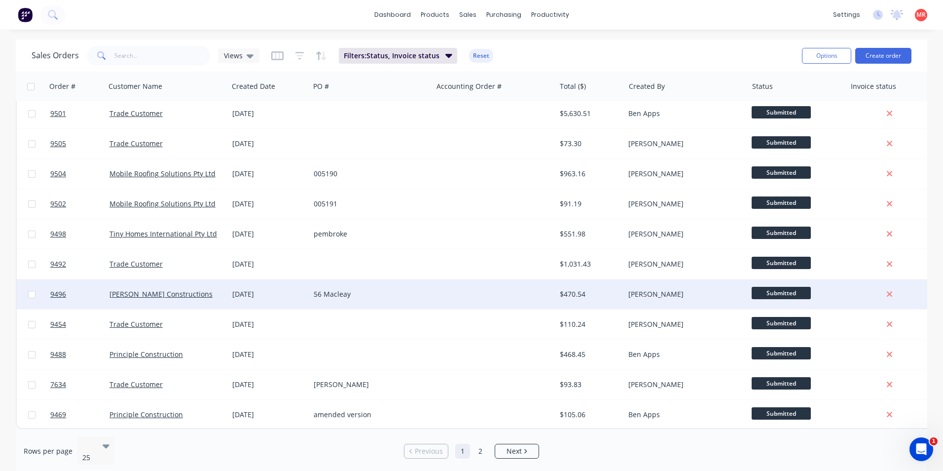
click at [382, 289] on div "56 Macleay" at bounding box center [369, 294] width 110 height 10
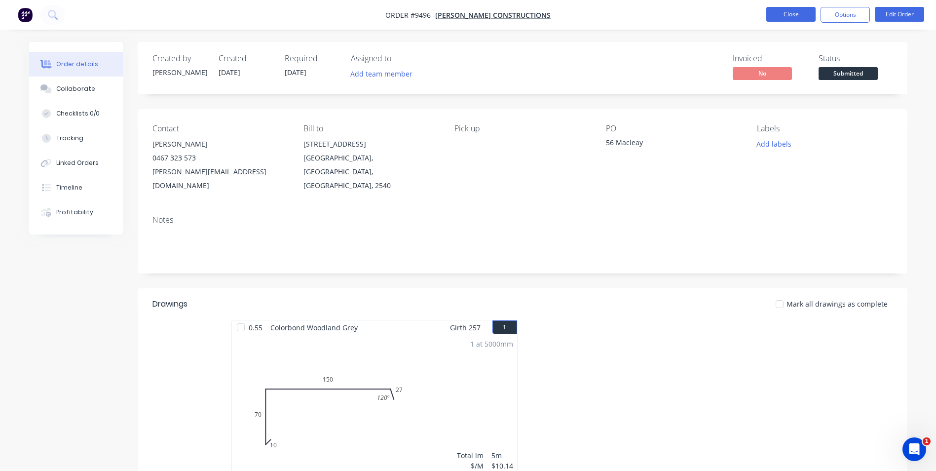
click at [769, 13] on button "Close" at bounding box center [790, 14] width 49 height 15
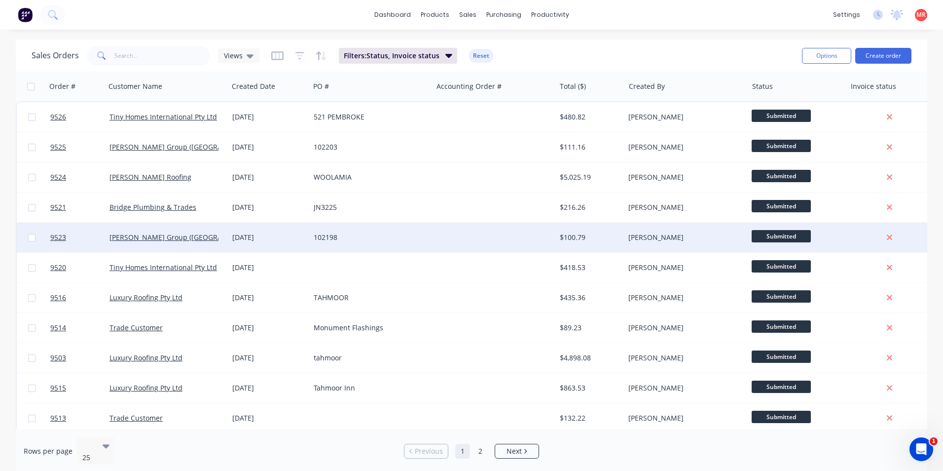
click at [378, 242] on div "102198" at bounding box center [369, 237] width 110 height 10
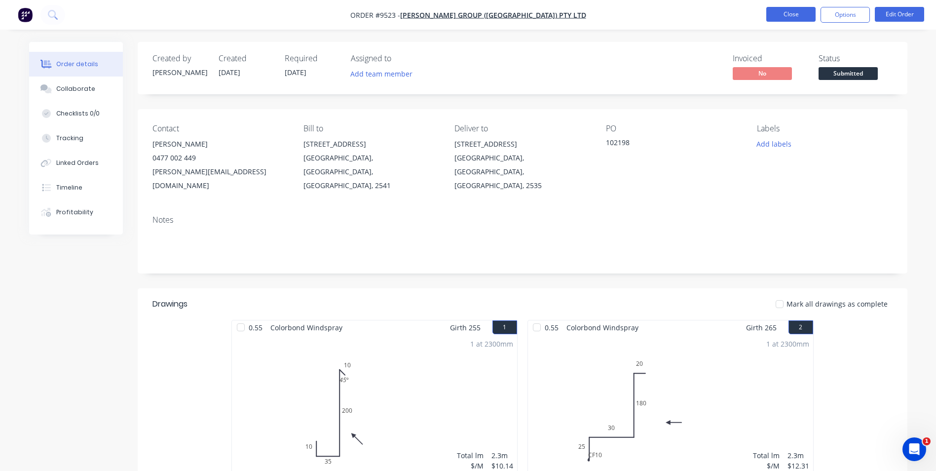
click at [809, 9] on button "Close" at bounding box center [790, 14] width 49 height 15
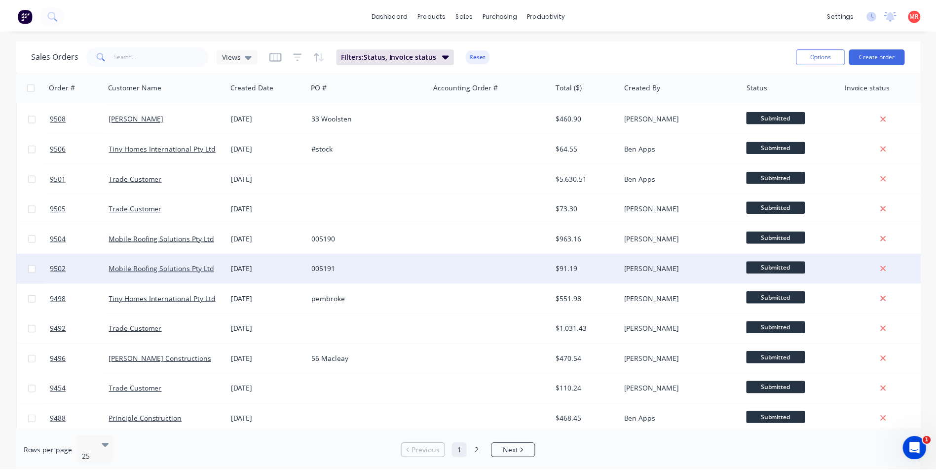
scroll to position [430, 0]
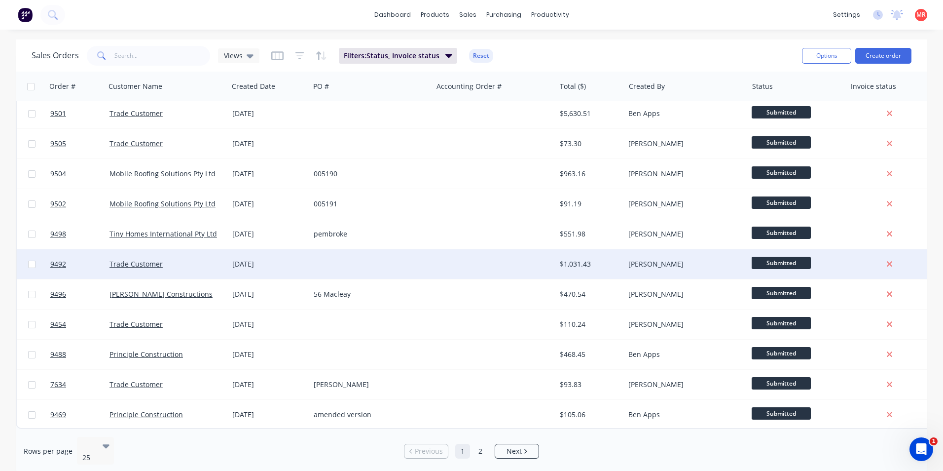
click at [447, 266] on div at bounding box center [494, 264] width 123 height 30
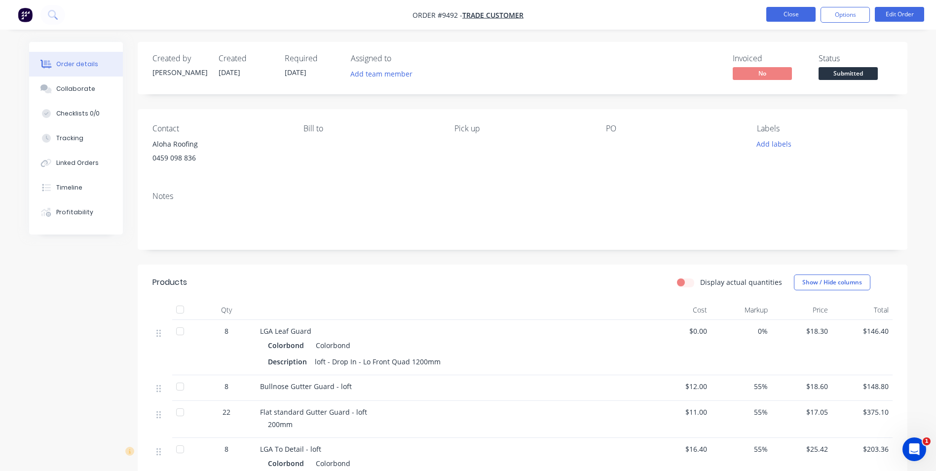
click at [795, 8] on button "Close" at bounding box center [790, 14] width 49 height 15
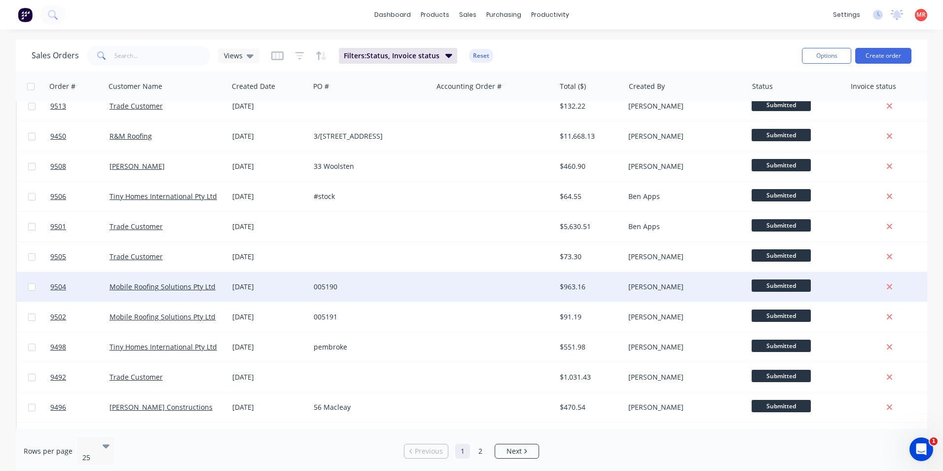
scroll to position [430, 0]
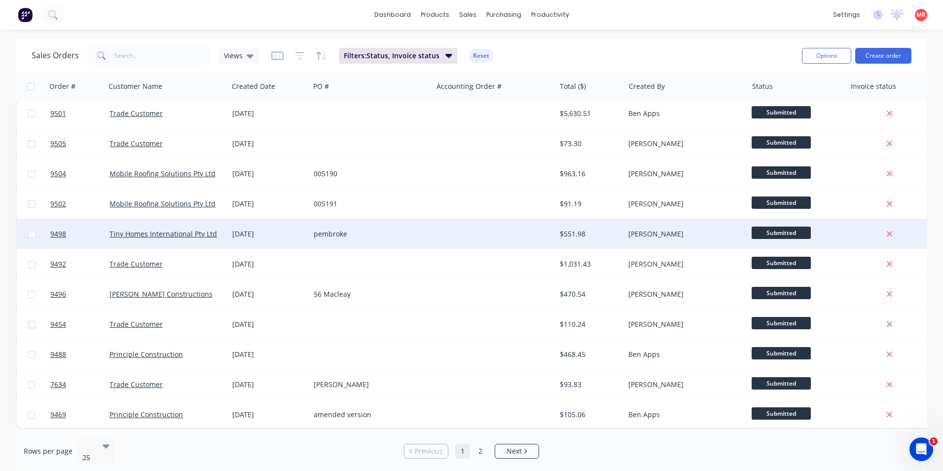
click at [405, 229] on div "pembroke" at bounding box center [369, 234] width 110 height 10
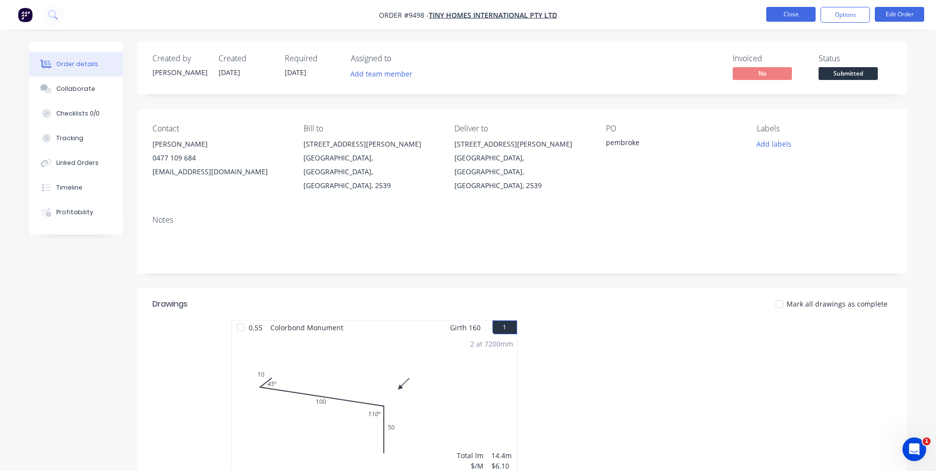
click at [777, 15] on button "Close" at bounding box center [790, 14] width 49 height 15
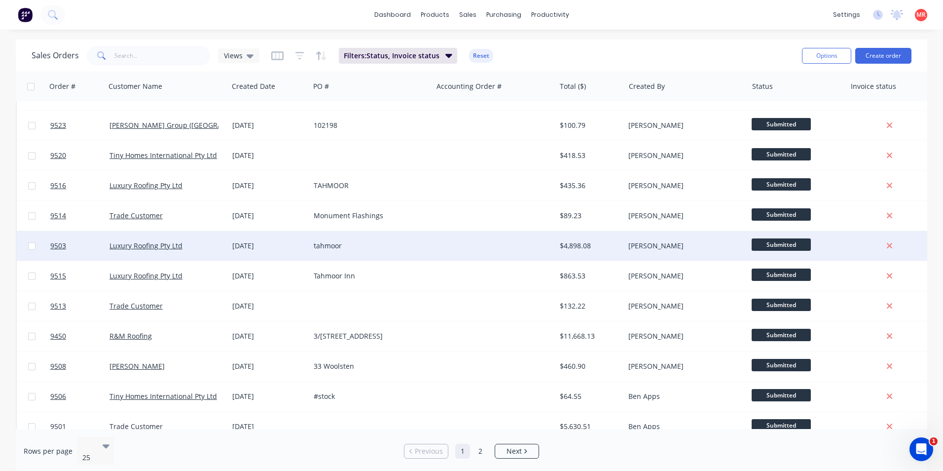
scroll to position [296, 0]
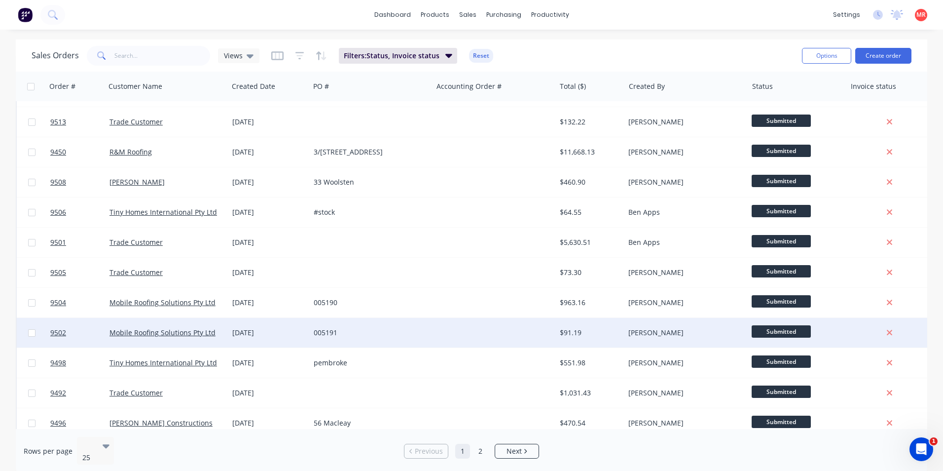
click at [373, 331] on div "005191" at bounding box center [369, 333] width 110 height 10
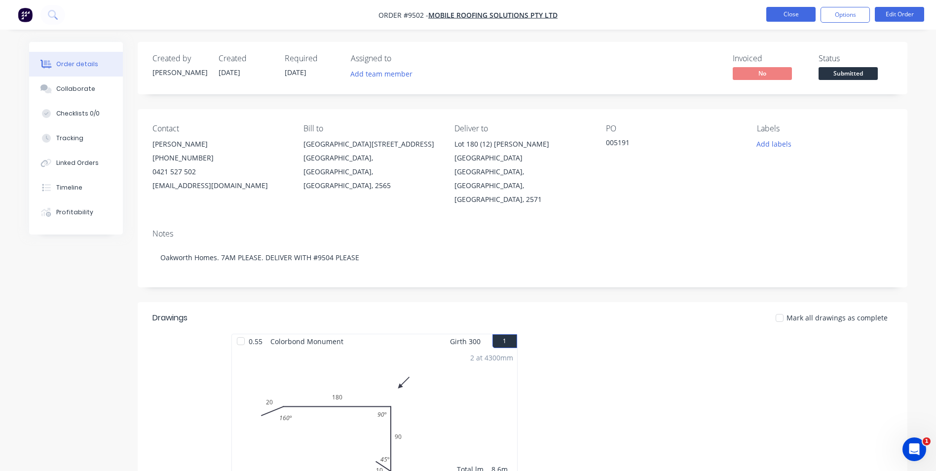
click at [794, 14] on button "Close" at bounding box center [790, 14] width 49 height 15
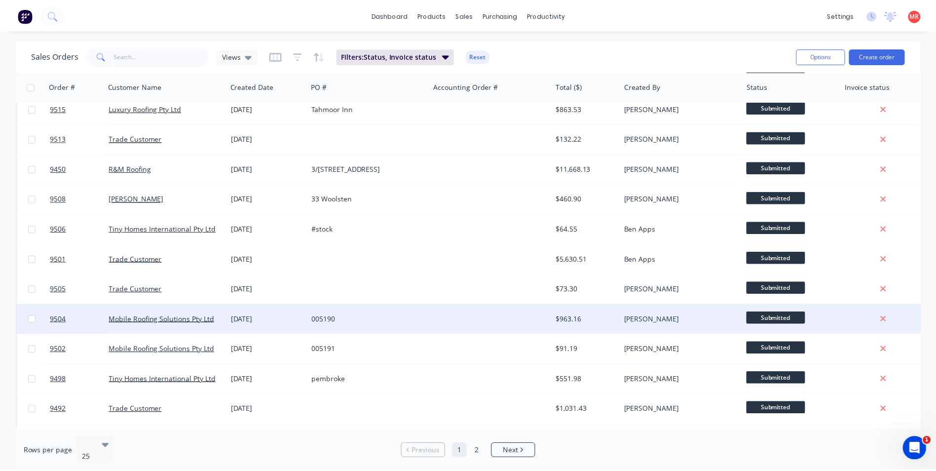
scroll to position [296, 0]
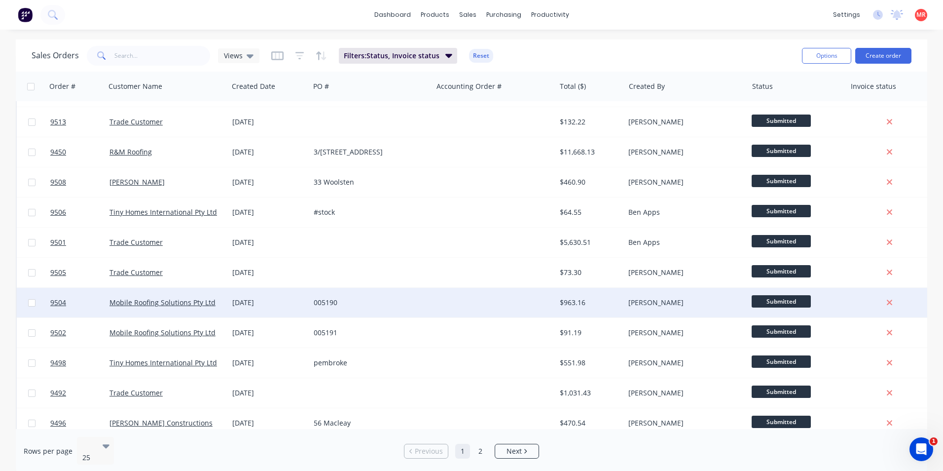
click at [369, 306] on div "005190" at bounding box center [369, 303] width 110 height 10
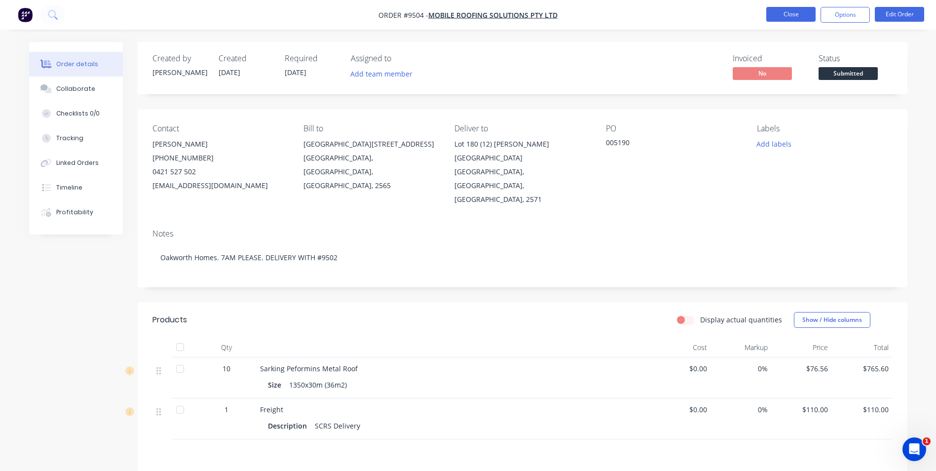
click at [771, 13] on button "Close" at bounding box center [790, 14] width 49 height 15
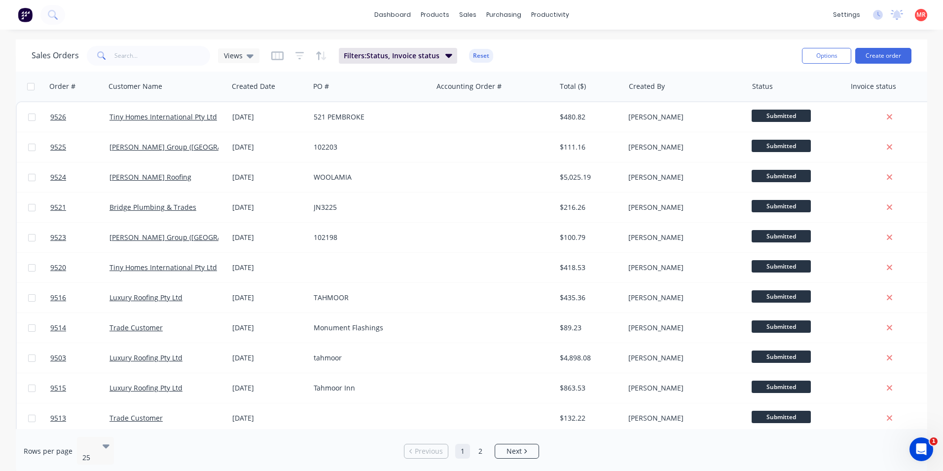
click at [32, 16] on img at bounding box center [25, 14] width 15 height 15
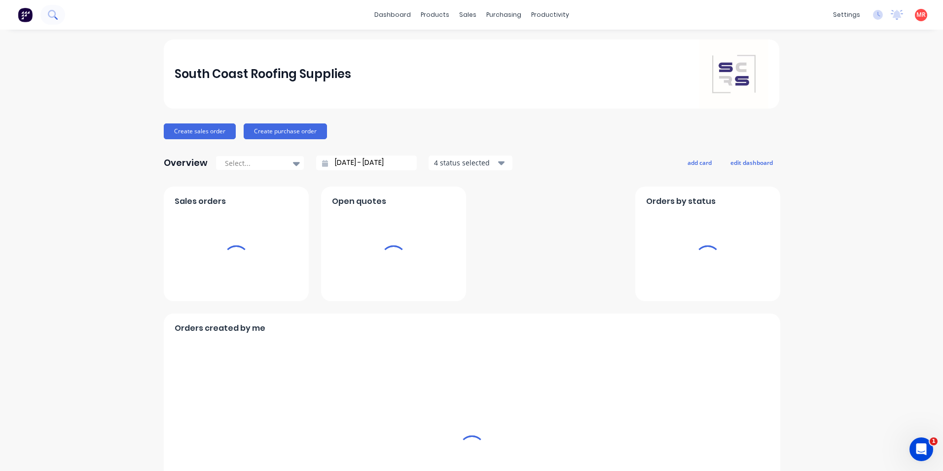
click at [51, 15] on icon at bounding box center [52, 14] width 9 height 9
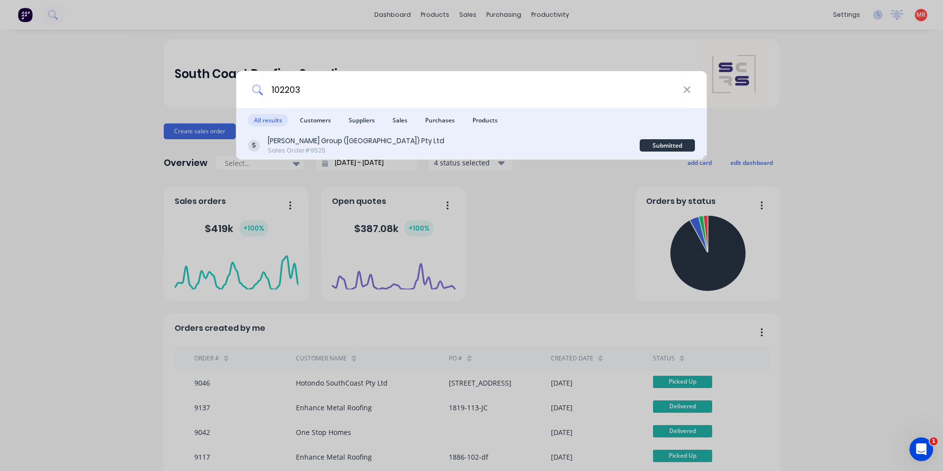
type input "102203"
click at [428, 142] on div "[PERSON_NAME] Group ([GEOGRAPHIC_DATA]) Pty Ltd Sales Order #9525" at bounding box center [444, 145] width 392 height 19
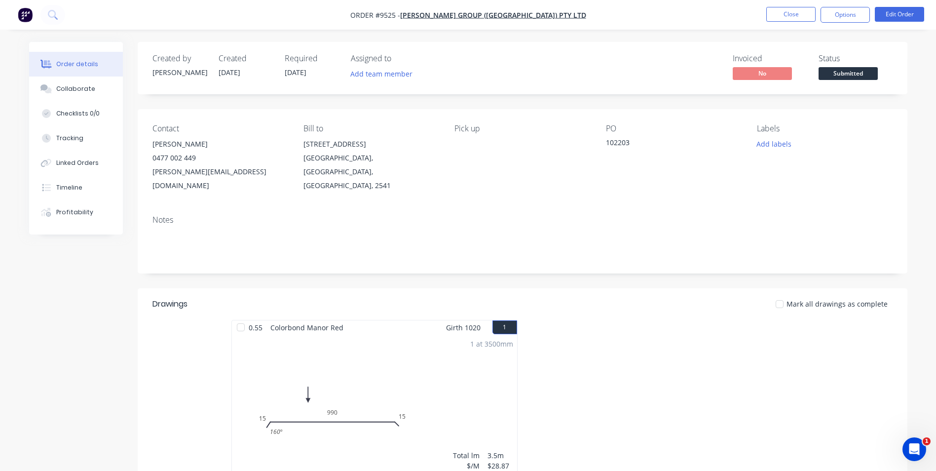
scroll to position [186, 0]
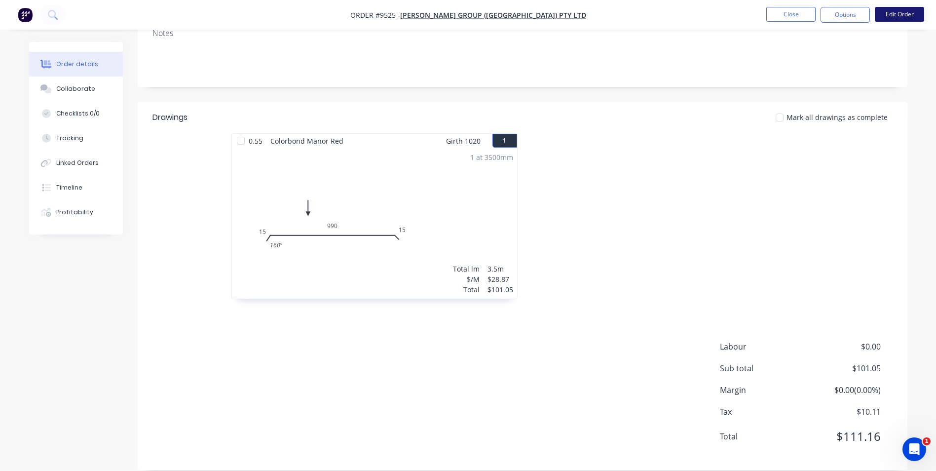
click at [889, 13] on button "Edit Order" at bounding box center [899, 14] width 49 height 15
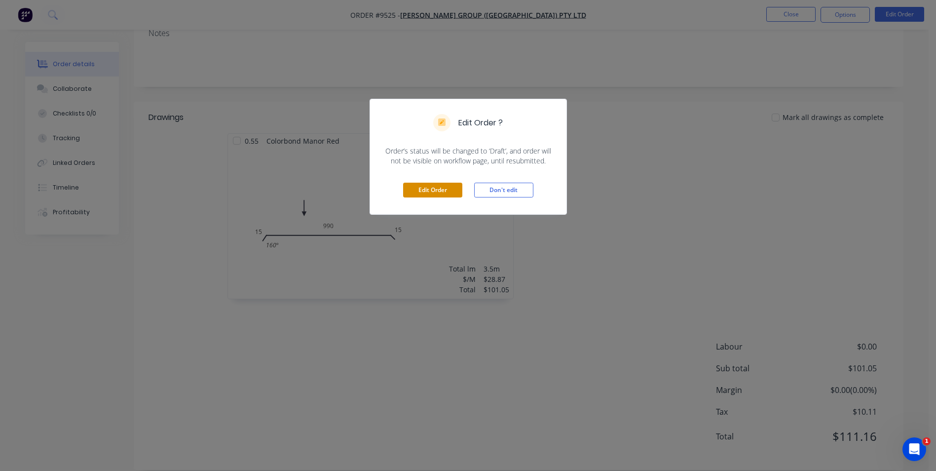
click at [422, 196] on button "Edit Order" at bounding box center [432, 190] width 59 height 15
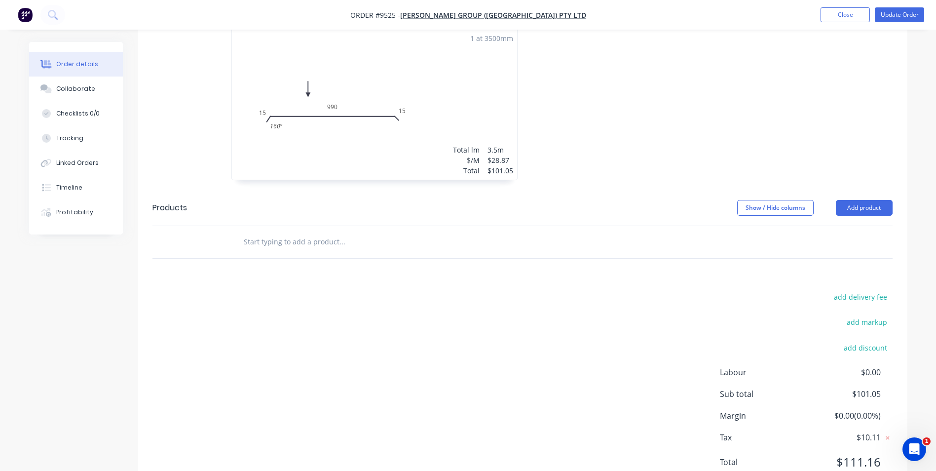
scroll to position [337, 0]
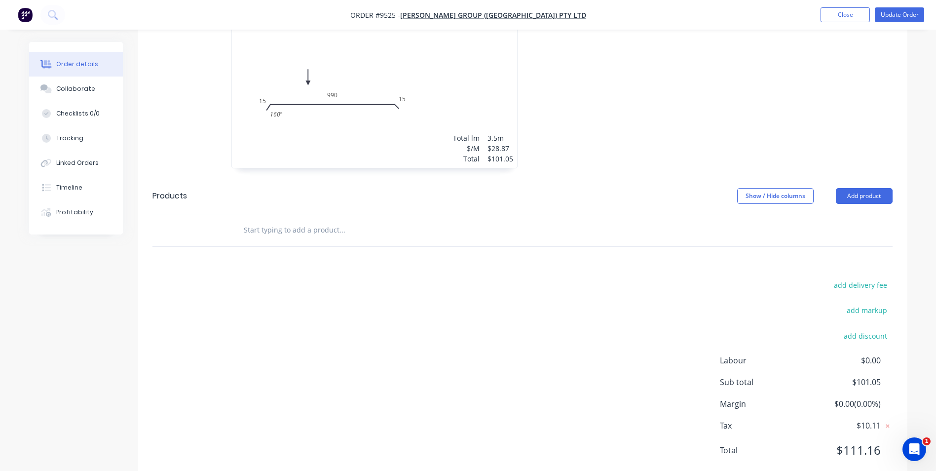
click at [273, 220] on input "text" at bounding box center [341, 230] width 197 height 20
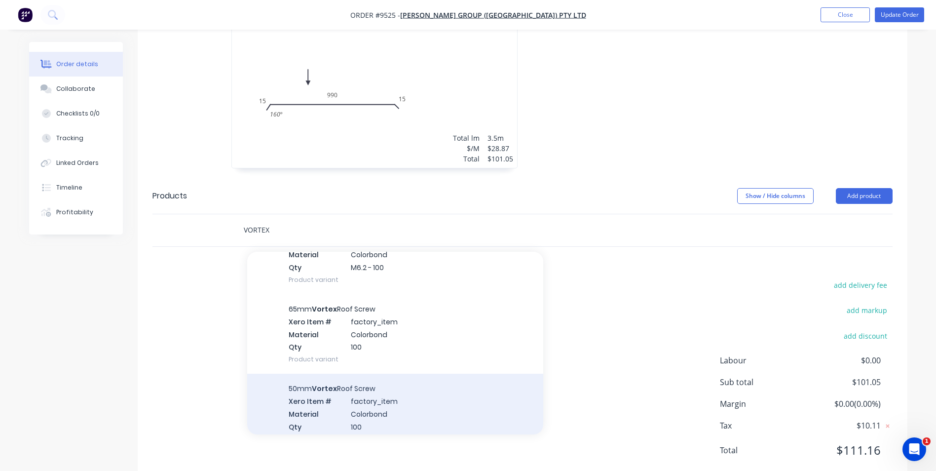
scroll to position [197, 0]
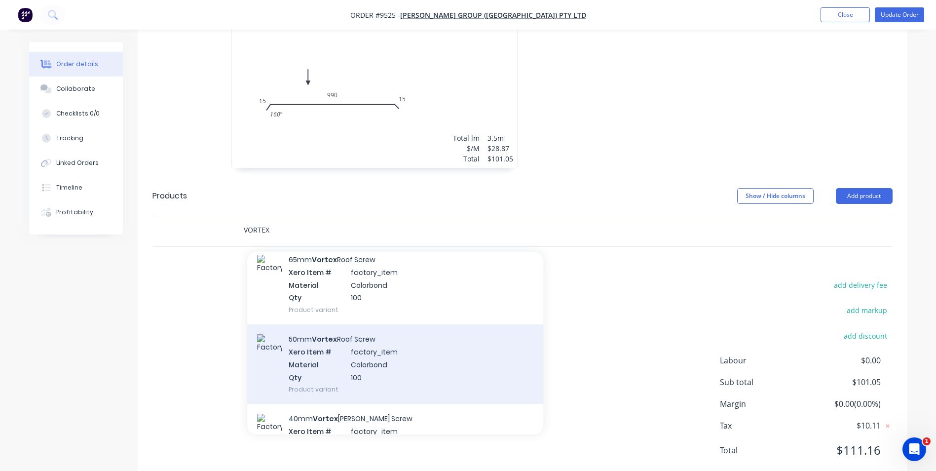
type input "VORTEX"
click at [360, 330] on div "50mm Vortex Roof Screw Xero Item # factory_item Material Colorbond Qty 100 Prod…" at bounding box center [395, 363] width 296 height 79
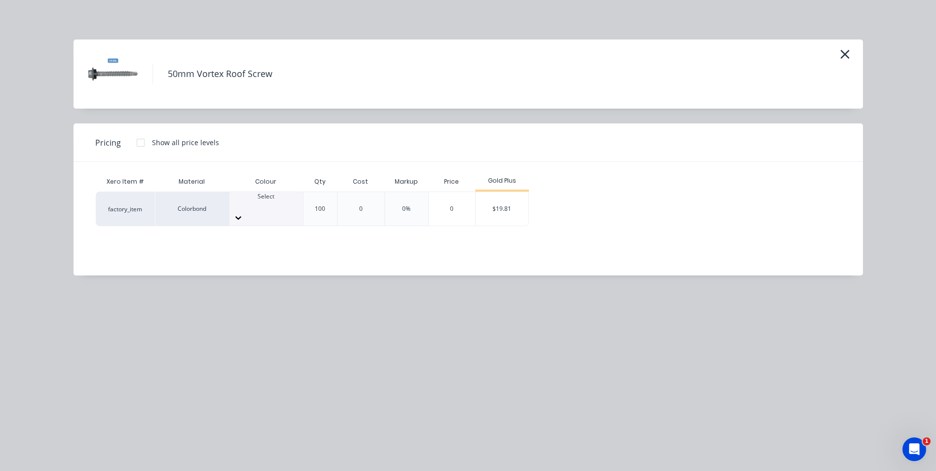
click at [243, 213] on icon at bounding box center [238, 218] width 10 height 10
click at [522, 207] on div "$19.81" at bounding box center [502, 209] width 53 height 34
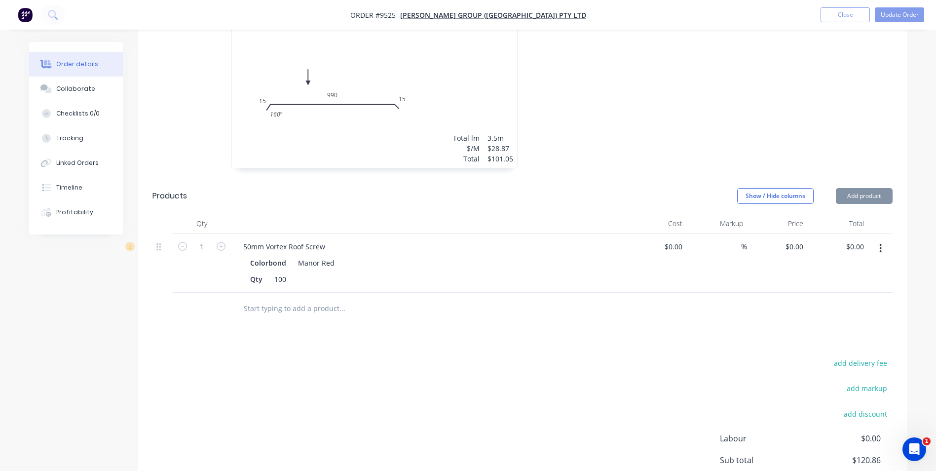
type input "$19.81"
click at [274, 298] on input "text" at bounding box center [341, 308] width 197 height 20
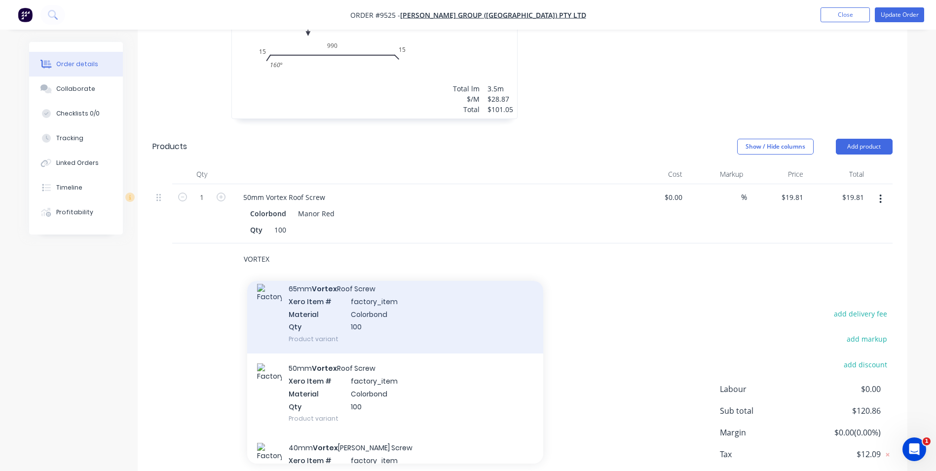
scroll to position [247, 0]
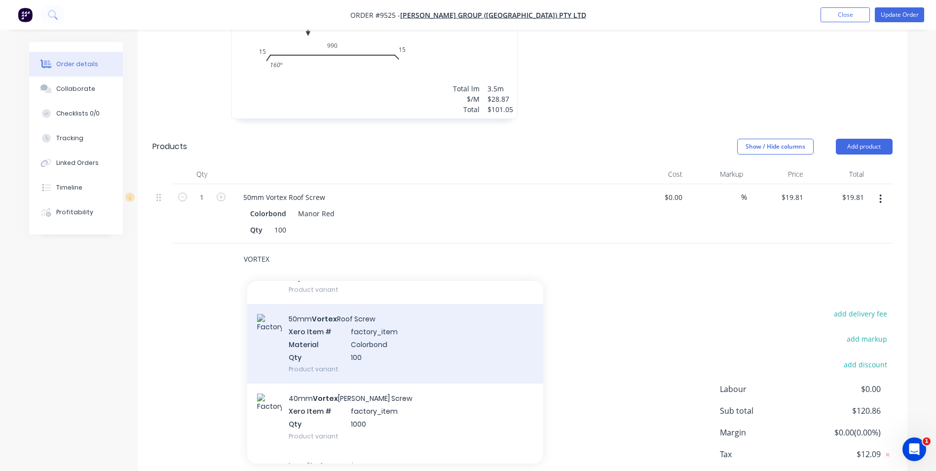
type input "VORTEX"
click at [389, 328] on div "50mm Vortex Roof Screw Xero Item # factory_item Material Colorbond Qty 100 Prod…" at bounding box center [395, 343] width 296 height 79
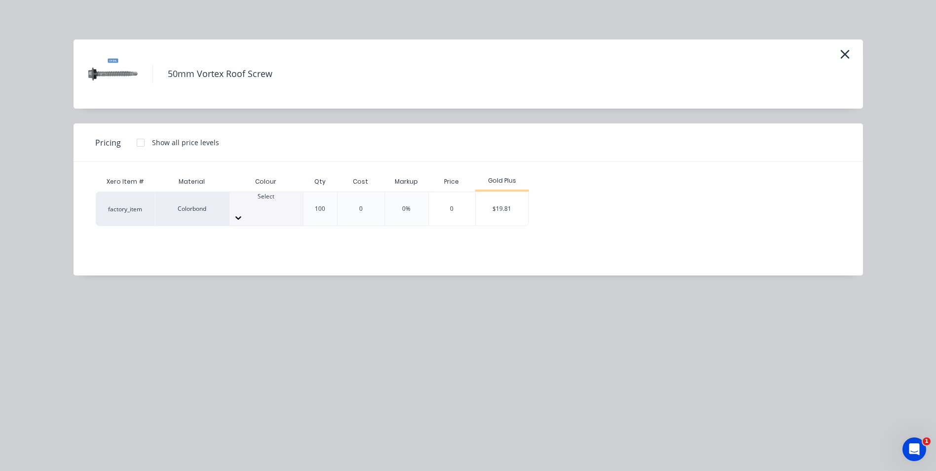
click at [272, 206] on div at bounding box center [266, 205] width 74 height 9
click at [841, 54] on icon "button" at bounding box center [845, 54] width 10 height 14
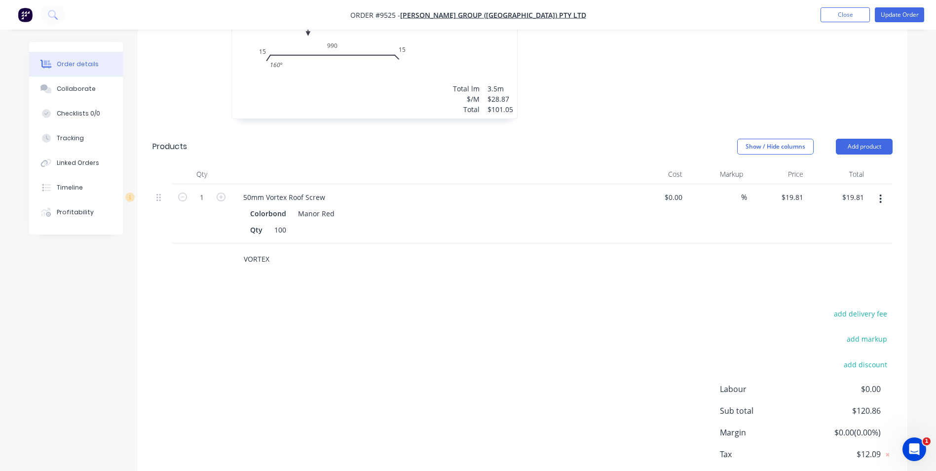
click at [284, 249] on input "VORTEX" at bounding box center [341, 259] width 197 height 20
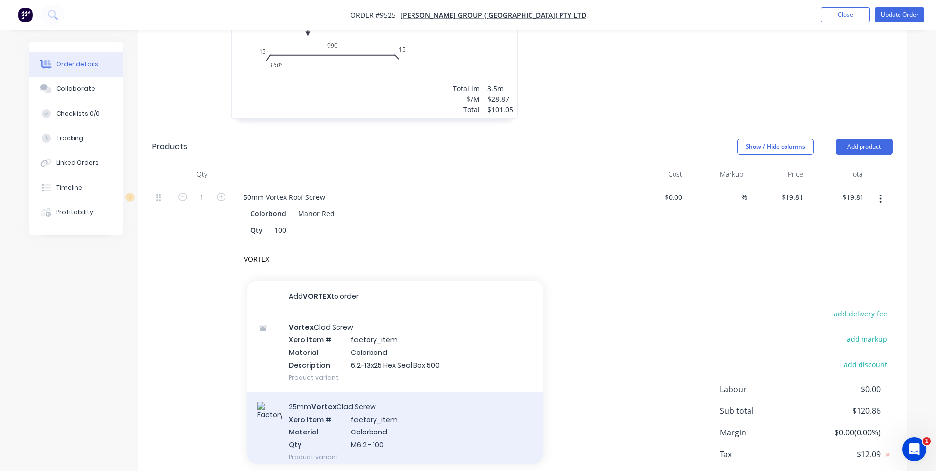
click at [350, 393] on div "25mm Vortex Clad Screw Xero Item # factory_item Material Colorbond Qty M6.2 - 1…" at bounding box center [395, 431] width 296 height 79
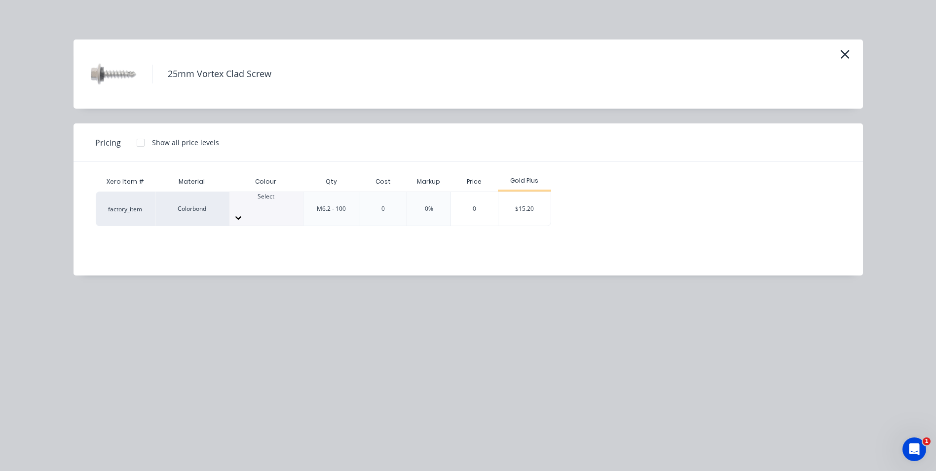
click at [256, 208] on div at bounding box center [266, 205] width 74 height 9
click at [515, 204] on div "$15.20" at bounding box center [524, 209] width 53 height 34
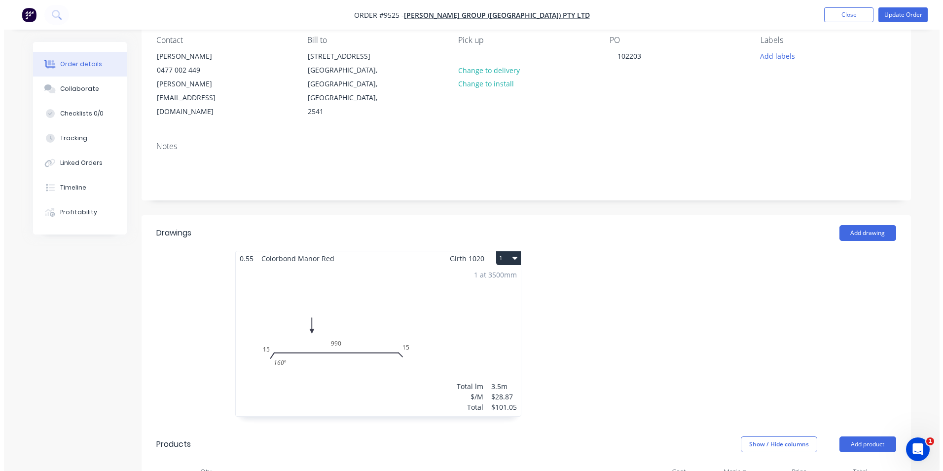
scroll to position [41, 0]
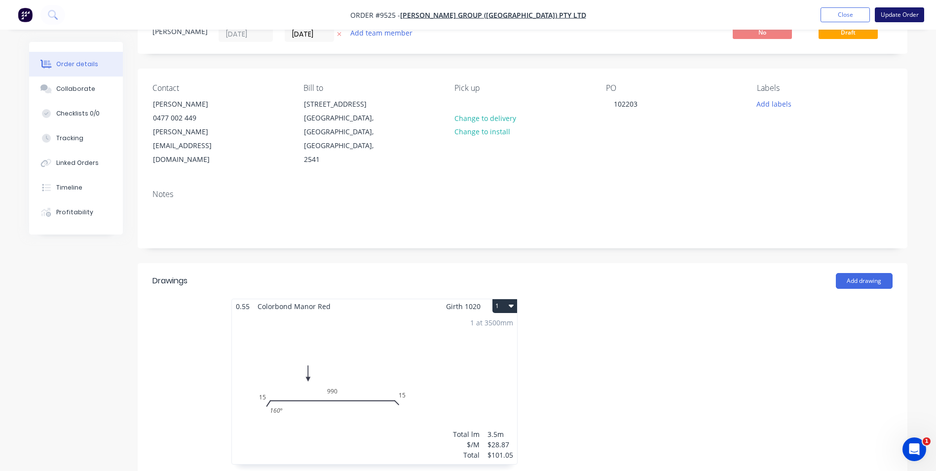
click at [901, 11] on button "Update Order" at bounding box center [899, 14] width 49 height 15
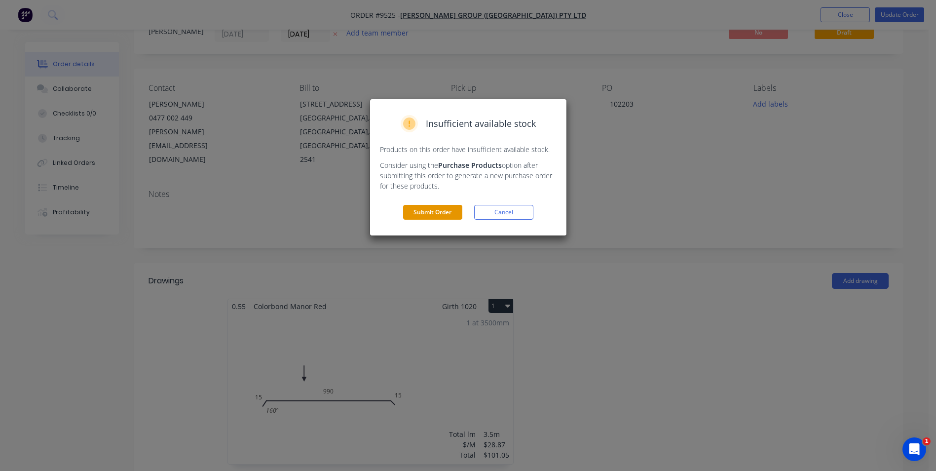
click at [420, 217] on button "Submit Order" at bounding box center [432, 212] width 59 height 15
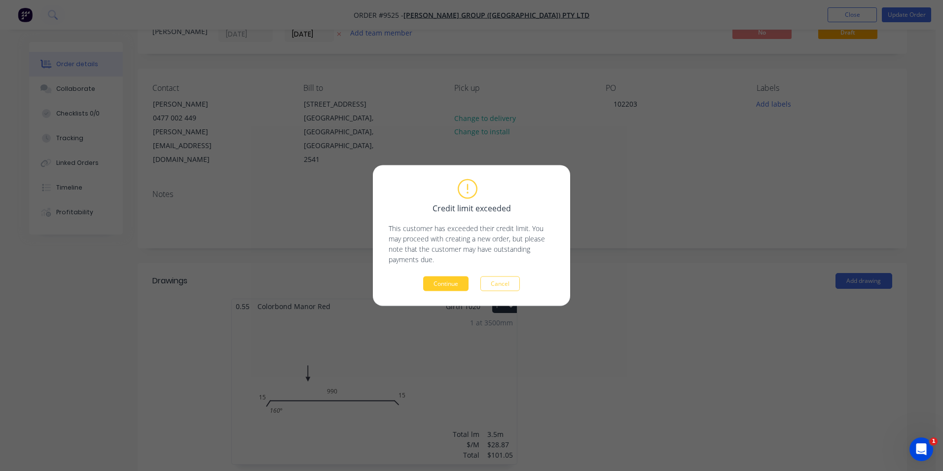
click at [458, 290] on button "Continue" at bounding box center [445, 283] width 45 height 15
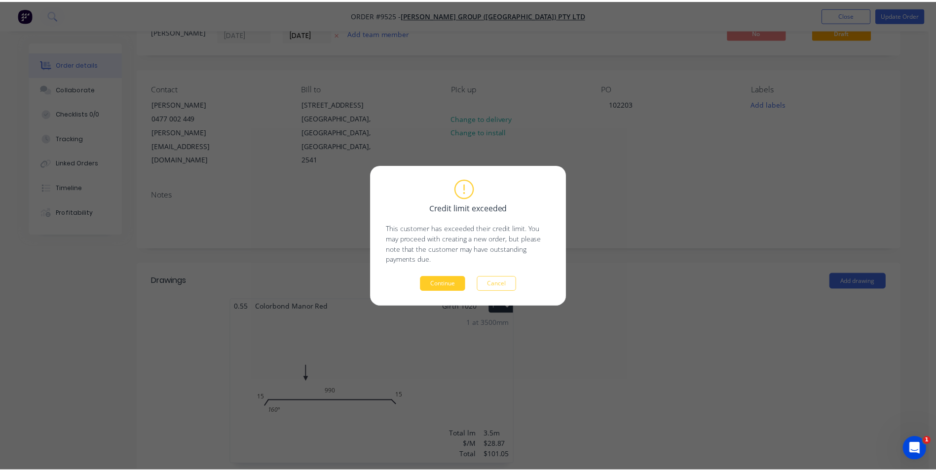
scroll to position [0, 0]
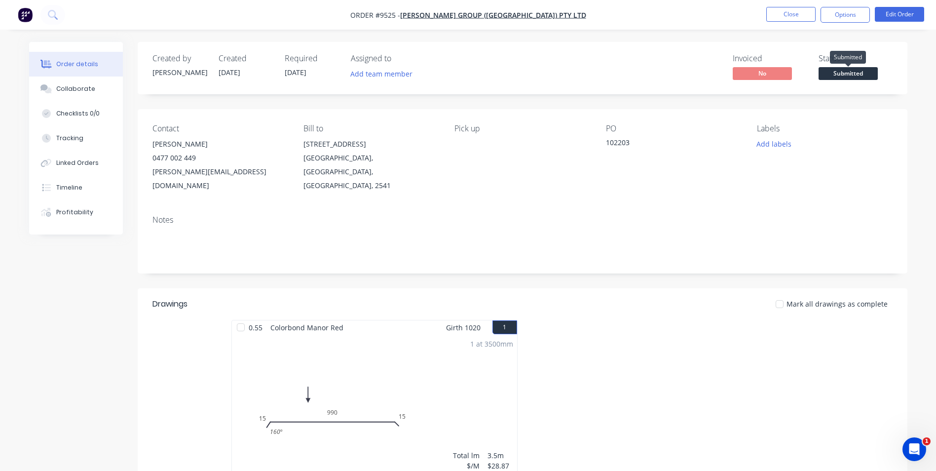
click at [838, 69] on span "Submitted" at bounding box center [848, 73] width 59 height 12
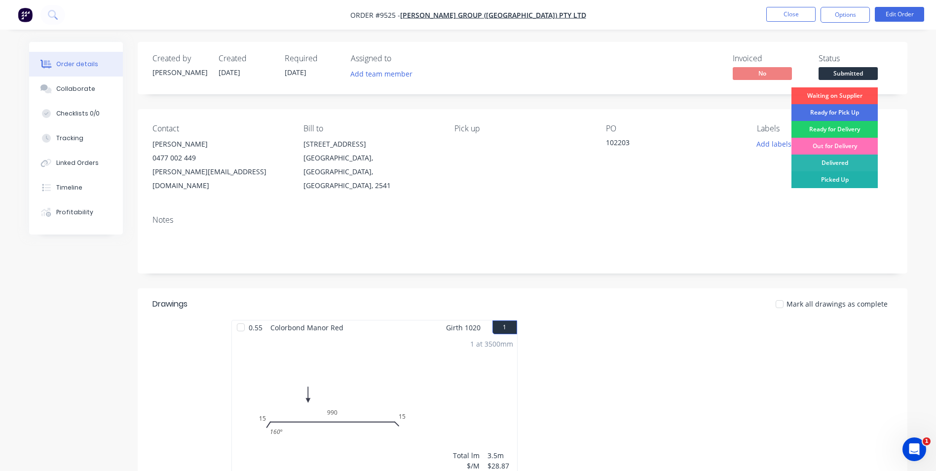
click at [841, 183] on div "Picked Up" at bounding box center [834, 179] width 86 height 17
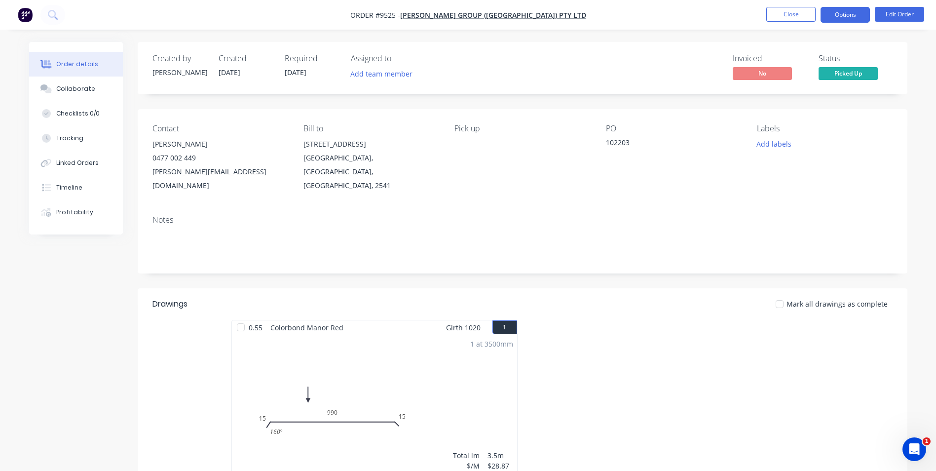
click at [842, 21] on button "Options" at bounding box center [844, 15] width 49 height 16
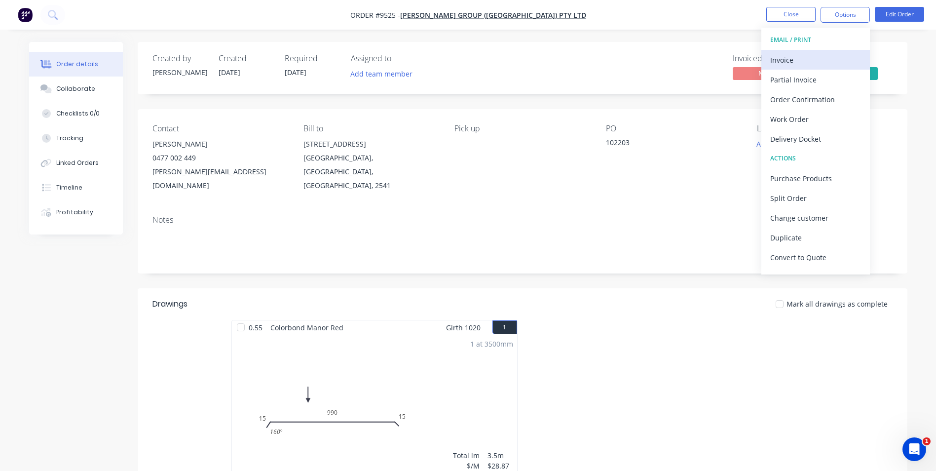
click at [825, 56] on div "Invoice" at bounding box center [815, 60] width 91 height 14
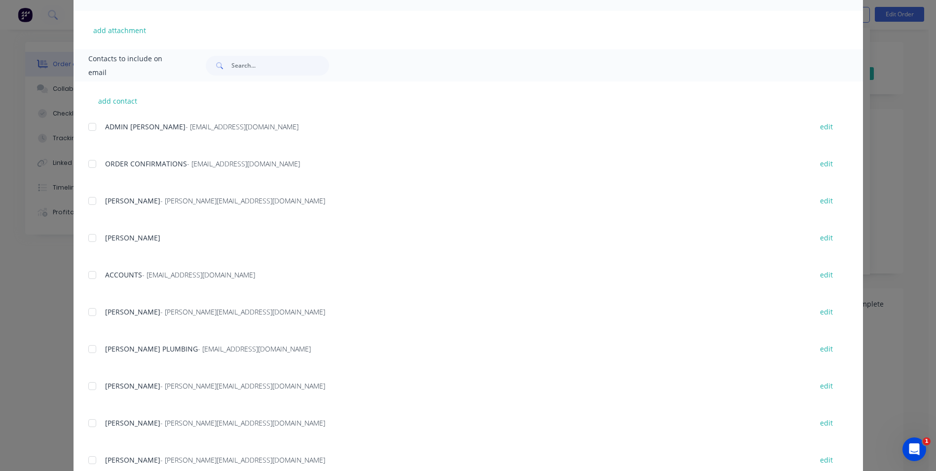
scroll to position [247, 0]
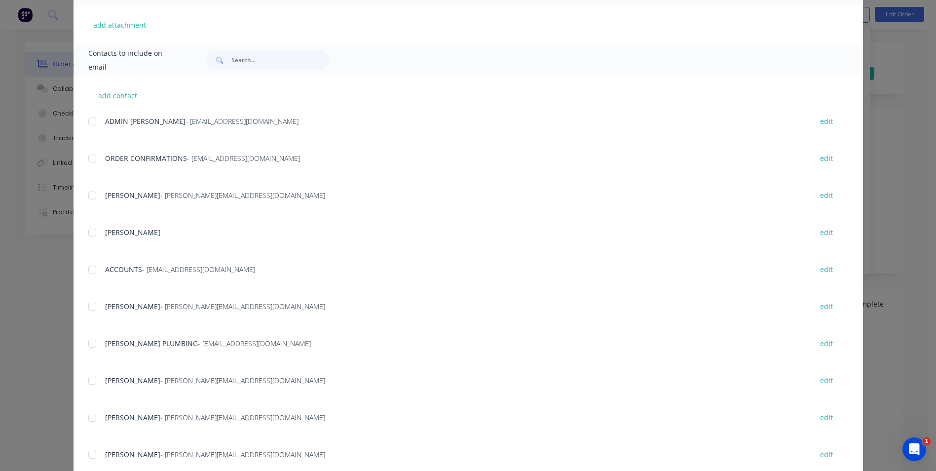
click at [88, 272] on div at bounding box center [92, 270] width 20 height 20
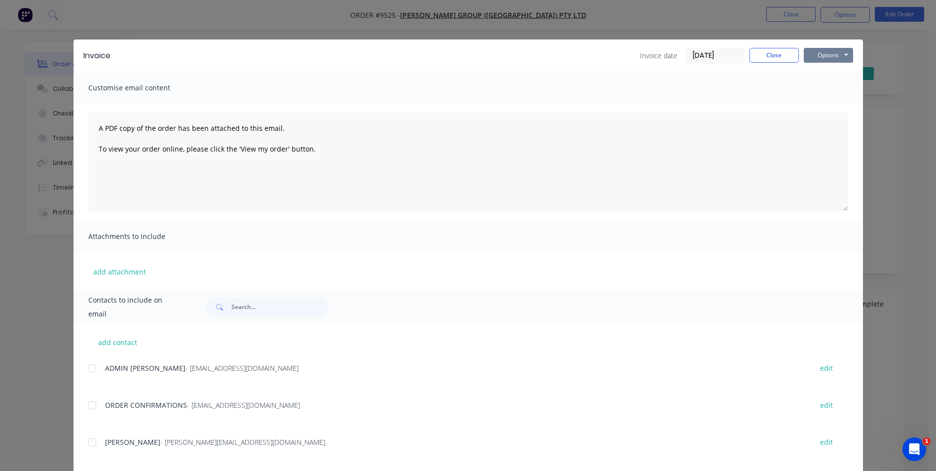
click at [825, 59] on button "Options" at bounding box center [828, 55] width 49 height 15
click at [809, 108] on button "Email" at bounding box center [835, 105] width 63 height 16
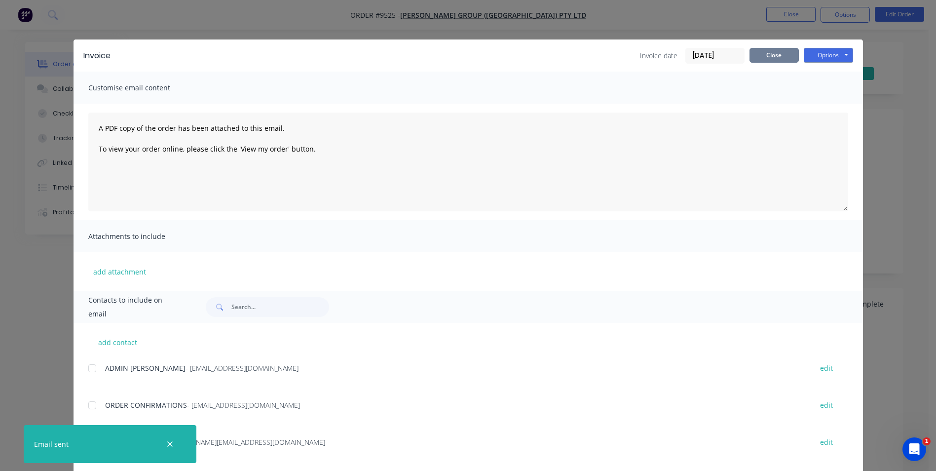
click at [757, 53] on button "Close" at bounding box center [773, 55] width 49 height 15
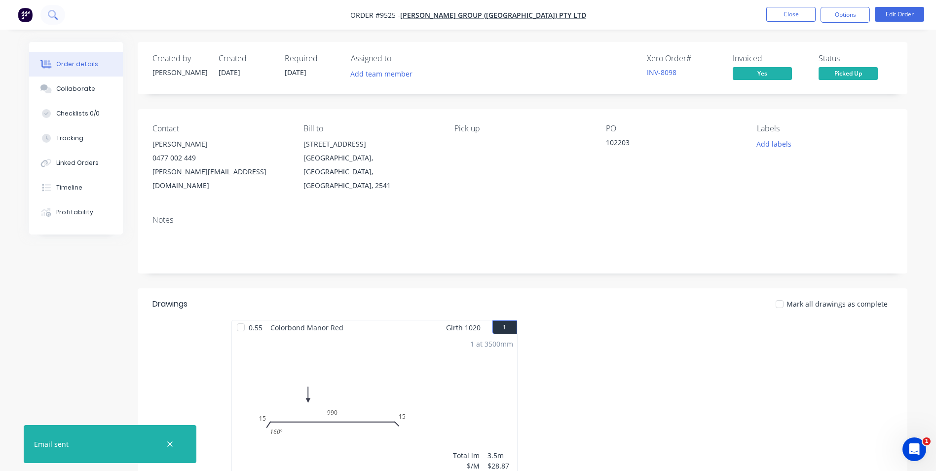
click at [59, 15] on button at bounding box center [52, 15] width 25 height 20
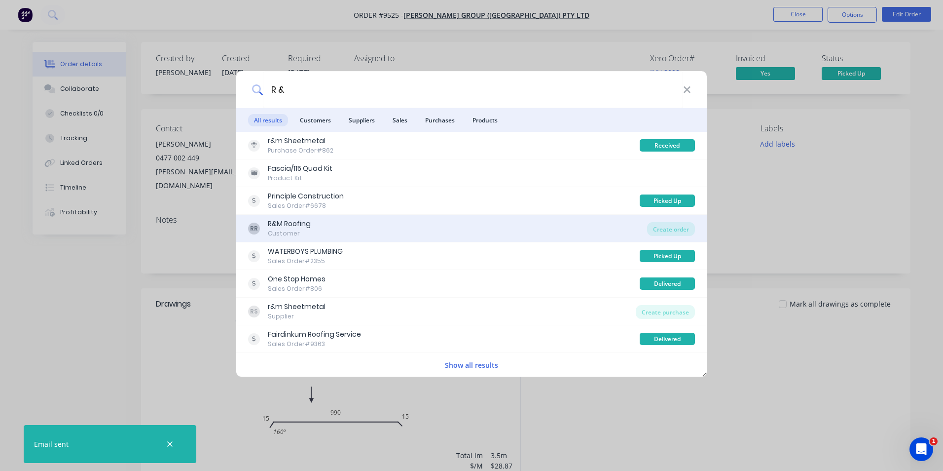
type input "R &"
click at [366, 236] on div "RR R&M Roofing Customer" at bounding box center [447, 228] width 399 height 19
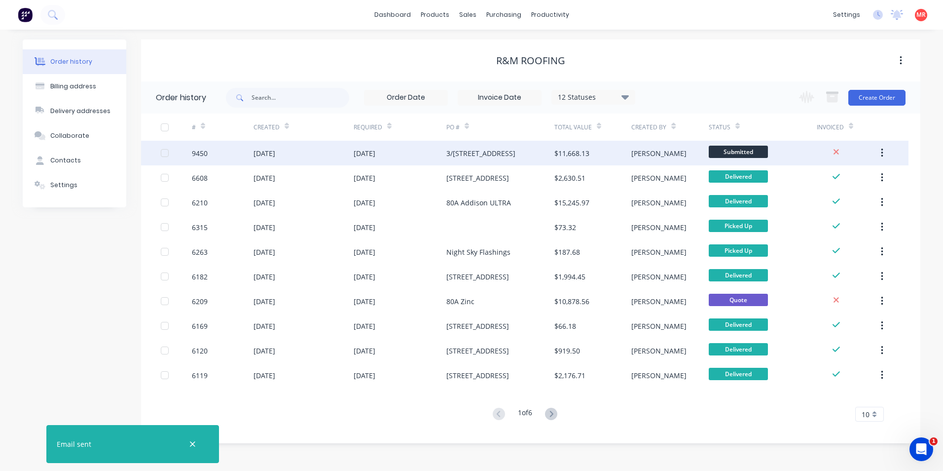
click at [493, 157] on div "3/[STREET_ADDRESS]" at bounding box center [481, 153] width 69 height 10
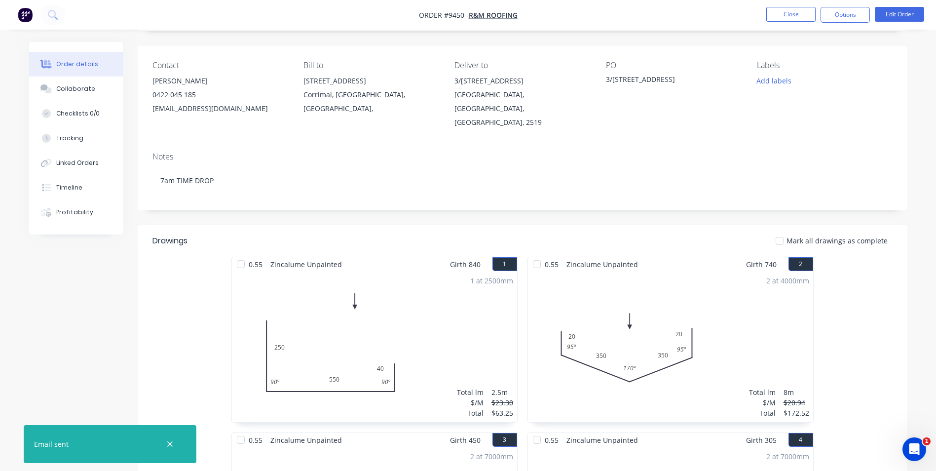
scroll to position [197, 0]
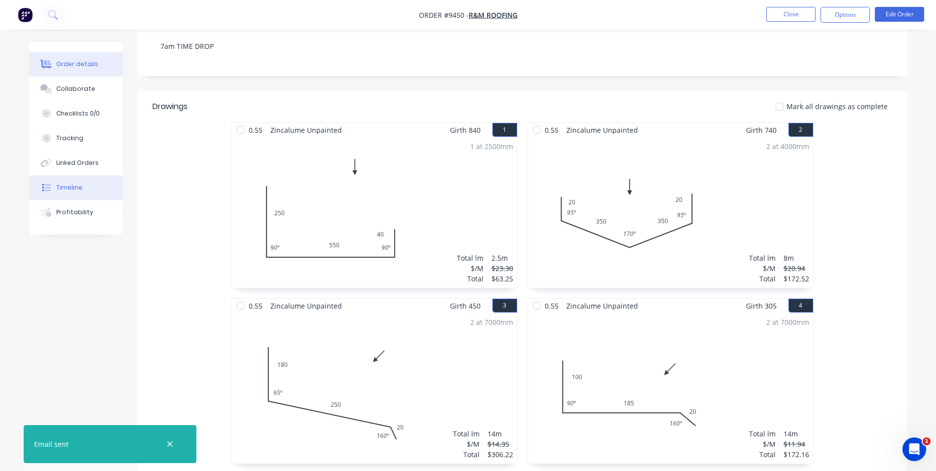
click at [71, 193] on button "Timeline" at bounding box center [76, 187] width 94 height 25
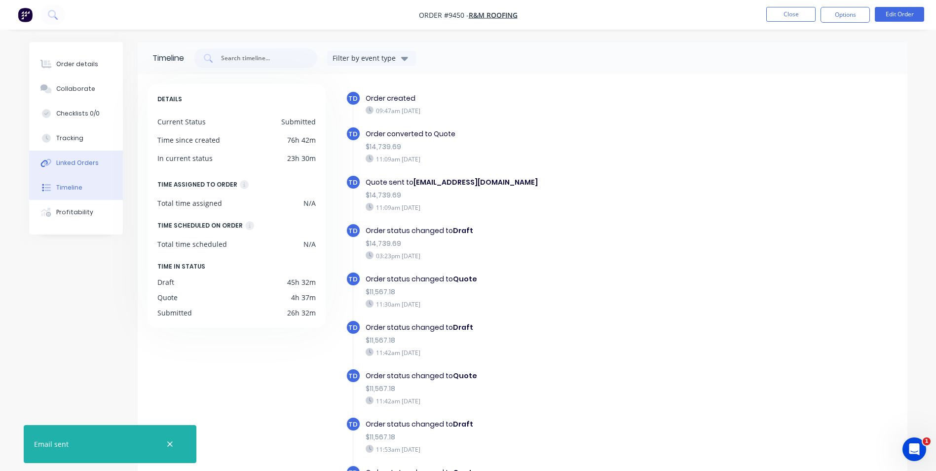
click at [70, 162] on div "Linked Orders" at bounding box center [77, 162] width 42 height 9
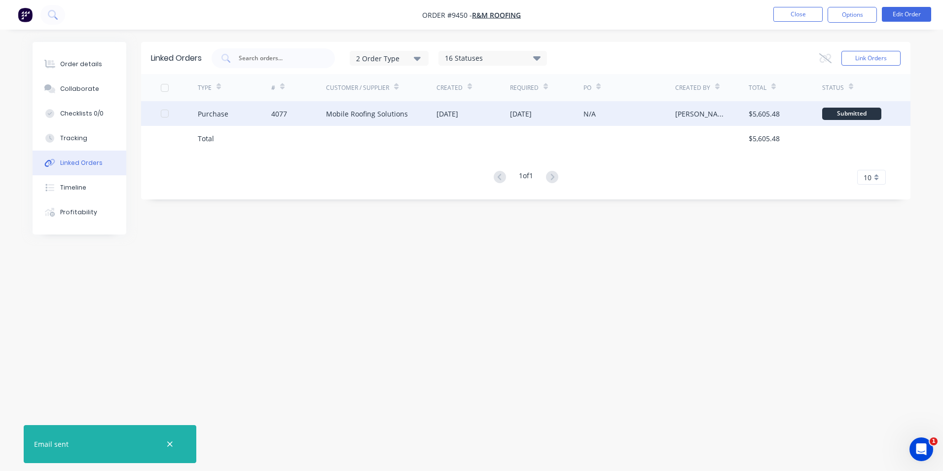
click at [272, 110] on div "4077" at bounding box center [279, 114] width 16 height 10
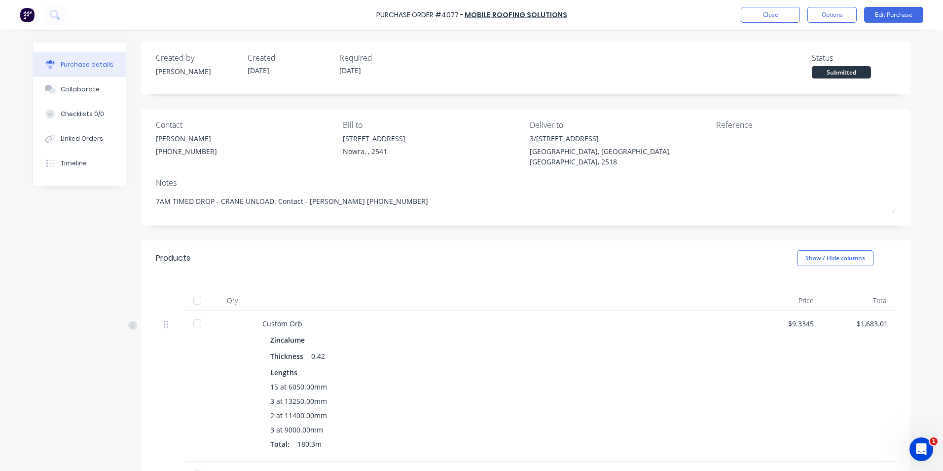
type textarea "x"
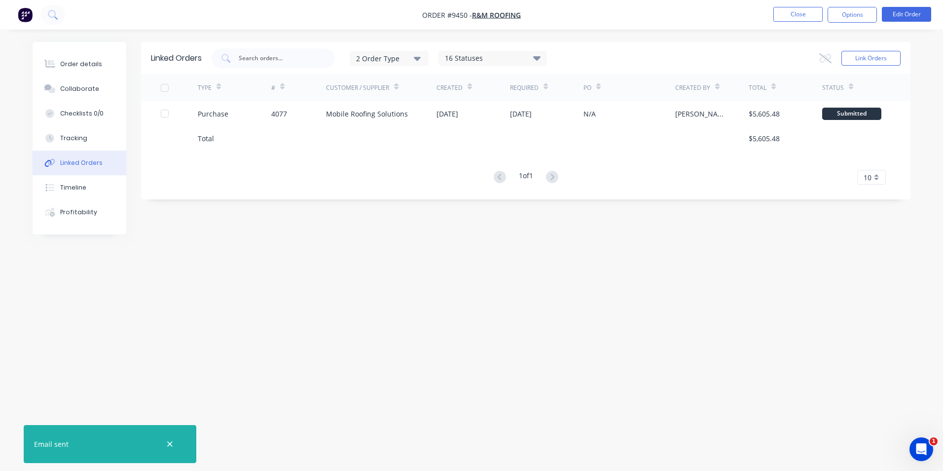
click at [26, 12] on img "button" at bounding box center [25, 14] width 15 height 15
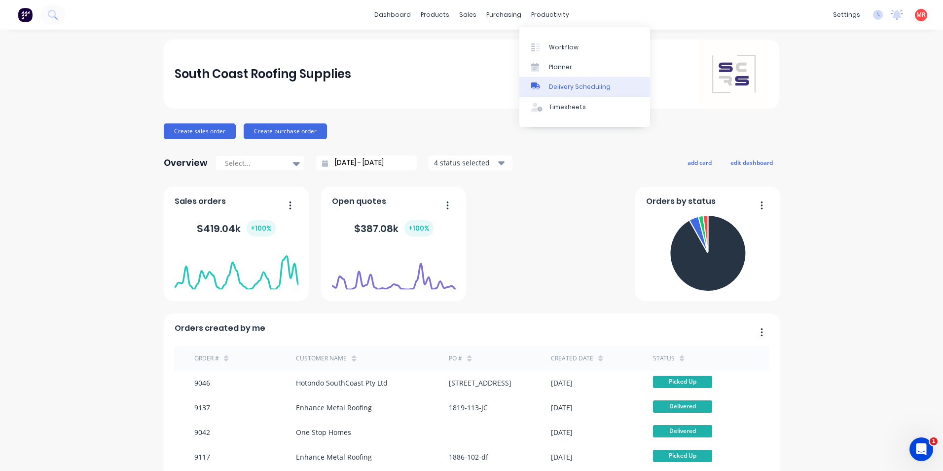
click at [567, 80] on link "Delivery Scheduling" at bounding box center [585, 87] width 131 height 20
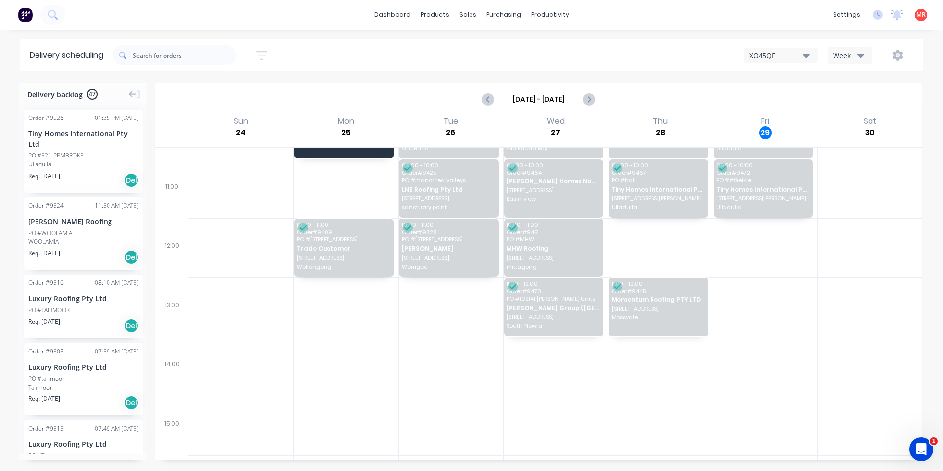
scroll to position [99, 0]
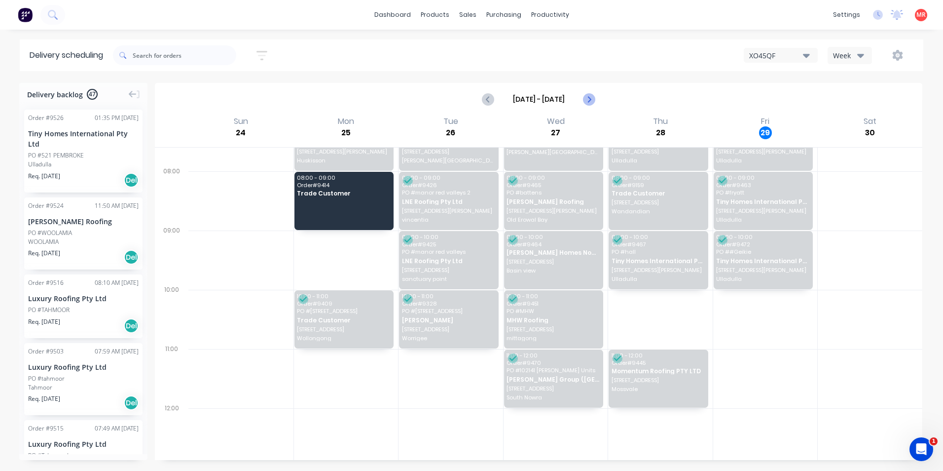
click at [586, 98] on icon "Next page" at bounding box center [589, 99] width 12 height 12
type input "Aug 31 - Sep 6"
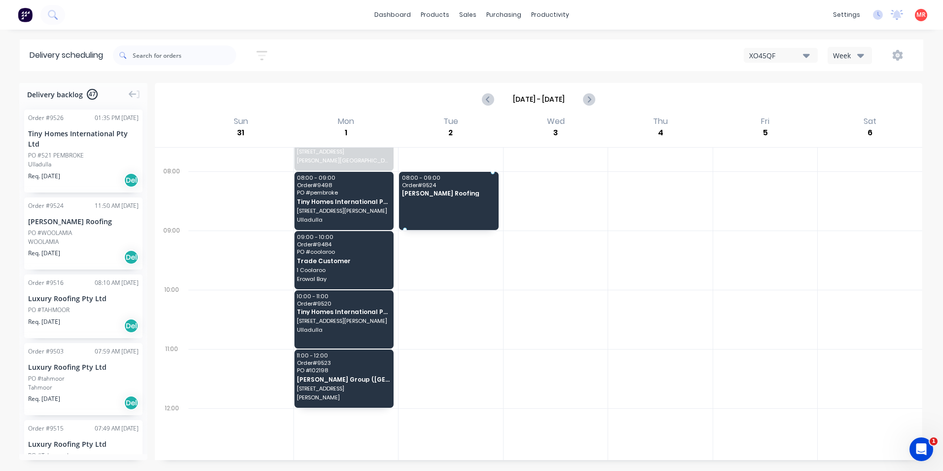
drag, startPoint x: 75, startPoint y: 230, endPoint x: 471, endPoint y: 173, distance: 400.9
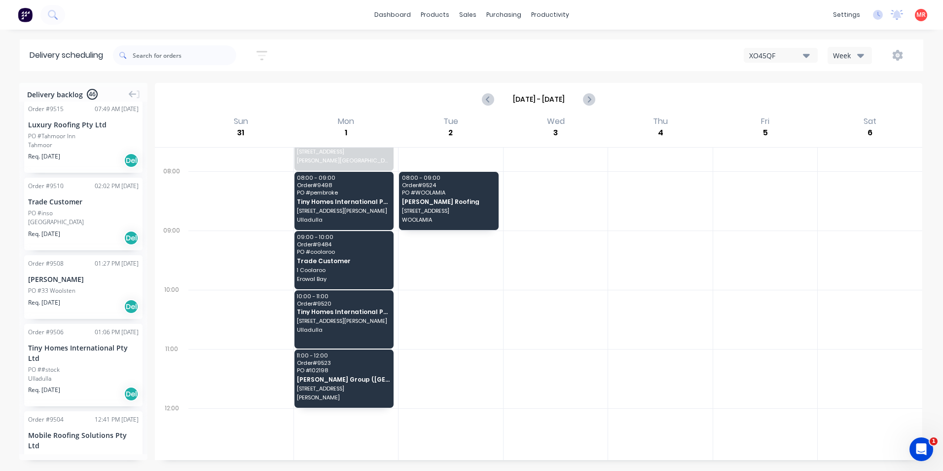
scroll to position [247, 0]
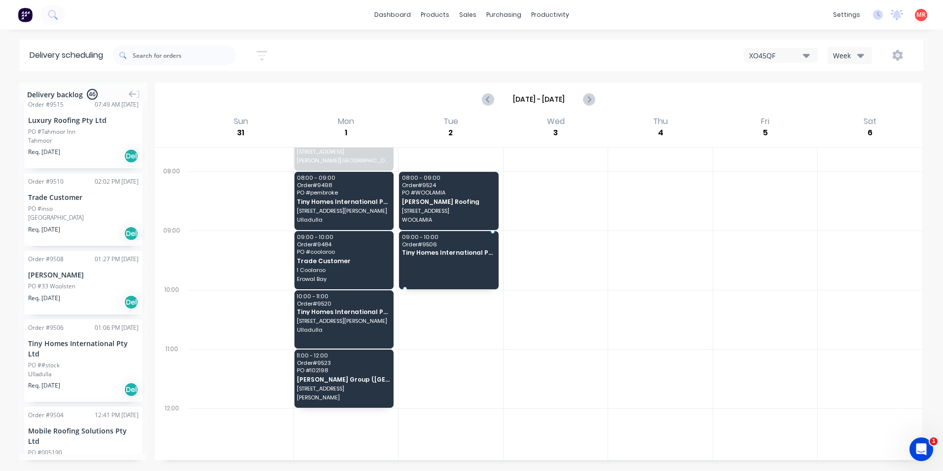
drag, startPoint x: 74, startPoint y: 362, endPoint x: 466, endPoint y: 237, distance: 411.8
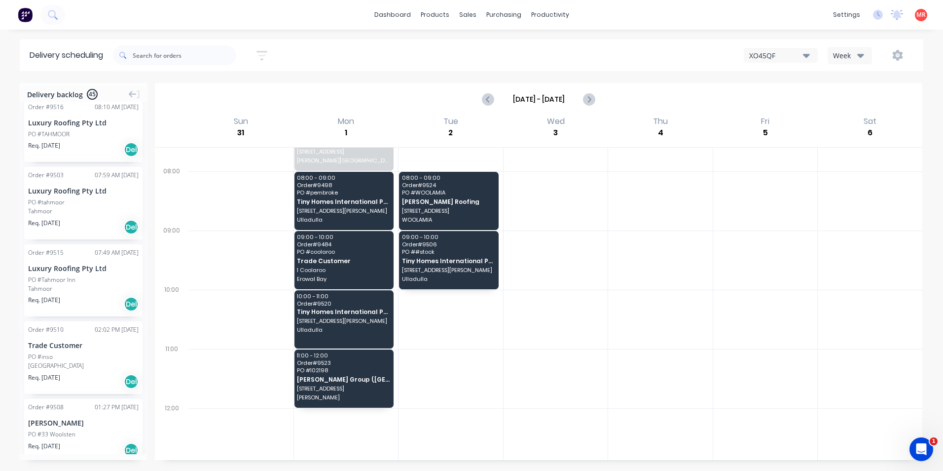
scroll to position [0, 0]
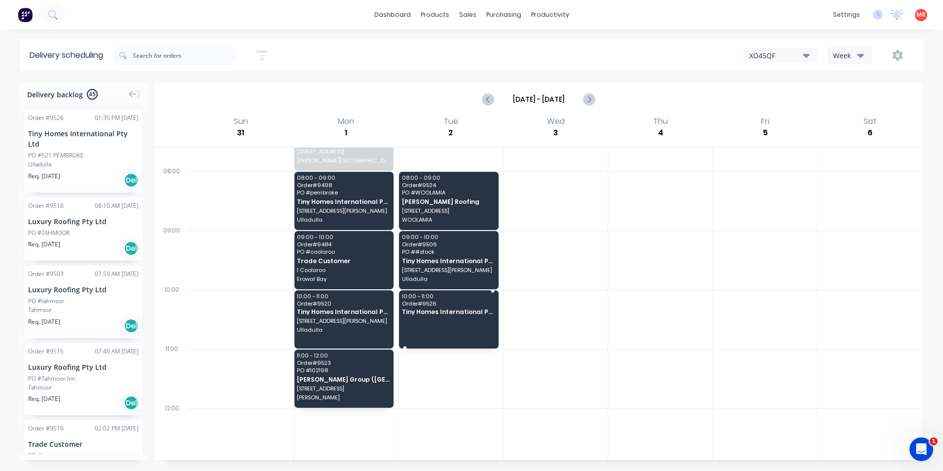
drag, startPoint x: 83, startPoint y: 163, endPoint x: 419, endPoint y: 310, distance: 366.9
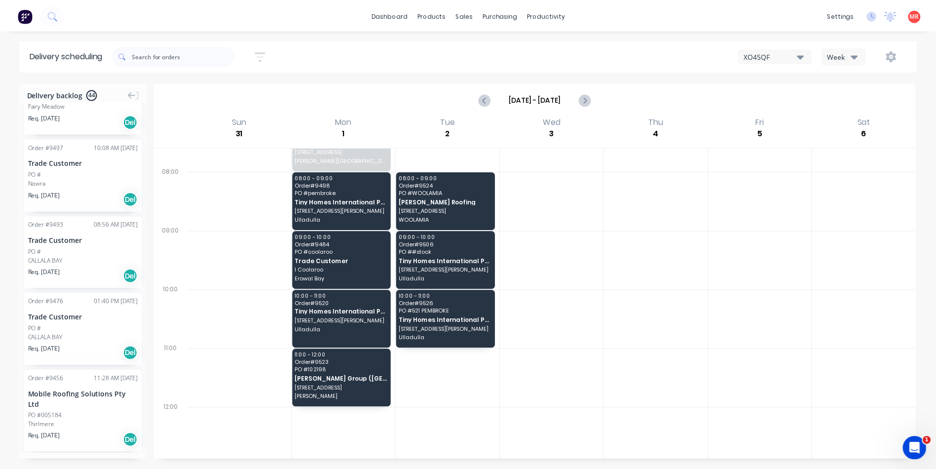
scroll to position [839, 0]
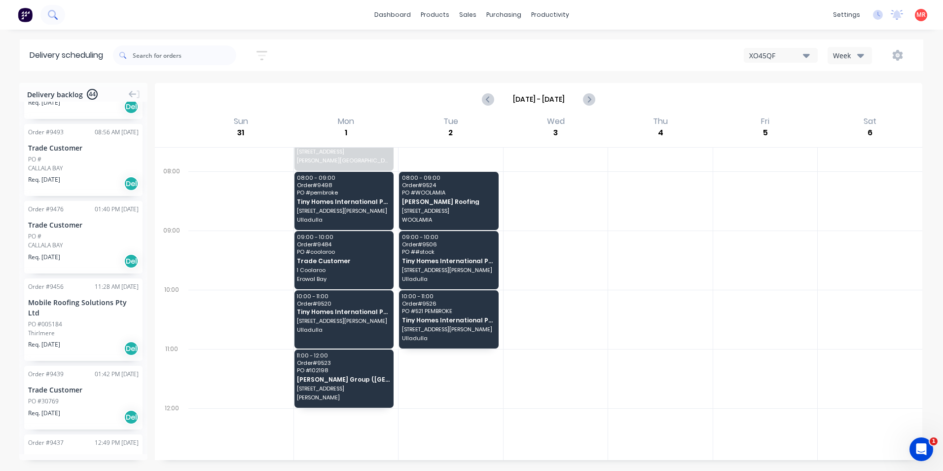
click at [57, 16] on icon at bounding box center [52, 14] width 9 height 9
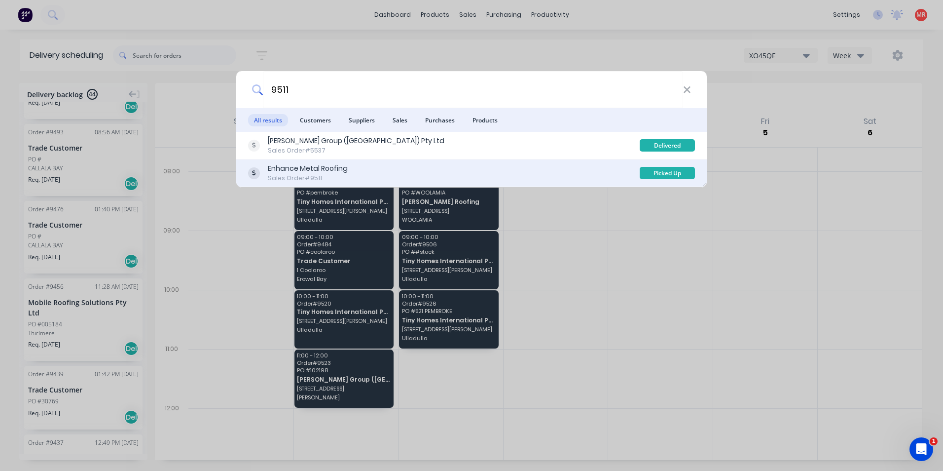
type input "9511"
click at [432, 168] on div "Enhance Metal Roofing Sales Order #9511" at bounding box center [444, 172] width 392 height 19
